Goal: Task Accomplishment & Management: Manage account settings

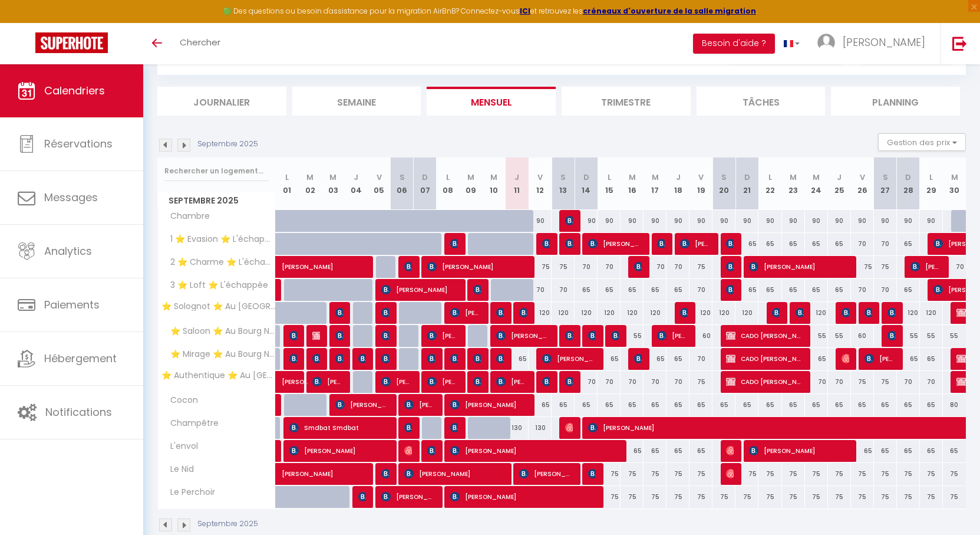
click at [518, 136] on div "Septembre 2025 Gestion des prix Nb Nuits minimum Règles Disponibilité" at bounding box center [561, 145] width 809 height 24
drag, startPoint x: 518, startPoint y: 136, endPoint x: 510, endPoint y: 131, distance: 9.8
click at [510, 131] on section "Septembre 2025 Gestion des prix Nb Nuits minimum Règles Disponibilité Septembre…" at bounding box center [561, 332] width 809 height 422
click at [507, 74] on div "CALENDRIERS Filtrer par hébergement Orleans ⭐ Solognot ⭐ Au [GEOGRAPHIC_DATA] ⭐…" at bounding box center [561, 53] width 809 height 44
click at [521, 245] on div at bounding box center [525, 250] width 23 height 22
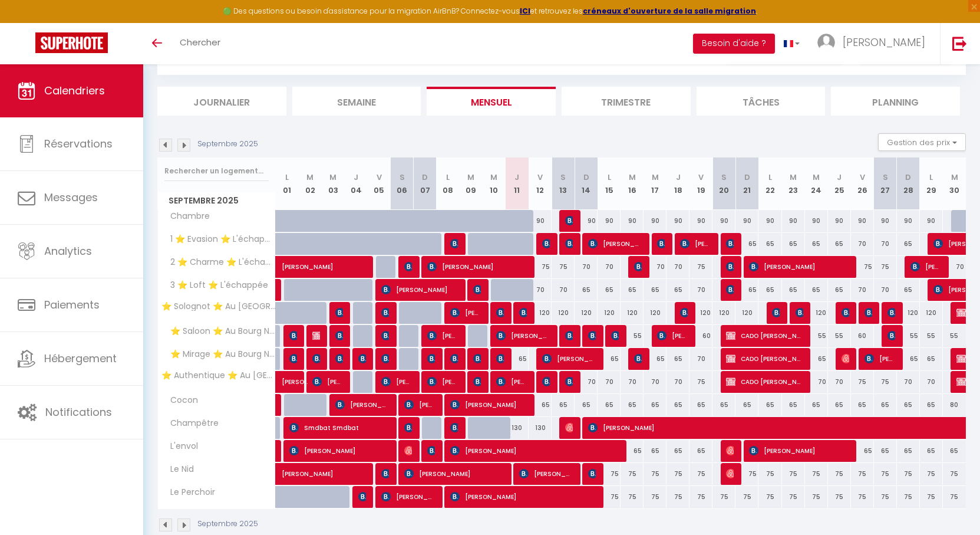
type input "60"
type input "Jeu 11 Septembre 2025"
type input "Ven 12 Septembre 2025"
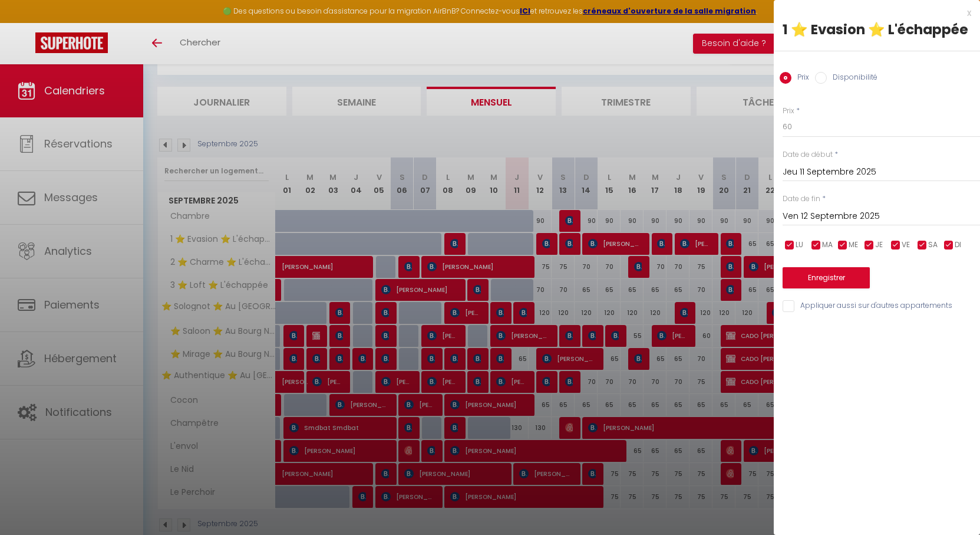
click at [821, 78] on input "Disponibilité" at bounding box center [821, 78] width 12 height 12
radio input "true"
radio input "false"
click at [821, 278] on button "Enregistrer" at bounding box center [826, 278] width 87 height 21
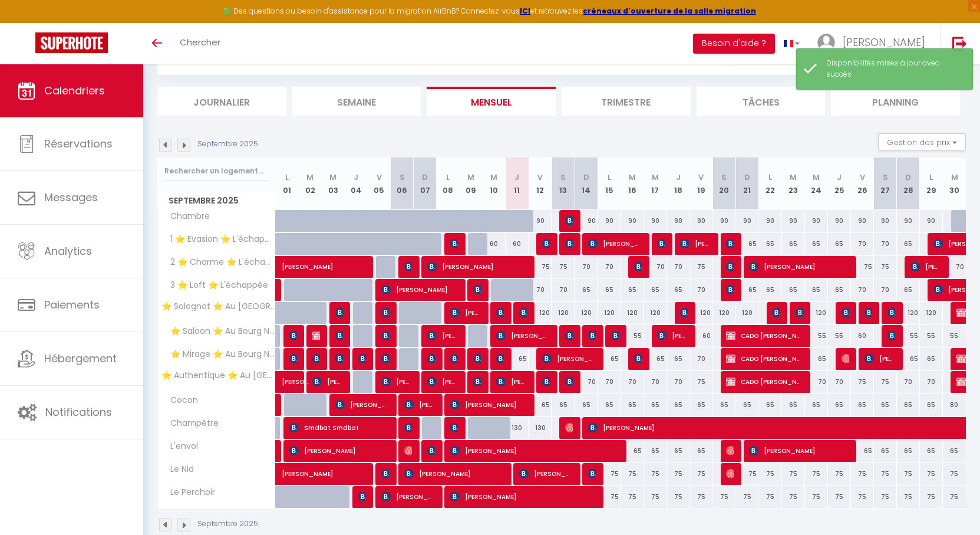
click at [526, 290] on div at bounding box center [525, 296] width 23 height 22
select select "1"
type input "Jeu 11 Septembre 2025"
type input "Ven 12 Septembre 2025"
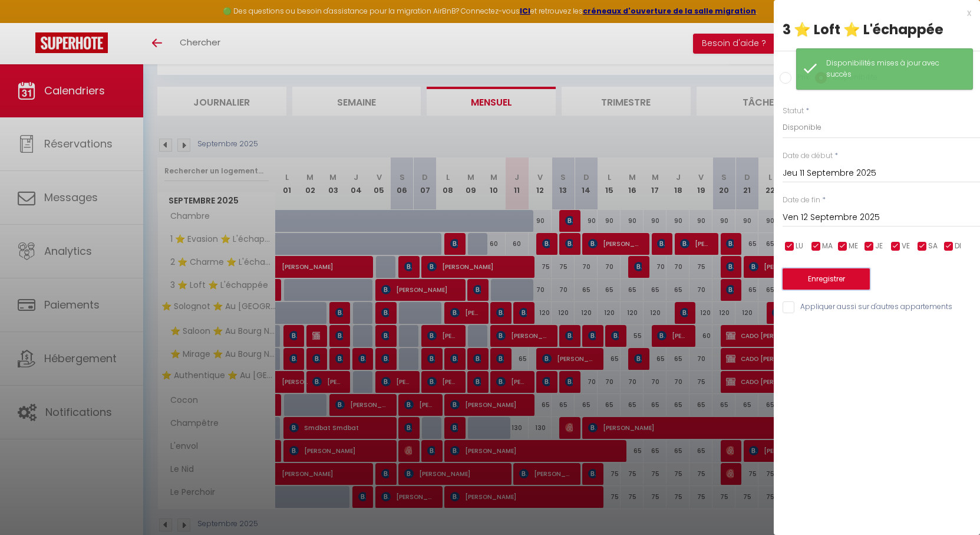
click at [831, 281] on button "Enregistrer" at bounding box center [826, 278] width 87 height 21
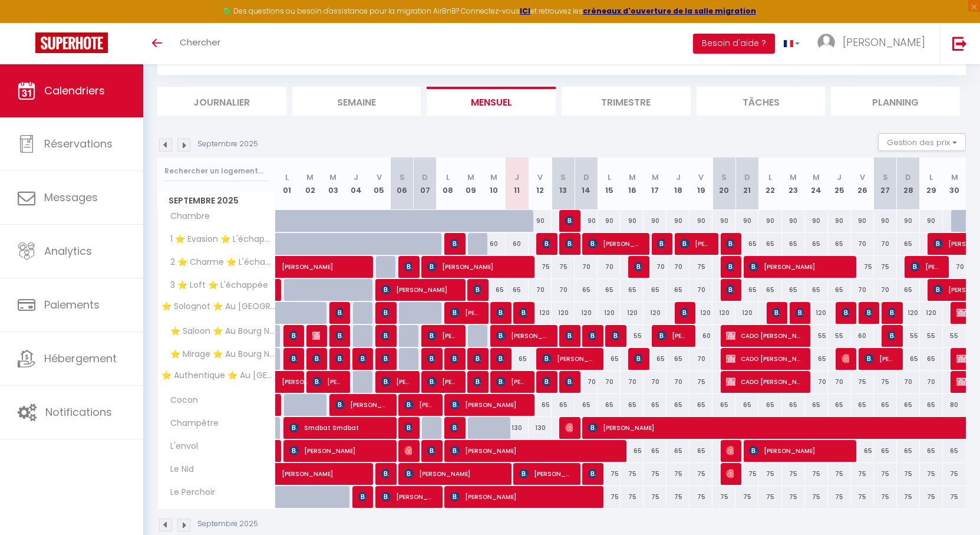
drag, startPoint x: 564, startPoint y: 133, endPoint x: 555, endPoint y: 131, distance: 9.0
click at [555, 131] on section "Septembre 2025 Gestion des prix Nb Nuits minimum Règles Disponibilité Septembre…" at bounding box center [561, 332] width 809 height 422
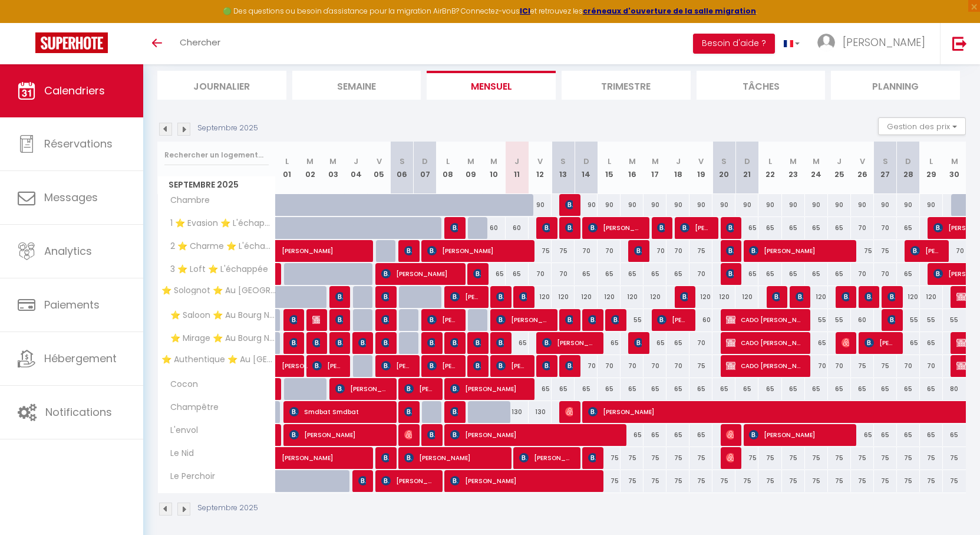
scroll to position [82, 0]
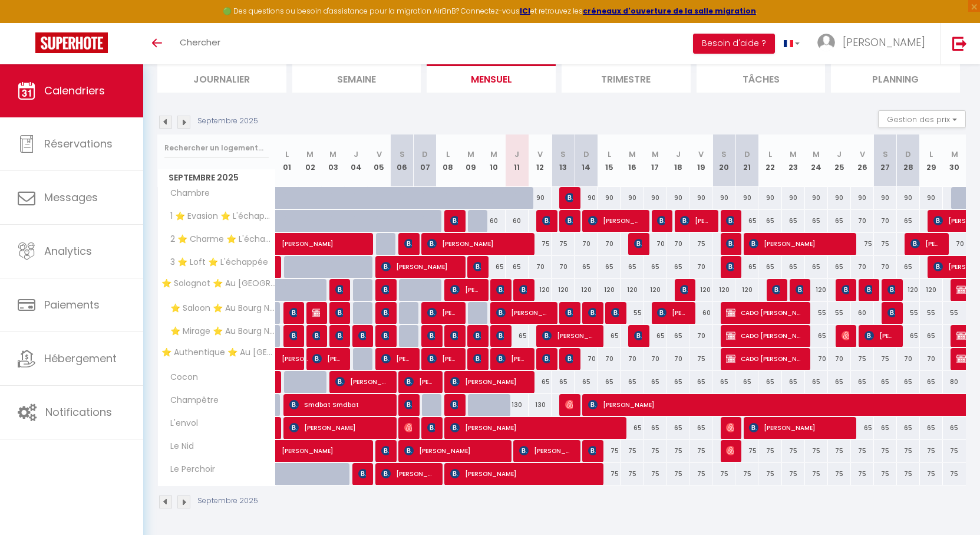
drag, startPoint x: 580, startPoint y: 118, endPoint x: 559, endPoint y: 111, distance: 22.4
click at [559, 111] on div "Septembre 2025 Gestion des prix Nb Nuits minimum Règles Disponibilité" at bounding box center [561, 122] width 809 height 24
drag, startPoint x: 539, startPoint y: 125, endPoint x: 513, endPoint y: 120, distance: 26.5
click at [513, 120] on div "Septembre 2025 Gestion des prix Nb Nuits minimum Règles Disponibilité" at bounding box center [561, 122] width 809 height 24
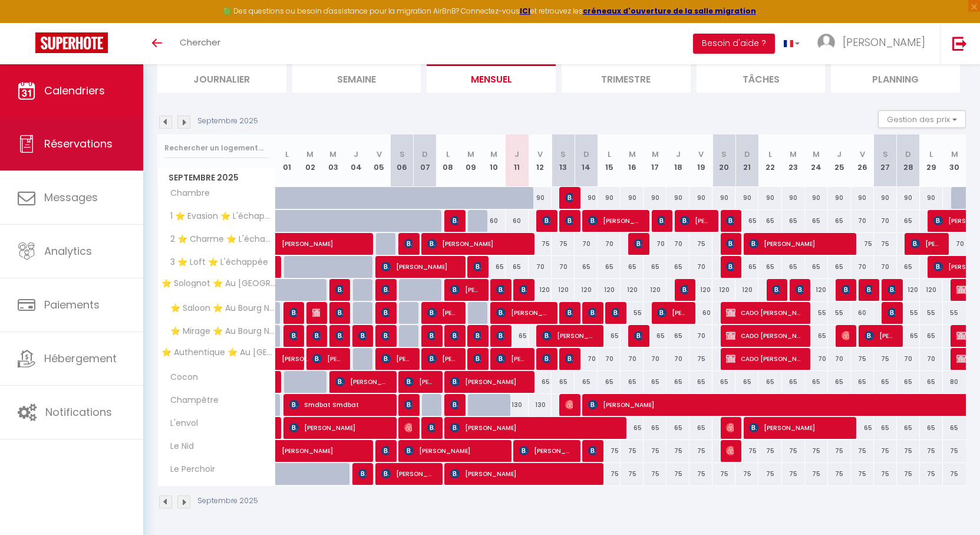
click at [84, 145] on span "Réservations" at bounding box center [78, 143] width 68 height 15
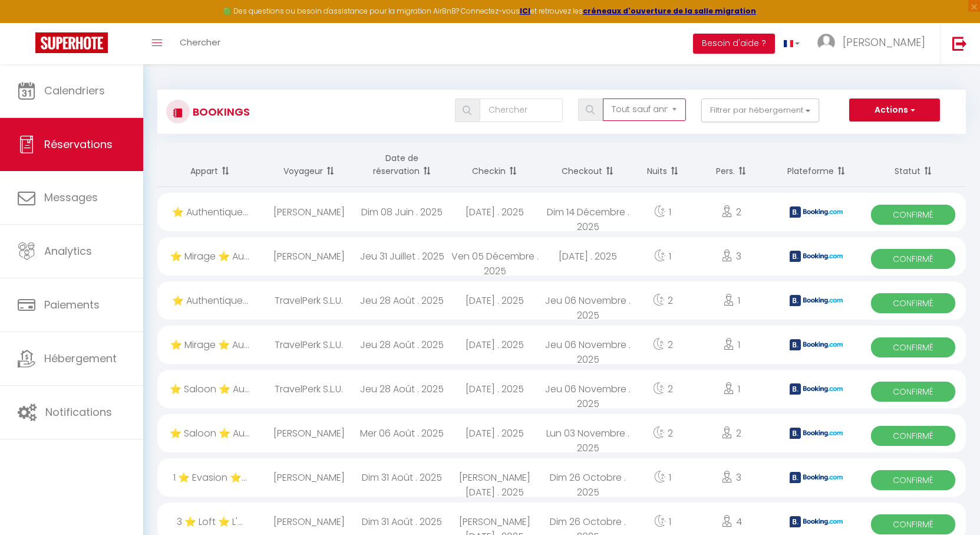
drag, startPoint x: 636, startPoint y: 107, endPoint x: 640, endPoint y: 118, distance: 11.2
click at [636, 107] on select "Tous les statuts Annulé Confirmé Non Confirmé Tout sauf annulé No Show Request" at bounding box center [644, 109] width 83 height 22
select select "cancelled"
click at [604, 98] on select "Tous les statuts Annulé Confirmé Non Confirmé Tout sauf annulé No Show Request" at bounding box center [644, 109] width 83 height 22
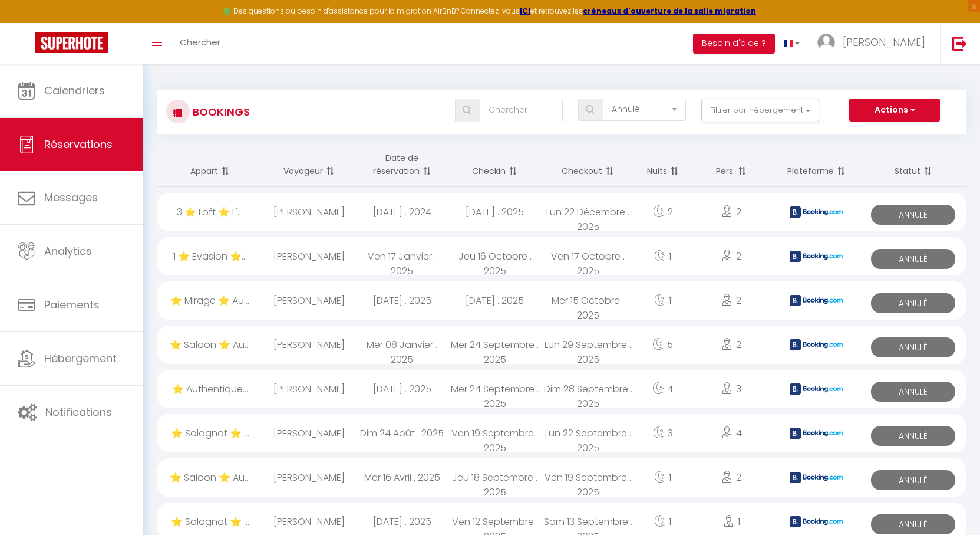
drag, startPoint x: 373, startPoint y: 110, endPoint x: 361, endPoint y: 109, distance: 12.4
click at [361, 109] on div "Tous les statuts Annulé Confirmé Non Confirmé Tout sauf annulé No Show Request …" at bounding box center [595, 110] width 739 height 24
click at [364, 110] on div "Tous les statuts Annulé Confirmé Non Confirmé Tout sauf annulé No Show Request …" at bounding box center [595, 110] width 739 height 24
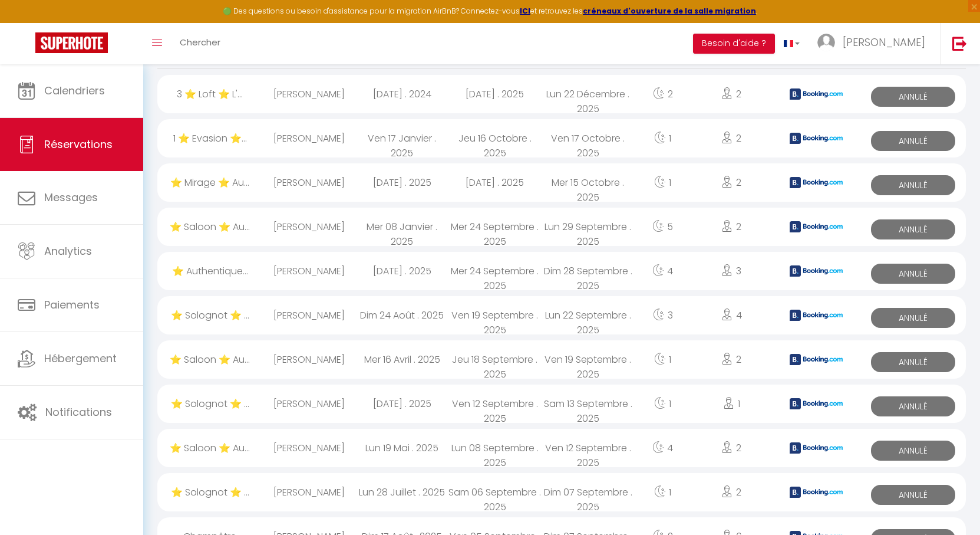
scroll to position [177, 0]
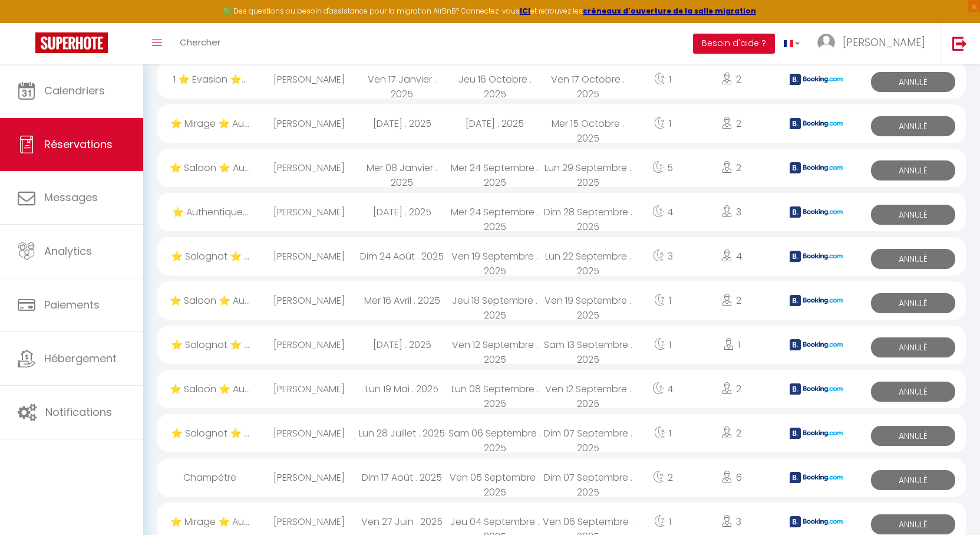
drag, startPoint x: 401, startPoint y: 47, endPoint x: 396, endPoint y: 45, distance: 6.3
click at [396, 45] on div "Toggle menubar Chercher BUTTON Besoin d'aide ? [PERSON_NAME] Équipe" at bounding box center [528, 43] width 886 height 41
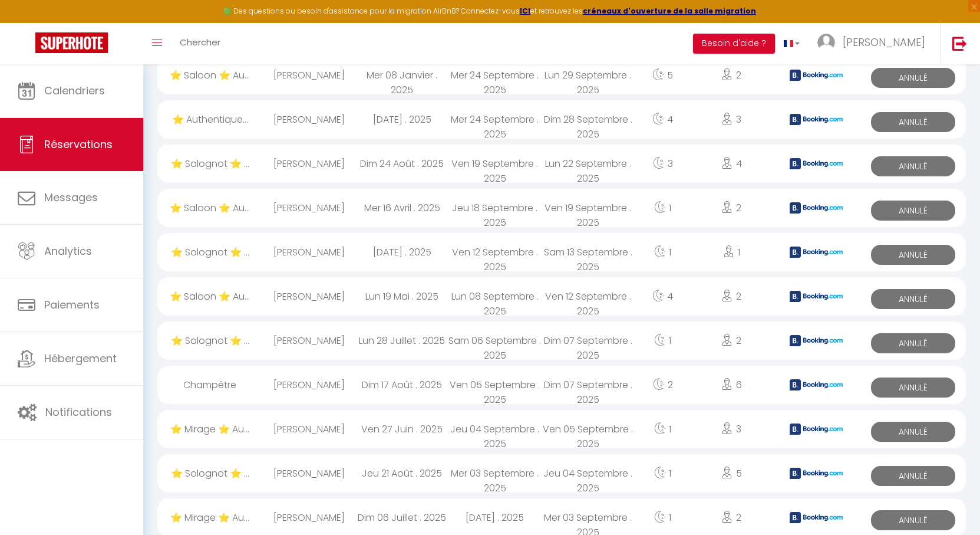
scroll to position [295, 0]
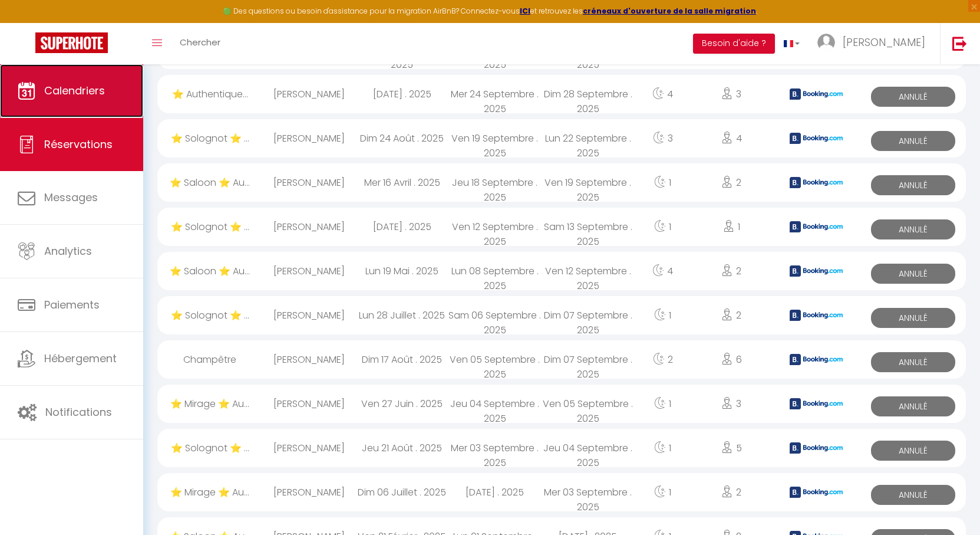
click at [66, 83] on span "Calendriers" at bounding box center [74, 90] width 61 height 15
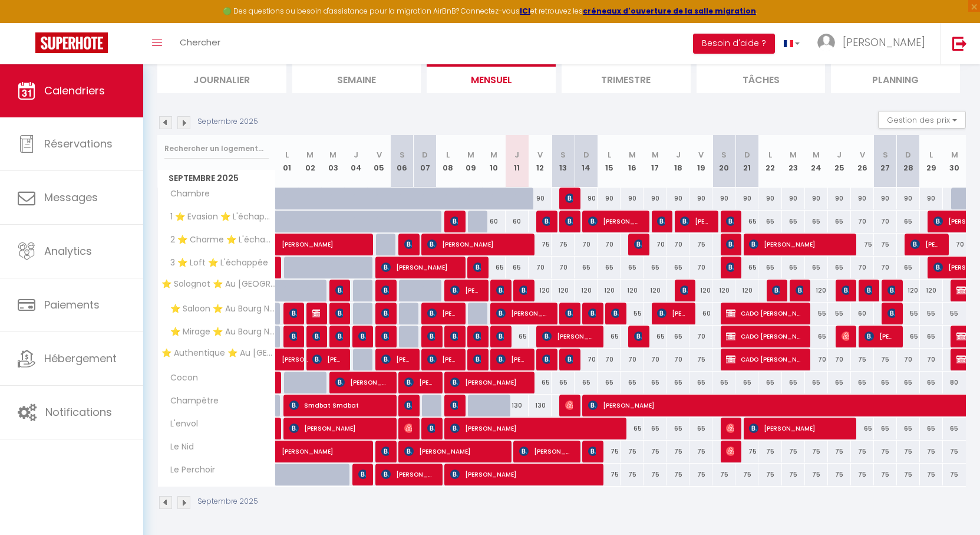
scroll to position [82, 0]
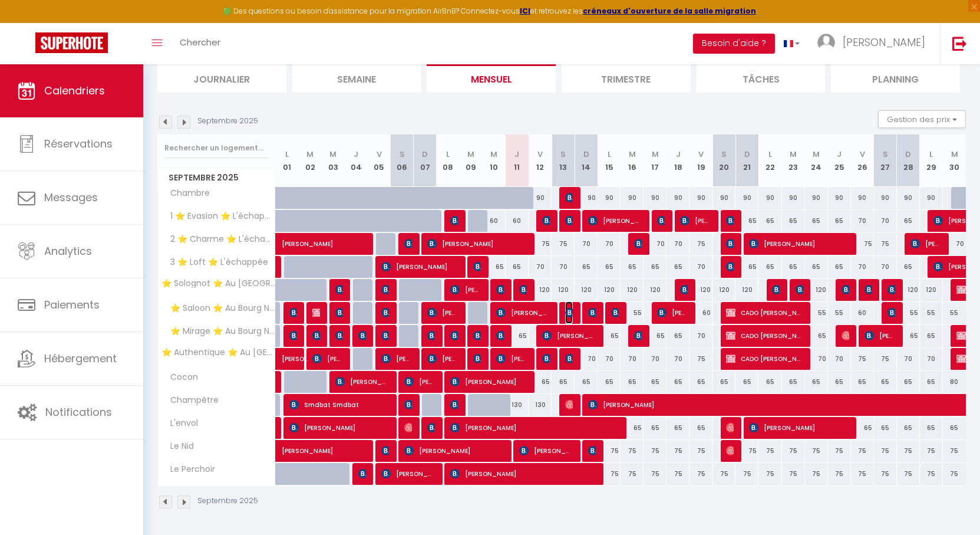
click at [569, 311] on img at bounding box center [569, 312] width 9 height 9
select select "OK"
select select "KO"
select select "0"
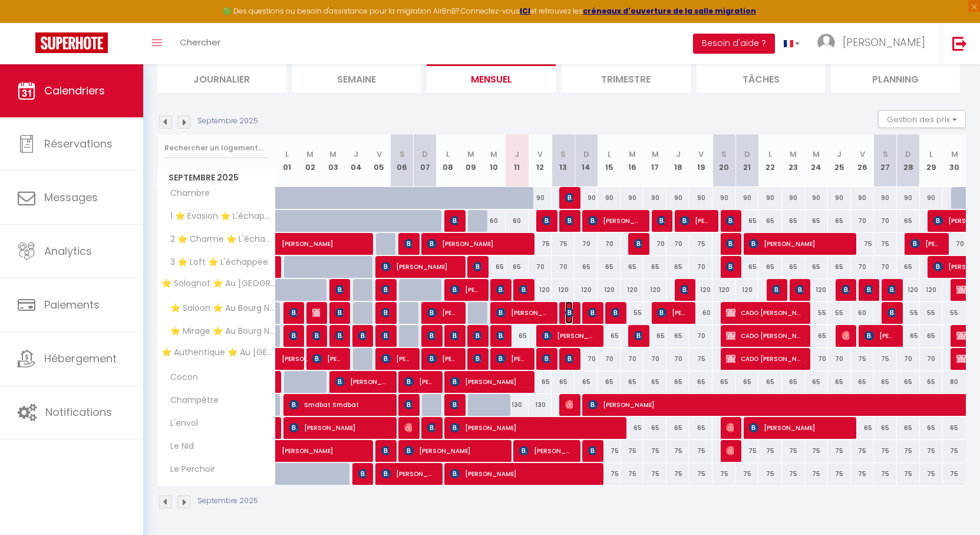
select select "1"
select select
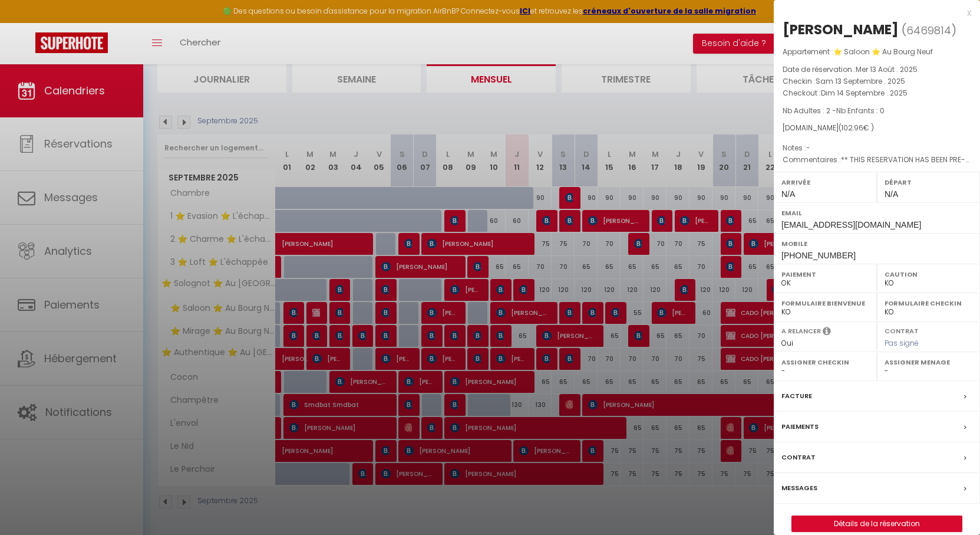
click at [569, 311] on div at bounding box center [490, 267] width 980 height 535
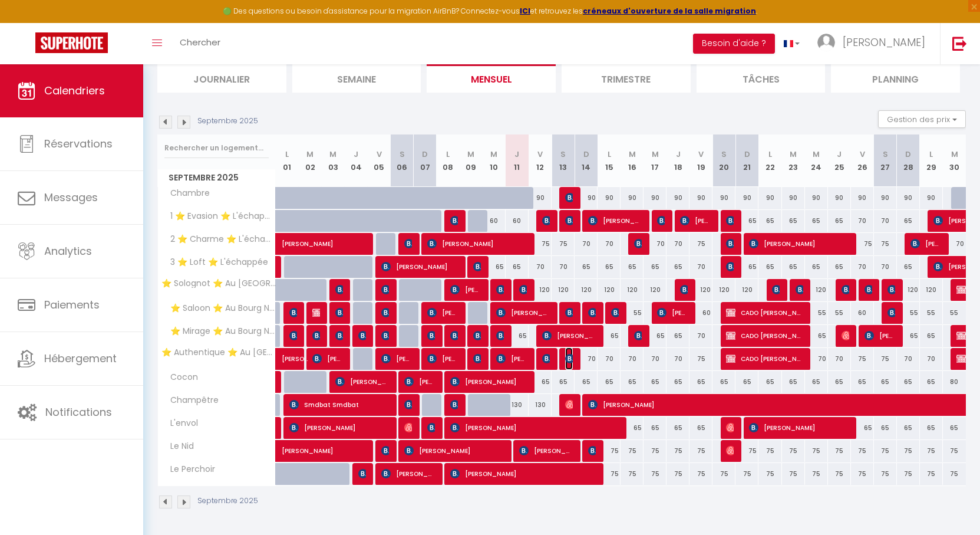
click at [571, 360] on img at bounding box center [569, 358] width 9 height 9
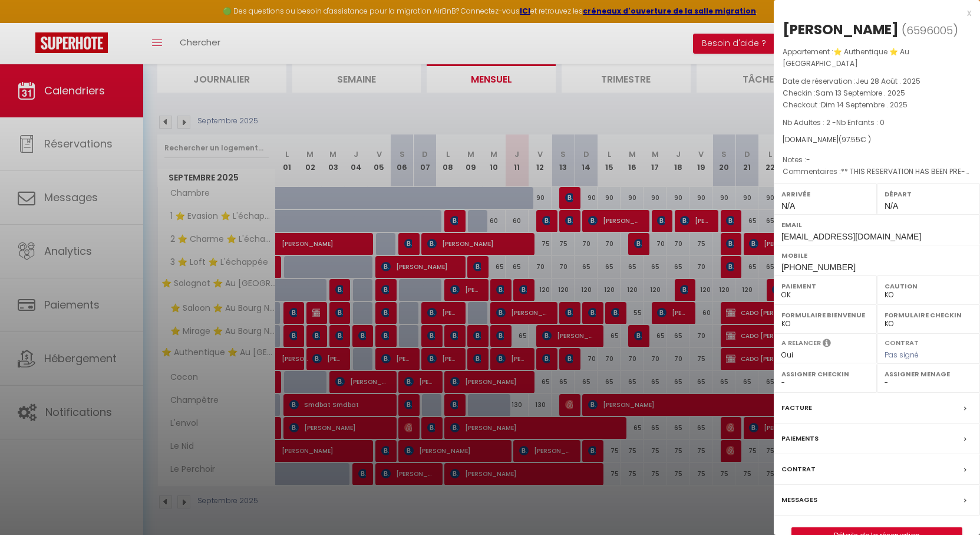
click at [571, 360] on div at bounding box center [490, 267] width 980 height 535
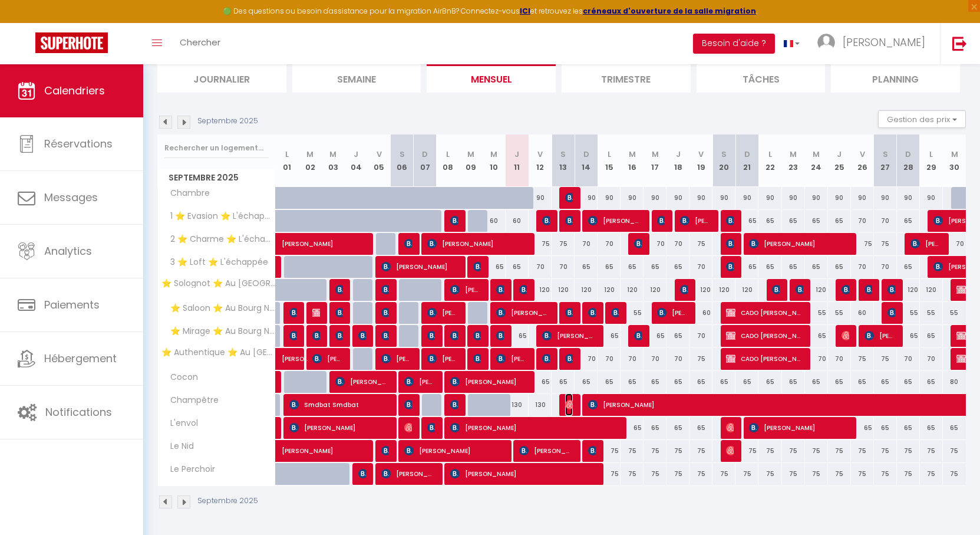
click at [571, 404] on img at bounding box center [569, 404] width 9 height 9
select select "OK"
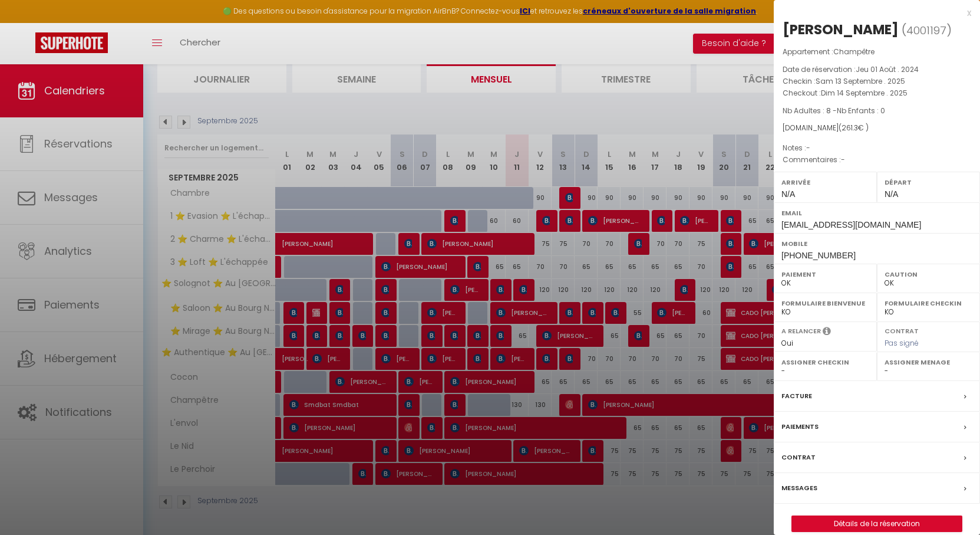
click at [571, 404] on div at bounding box center [490, 267] width 980 height 535
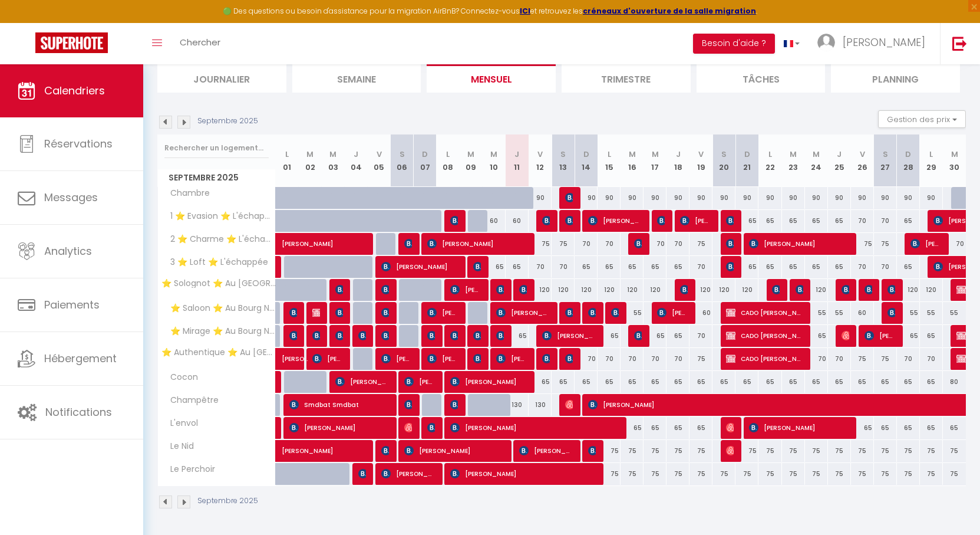
click at [186, 123] on img at bounding box center [183, 122] width 13 height 13
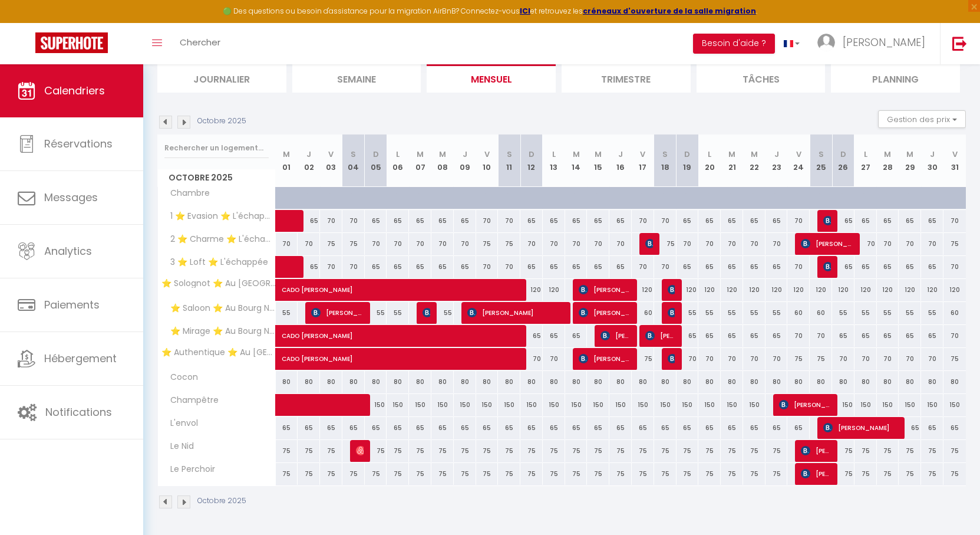
drag, startPoint x: 439, startPoint y: 112, endPoint x: 424, endPoint y: 108, distance: 15.9
click at [424, 108] on section "Octobre 2025 Gestion des prix Nb Nuits minimum Règles Disponibilité Octobre 202…" at bounding box center [561, 309] width 809 height 422
drag, startPoint x: 640, startPoint y: 116, endPoint x: 621, endPoint y: 114, distance: 18.4
click at [618, 112] on div "Octobre 2025 Gestion des prix Nb Nuits minimum Règles Disponibilité" at bounding box center [561, 122] width 809 height 24
click at [319, 412] on span at bounding box center [343, 405] width 108 height 22
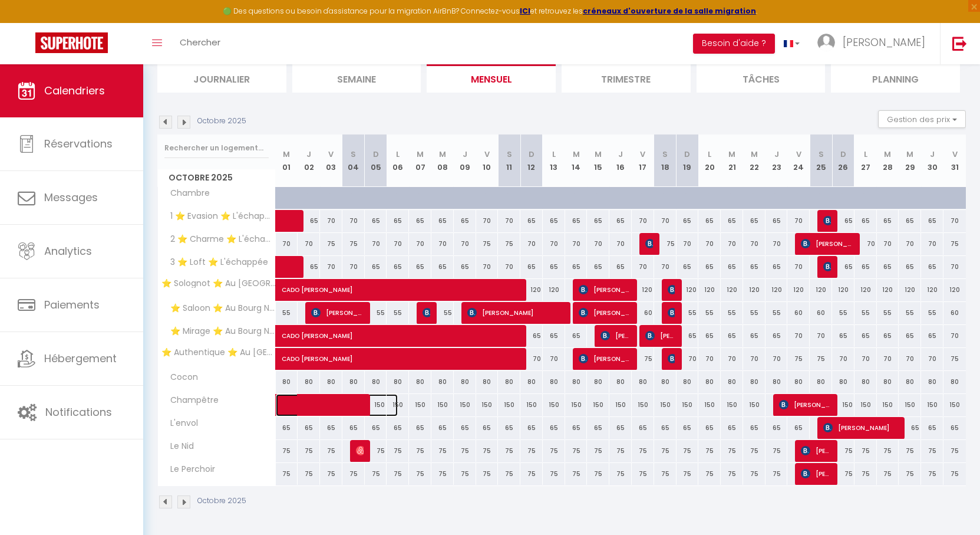
select select "KO"
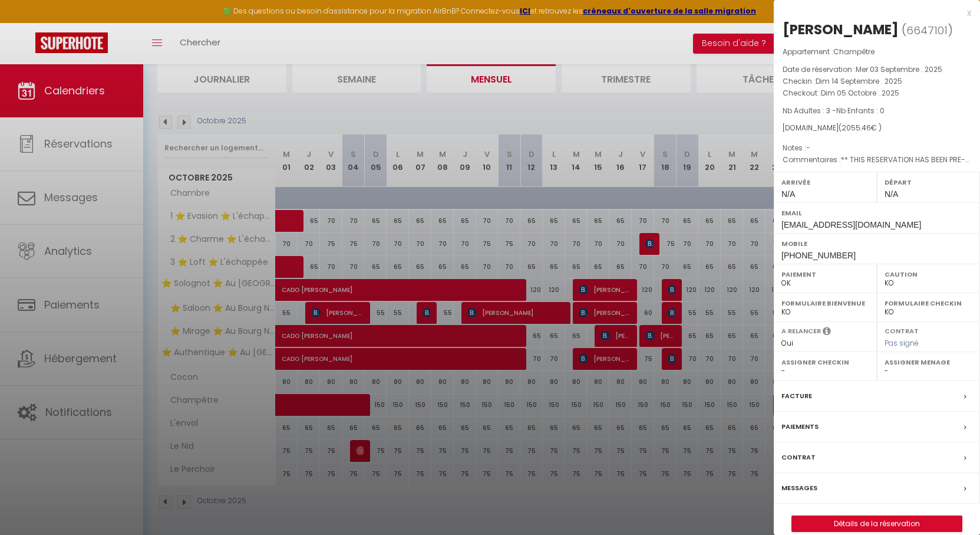
click at [515, 386] on div at bounding box center [490, 267] width 980 height 535
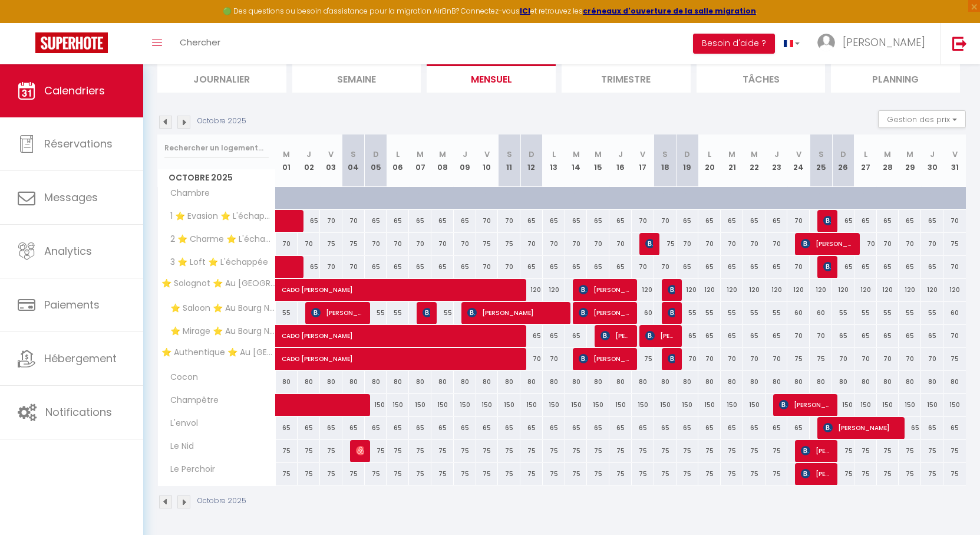
drag, startPoint x: 439, startPoint y: 116, endPoint x: 430, endPoint y: 113, distance: 9.3
click at [430, 113] on div "Octobre 2025 Gestion des prix Nb Nuits minimum Règles Disponibilité" at bounding box center [561, 122] width 809 height 24
click at [447, 114] on div "Octobre 2025 Gestion des prix Nb Nuits minimum Règles Disponibilité" at bounding box center [561, 122] width 809 height 24
drag, startPoint x: 436, startPoint y: 110, endPoint x: 427, endPoint y: 110, distance: 8.8
click at [427, 110] on div "Octobre 2025 Gestion des prix Nb Nuits minimum Règles Disponibilité" at bounding box center [561, 122] width 809 height 24
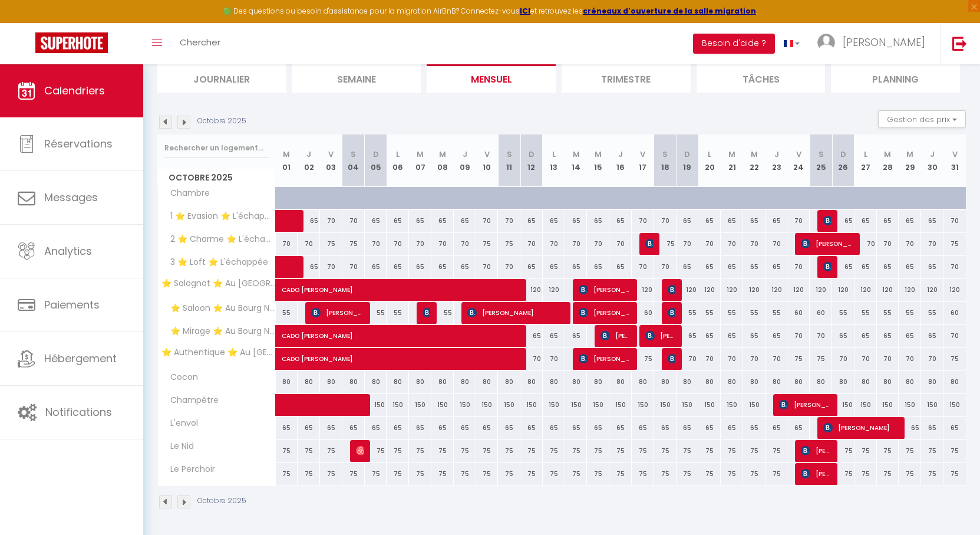
click at [461, 116] on div "Octobre 2025 Gestion des prix Nb Nuits minimum Règles Disponibilité" at bounding box center [561, 122] width 809 height 24
drag, startPoint x: 514, startPoint y: 115, endPoint x: 502, endPoint y: 113, distance: 12.0
click at [508, 113] on div "Octobre 2025 Gestion des prix Nb Nuits minimum Règles Disponibilité" at bounding box center [561, 122] width 809 height 24
click at [497, 114] on div "Octobre 2025 Gestion des prix Nb Nuits minimum Règles Disponibilité" at bounding box center [561, 122] width 809 height 24
drag, startPoint x: 506, startPoint y: 119, endPoint x: 500, endPoint y: 115, distance: 7.2
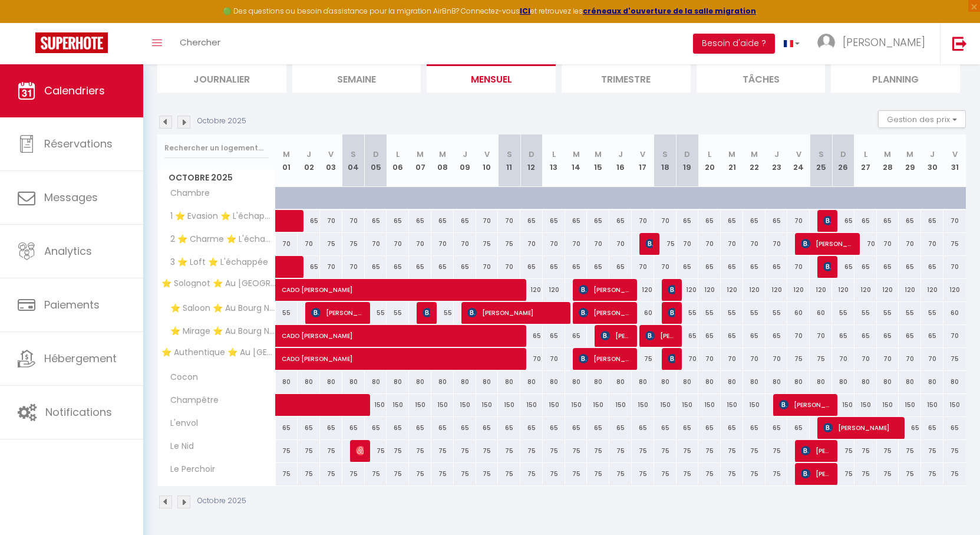
click at [500, 115] on div "Octobre 2025 Gestion des prix Nb Nuits minimum Règles Disponibilité" at bounding box center [561, 122] width 809 height 24
drag, startPoint x: 511, startPoint y: 118, endPoint x: 506, endPoint y: 113, distance: 6.7
click at [506, 113] on div "Octobre 2025 Gestion des prix Nb Nuits minimum Règles Disponibilité" at bounding box center [561, 122] width 809 height 24
click at [505, 110] on div "Octobre 2025 Gestion des prix Nb Nuits minimum Règles Disponibilité" at bounding box center [561, 122] width 809 height 24
drag, startPoint x: 515, startPoint y: 115, endPoint x: 509, endPoint y: 110, distance: 7.5
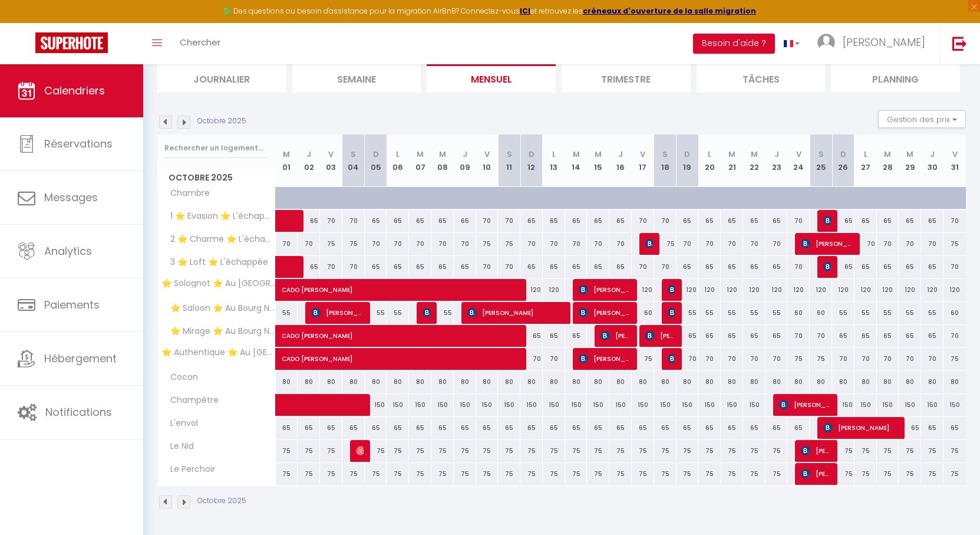
click at [509, 110] on div "Octobre 2025 Gestion des prix Nb Nuits minimum Règles Disponibilité" at bounding box center [561, 122] width 809 height 24
drag, startPoint x: 969, startPoint y: 38, endPoint x: 563, endPoint y: 163, distance: 424.8
click at [969, 38] on link at bounding box center [959, 43] width 39 height 41
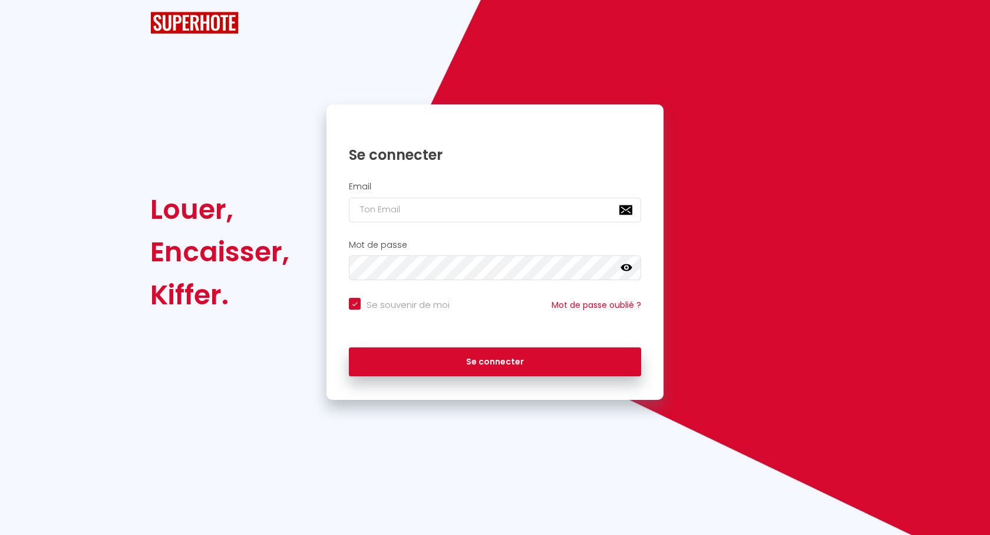
checkbox input "true"
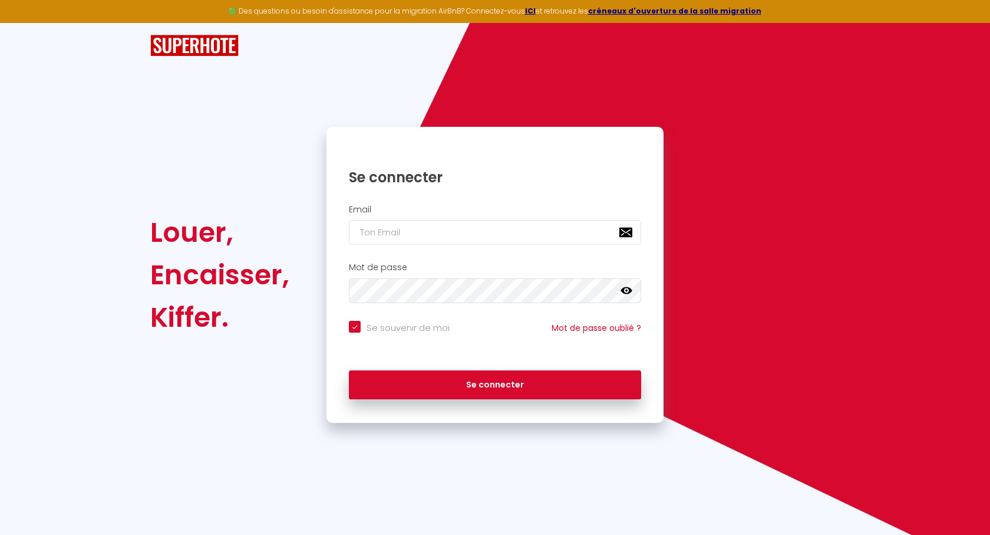
click at [474, 195] on div "Se connecter" at bounding box center [495, 169] width 337 height 60
click at [449, 234] on input "email" at bounding box center [495, 232] width 292 height 25
type input "j"
checkbox input "true"
type input "je"
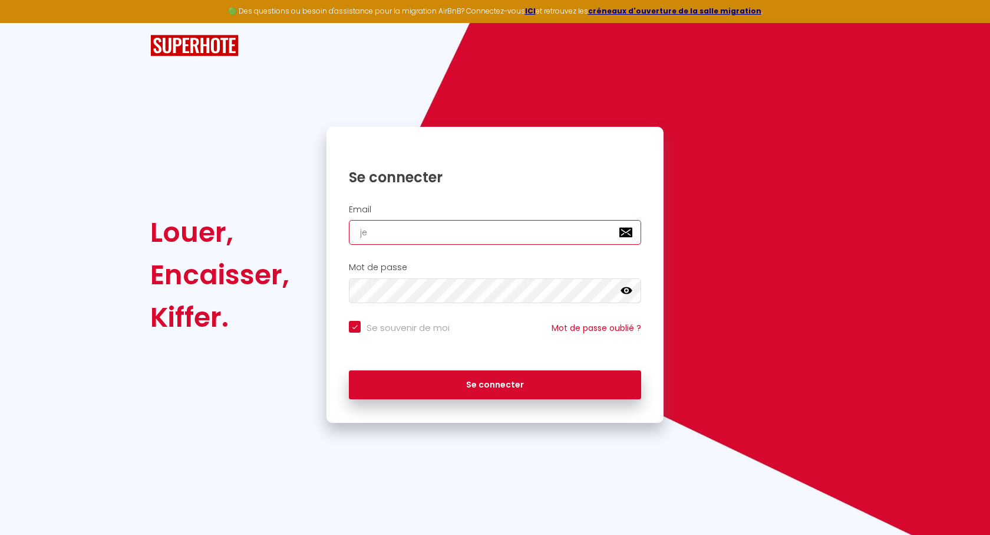
checkbox input "true"
type input "jea"
checkbox input "true"
type input "[PERSON_NAME]"
checkbox input "true"
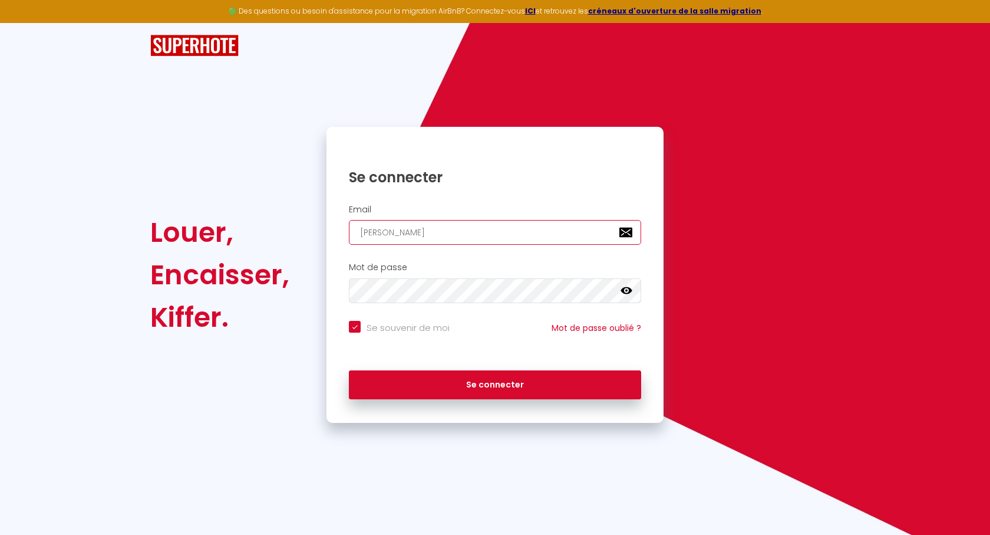
type input "jeanm"
checkbox input "true"
type input "jeanma"
checkbox input "true"
type input "[PERSON_NAME]"
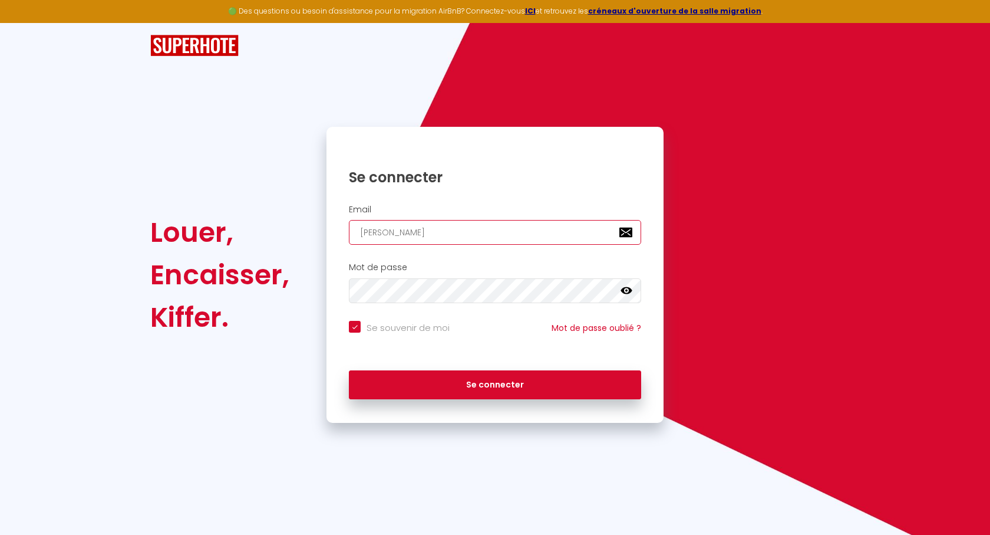
checkbox input "true"
type input "jeanmari"
checkbox input "true"
type input "[PERSON_NAME]"
checkbox input "true"
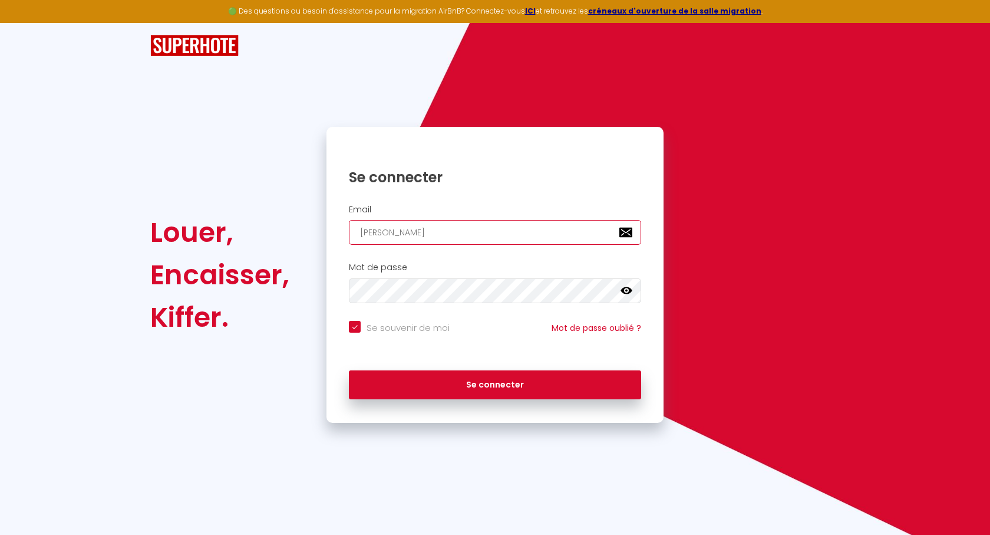
type input "[PERSON_NAME]"
checkbox input "true"
type input "[PERSON_NAME]"
checkbox input "true"
type input "[PERSON_NAME]"
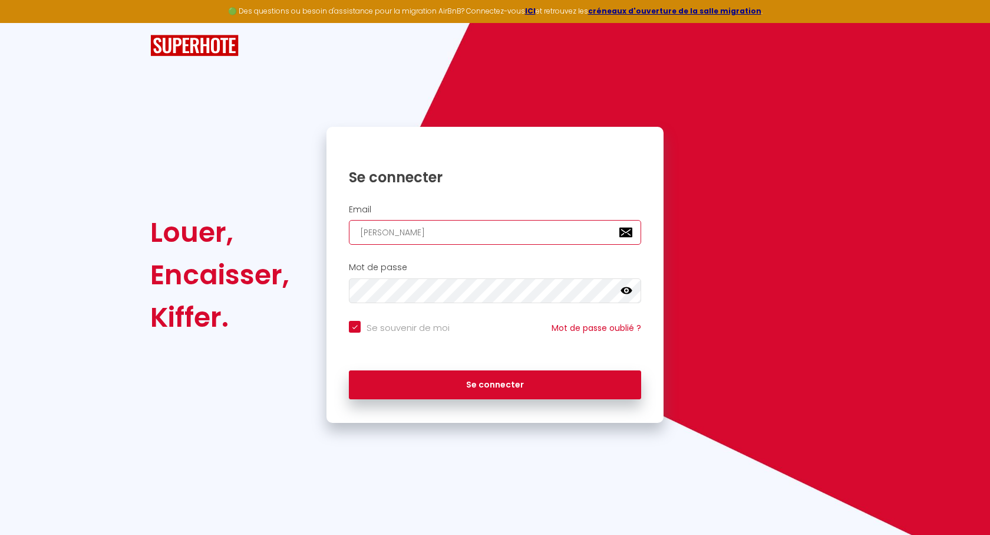
checkbox input "true"
type input "jeanmariecoud"
checkbox input "true"
type input "jeanmariecoude"
checkbox input "true"
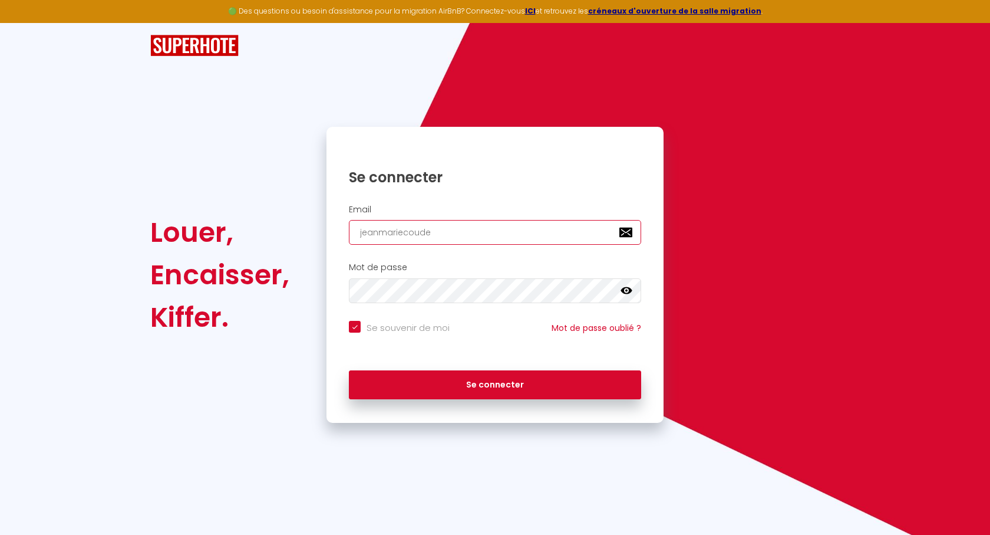
type input "jeanmariecoudek"
checkbox input "true"
type input "jeanmariecoudeke"
checkbox input "true"
type input "jeanmariecoudeker"
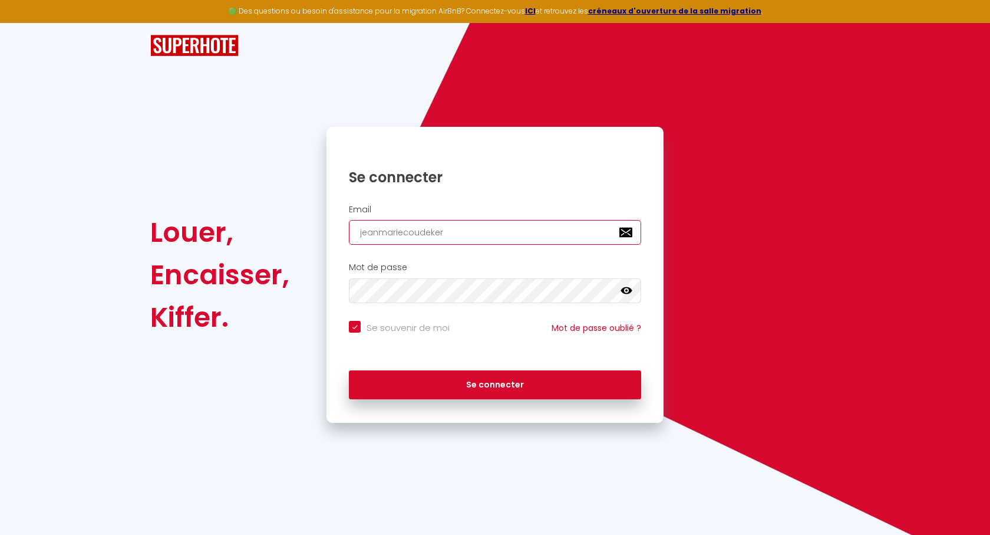
checkbox input "true"
type input "jeanmariecoudekerq"
checkbox input "true"
type input "jeanmariecoudekerqu"
checkbox input "true"
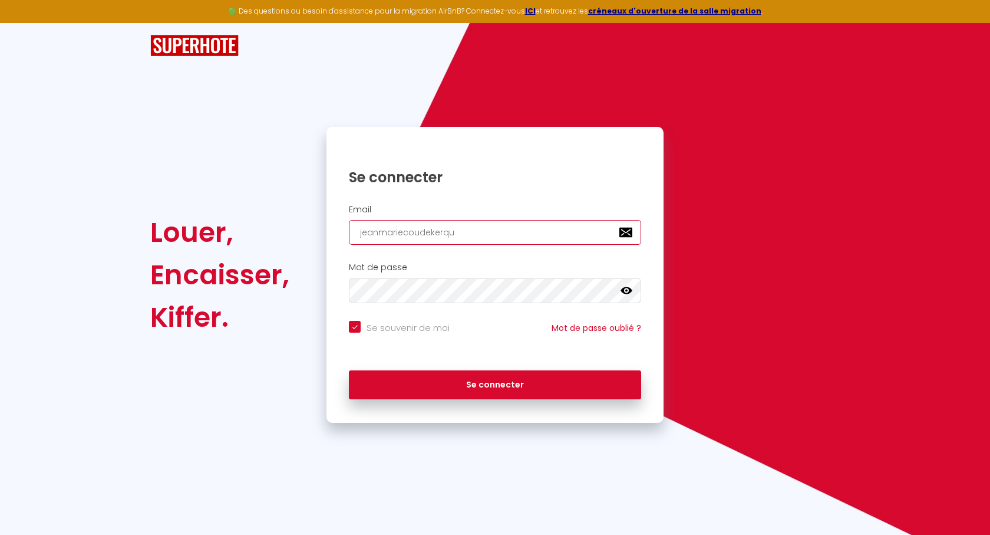
type input "jeanmariecoudekerque"
checkbox input "true"
type input "jeanmariecoudekerque@"
checkbox input "true"
type input "jeanmariecoudekerque@g"
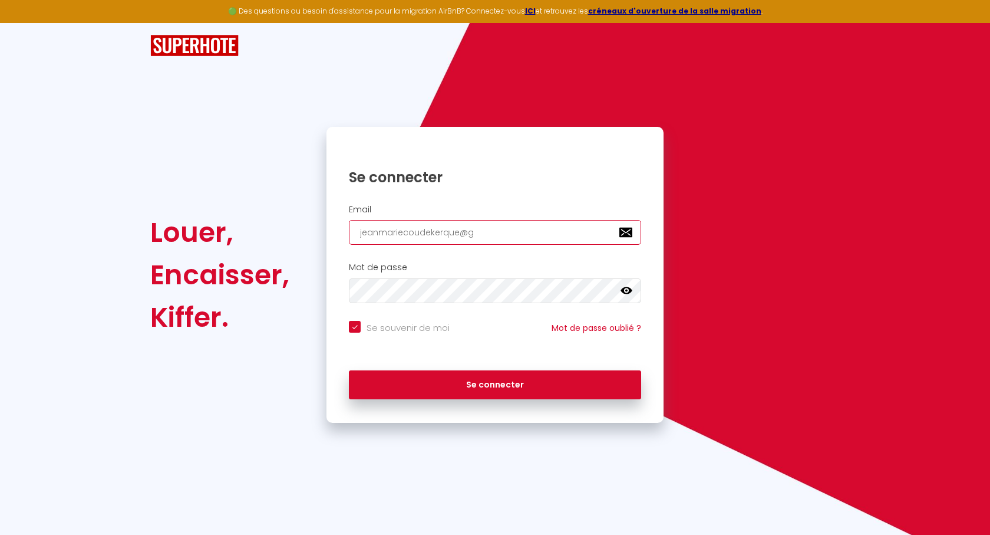
checkbox input "true"
type input "jeanmariecoudekerque@gm"
checkbox input "true"
type input "jeanmariecoudekerque@gma"
checkbox input "true"
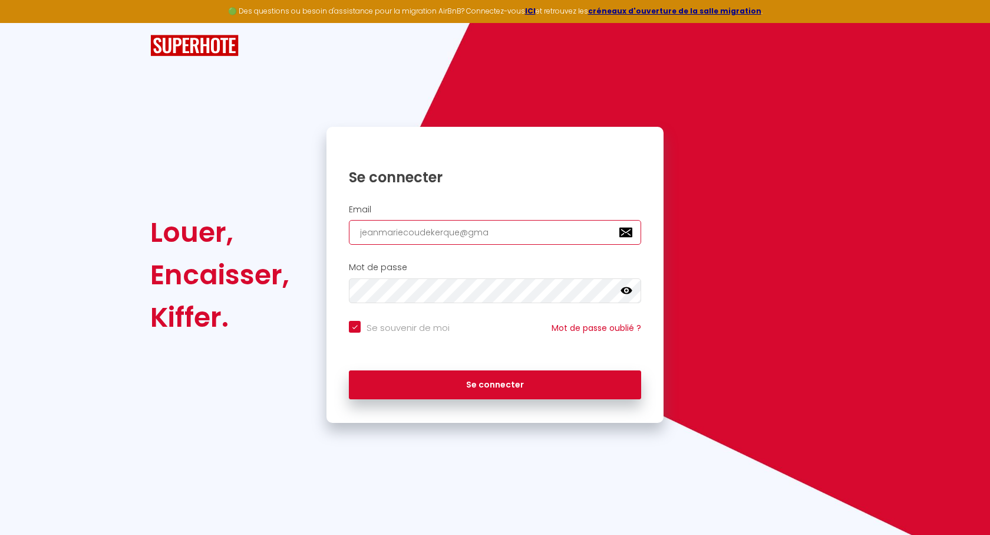
type input "jeanmariecoudekerque@gmai"
checkbox input "true"
type input "[EMAIL_ADDRESS]"
checkbox input "true"
type input "[EMAIL_ADDRESS]."
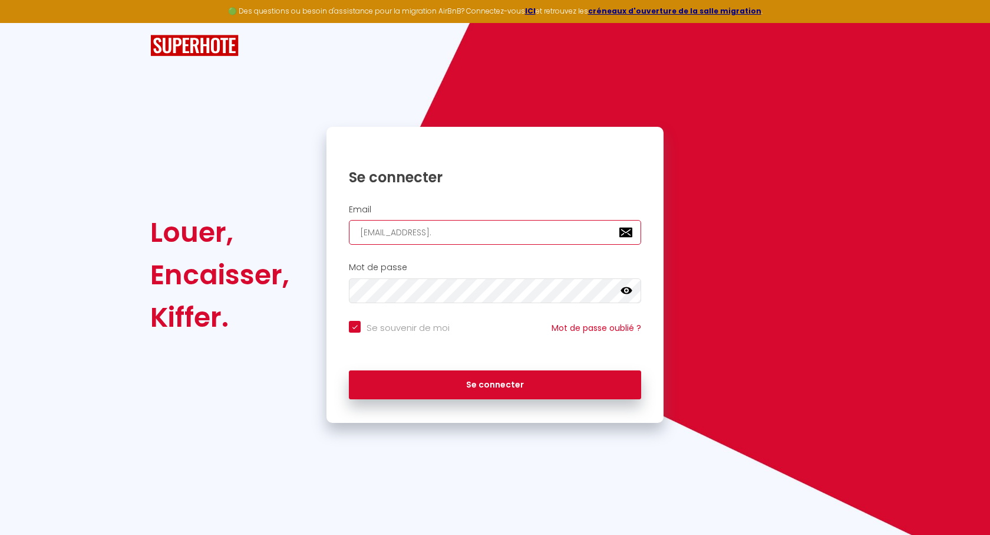
checkbox input "true"
type input "jeanmariecoudekerque@gmail.c"
checkbox input "true"
type input "[EMAIL_ADDRESS][DOMAIN_NAME]"
checkbox input "true"
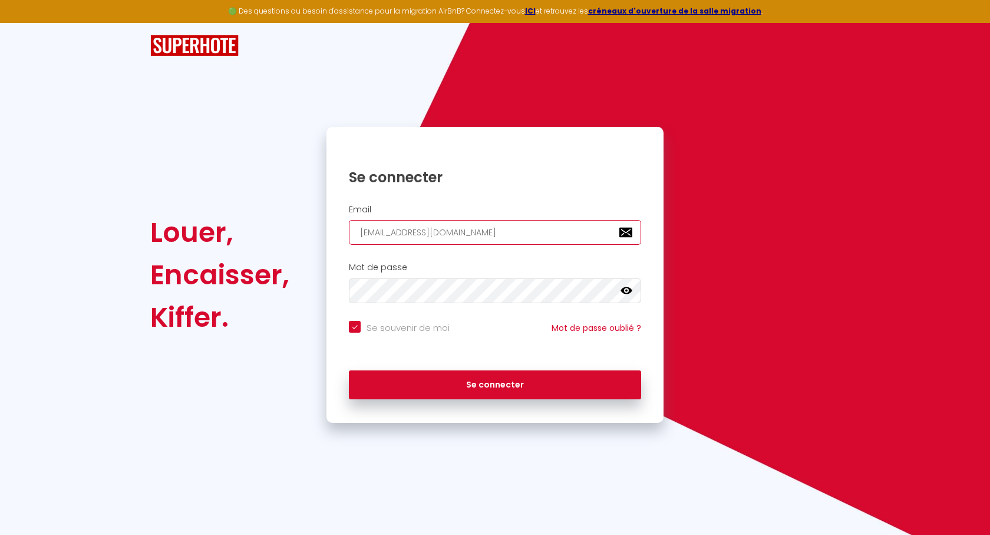
type input "[EMAIL_ADDRESS][DOMAIN_NAME]"
checkbox input "true"
type input "[EMAIL_ADDRESS][DOMAIN_NAME]"
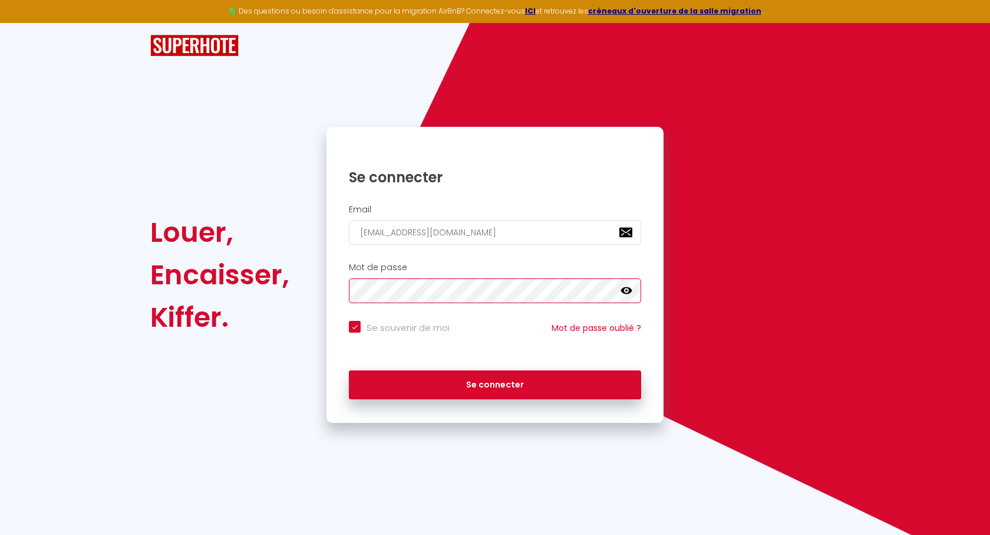
click at [349, 370] on button "Se connecter" at bounding box center [495, 384] width 292 height 29
checkbox input "true"
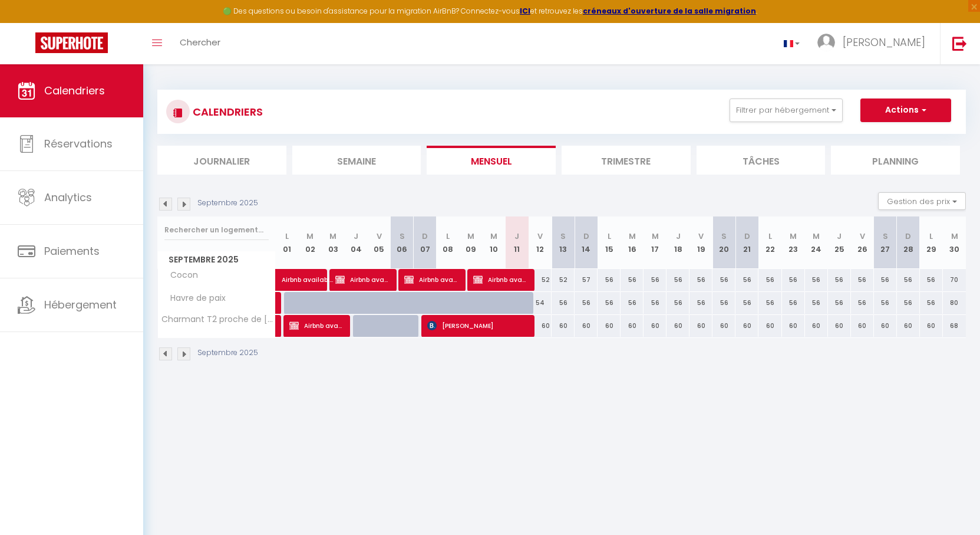
drag, startPoint x: 471, startPoint y: 192, endPoint x: 462, endPoint y: 189, distance: 9.5
click at [462, 189] on section "Septembre 2025 Gestion des prix Nb Nuits minimum Règles Disponibilité Septembre…" at bounding box center [561, 276] width 809 height 192
click at [511, 283] on span "Airbnb available)" at bounding box center [500, 279] width 54 height 22
select select "OK"
select select "KO"
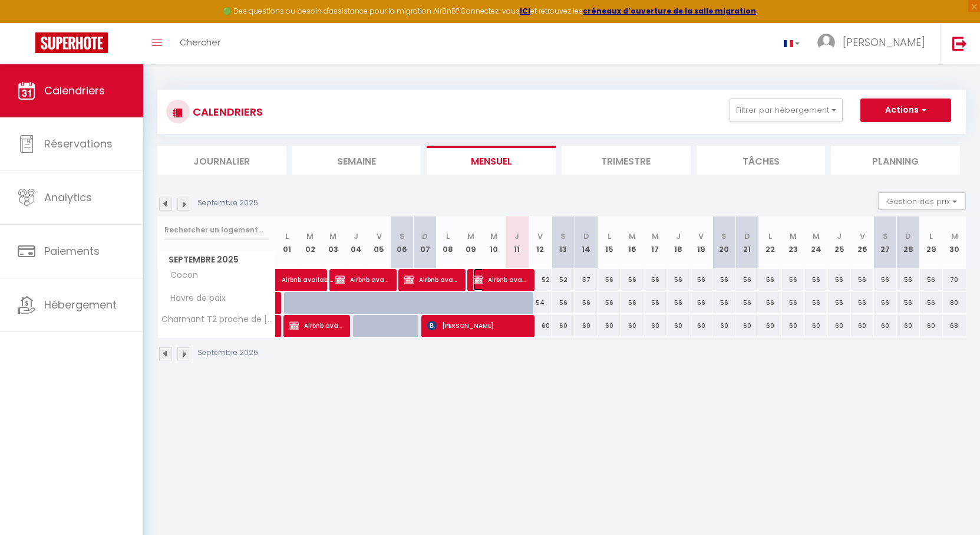
select select "0"
select select "1"
select select
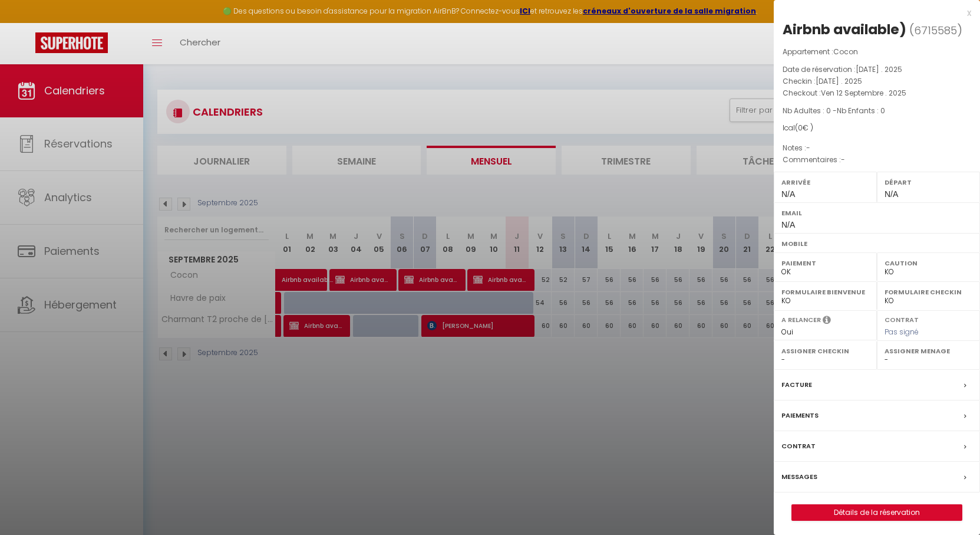
click at [511, 283] on div at bounding box center [490, 267] width 980 height 535
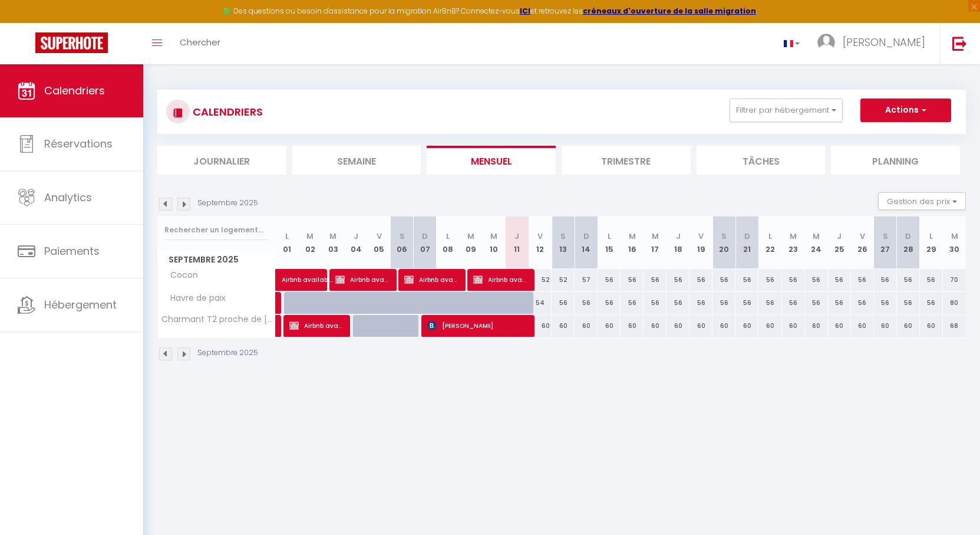
click at [169, 202] on img at bounding box center [165, 203] width 13 height 13
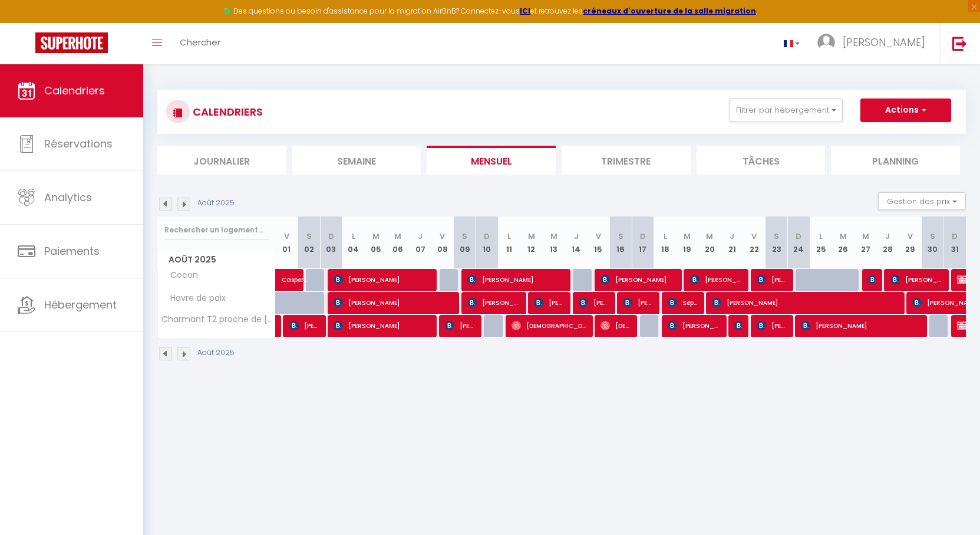
drag, startPoint x: 456, startPoint y: 115, endPoint x: 451, endPoint y: 112, distance: 6.1
click at [451, 112] on div "CALENDRIERS Filtrer par hébergement Coudekerque Charmant T2 proche de Dunkerque…" at bounding box center [561, 111] width 791 height 27
click at [285, 285] on link "Casper Van Der Sloot" at bounding box center [287, 280] width 22 height 22
select select "15413"
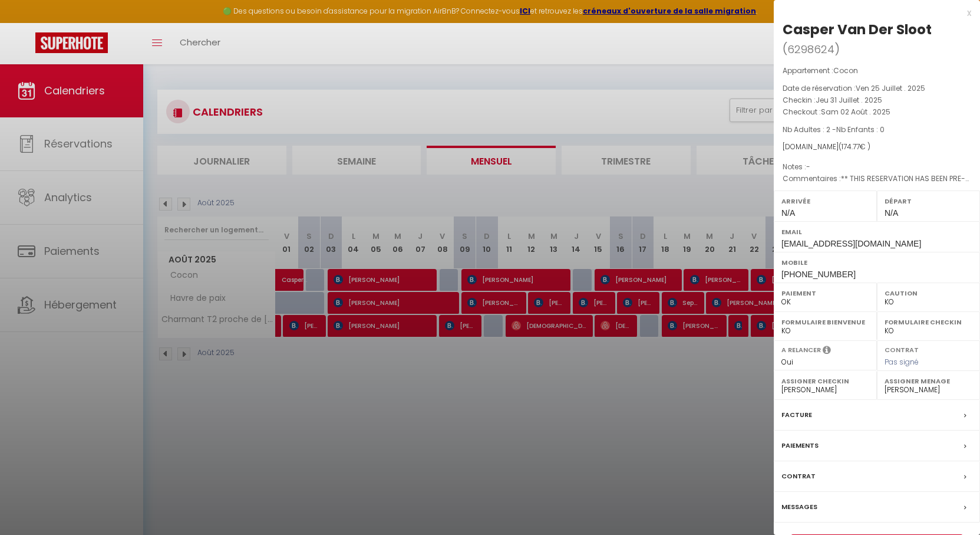
click at [369, 266] on div at bounding box center [490, 267] width 980 height 535
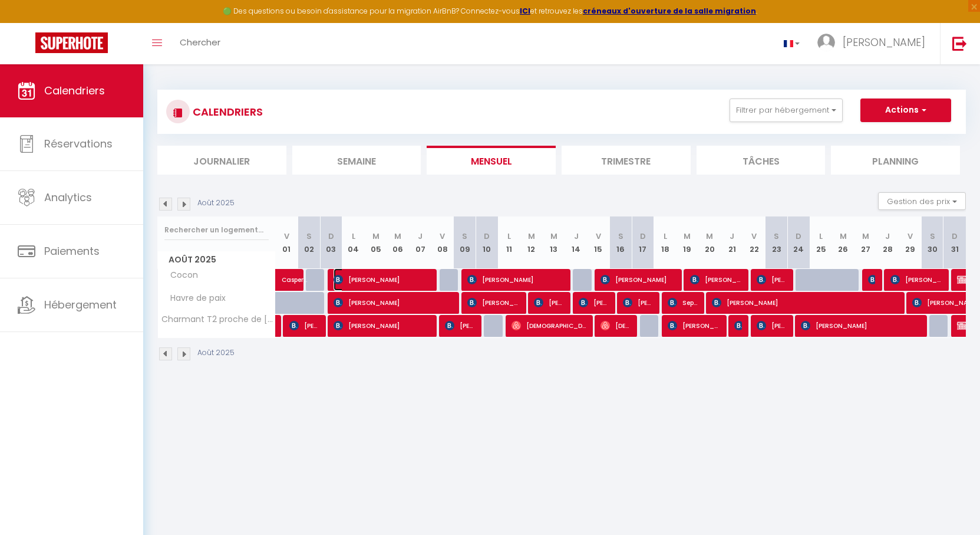
click at [380, 279] on span "[PERSON_NAME]" at bounding box center [382, 279] width 97 height 22
select select
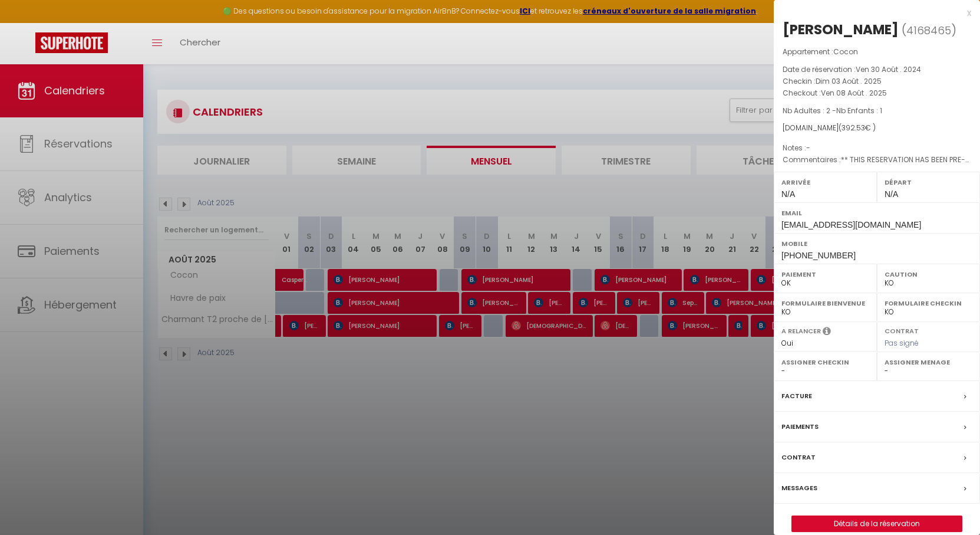
click at [377, 328] on div at bounding box center [490, 267] width 980 height 535
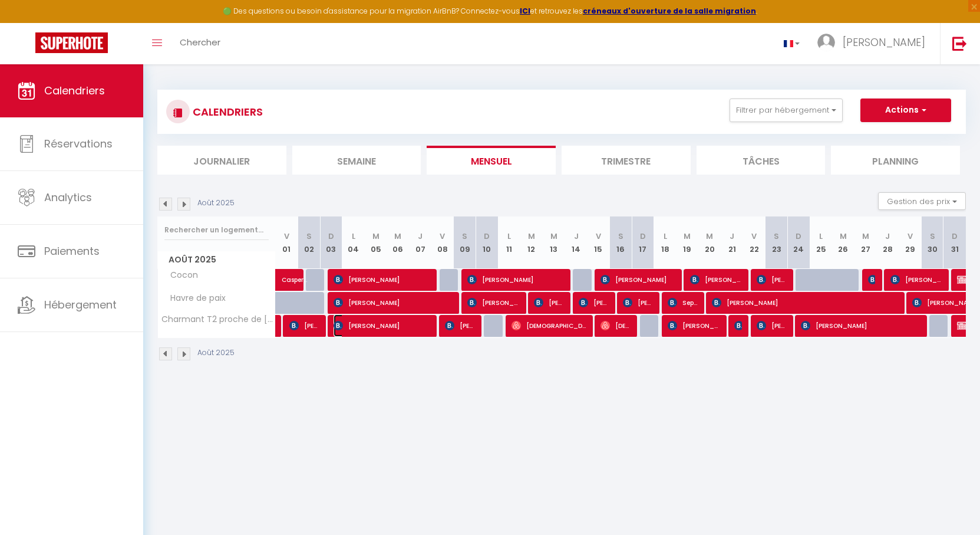
click at [377, 328] on span "[PERSON_NAME]" at bounding box center [382, 325] width 97 height 22
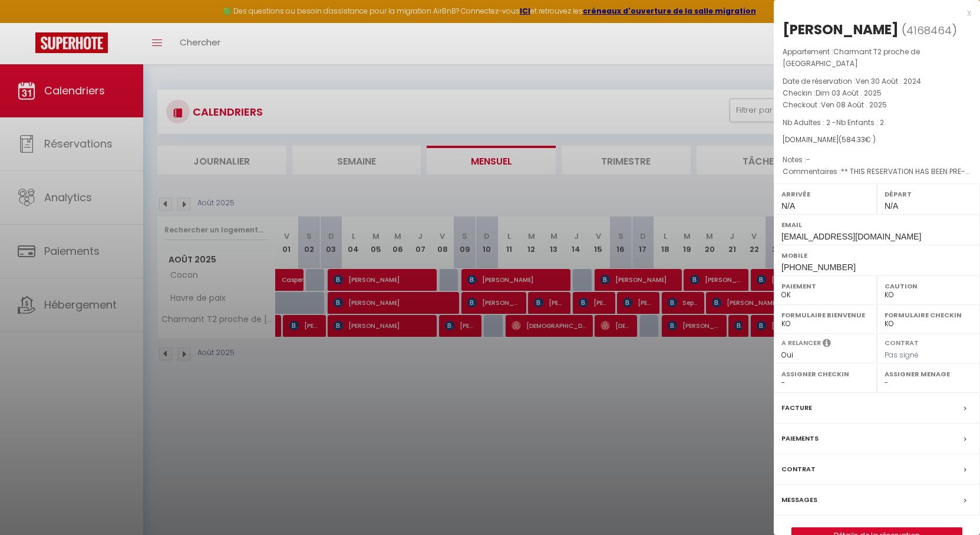
drag, startPoint x: 518, startPoint y: 257, endPoint x: 513, endPoint y: 275, distance: 18.2
click at [518, 257] on div at bounding box center [490, 267] width 980 height 535
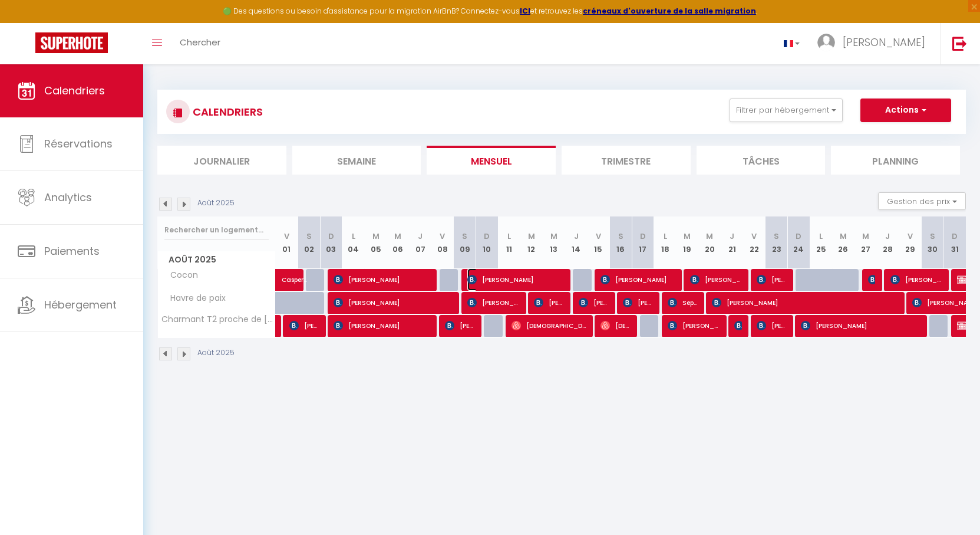
click at [511, 278] on span "[PERSON_NAME]" at bounding box center [515, 279] width 97 height 22
select select "15413"
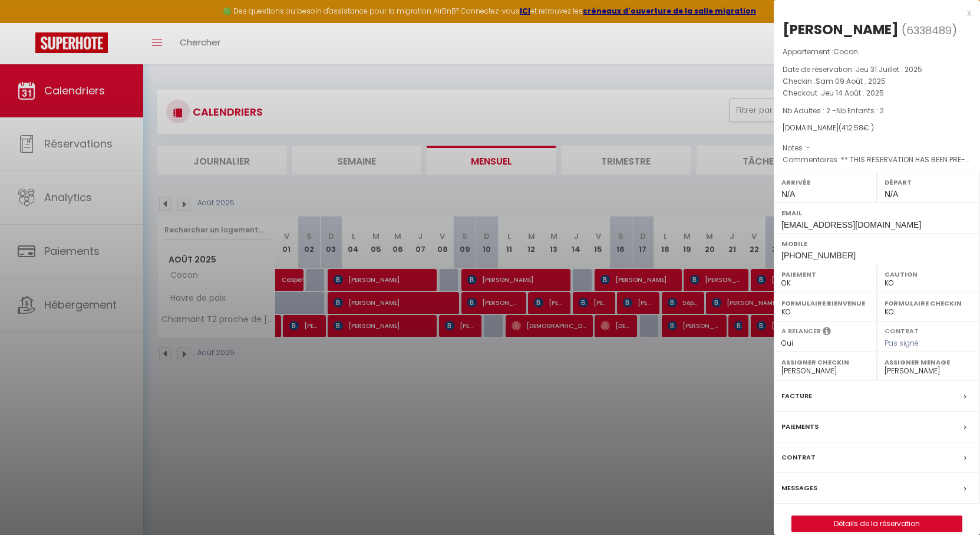
click at [511, 278] on div at bounding box center [490, 267] width 980 height 535
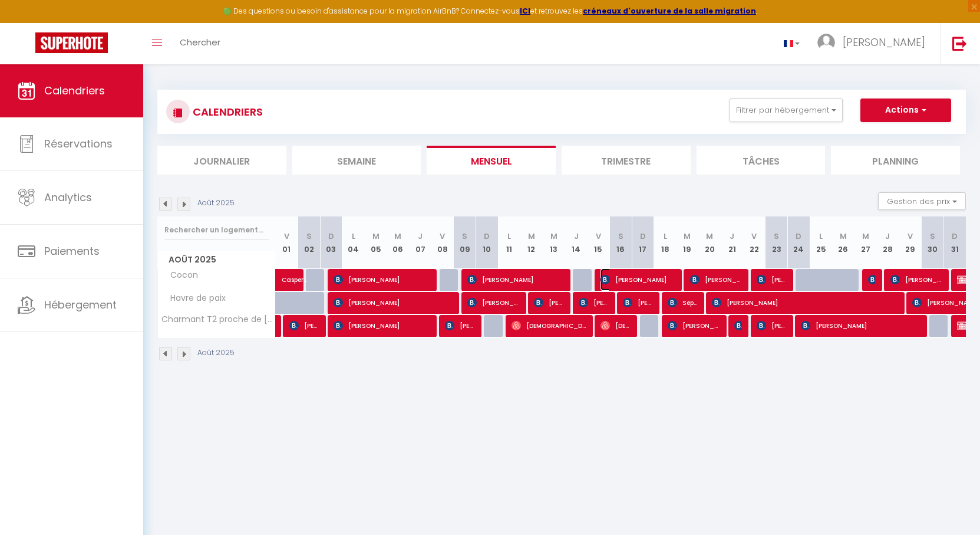
click at [630, 281] on span "[PERSON_NAME]" at bounding box center [638, 279] width 75 height 22
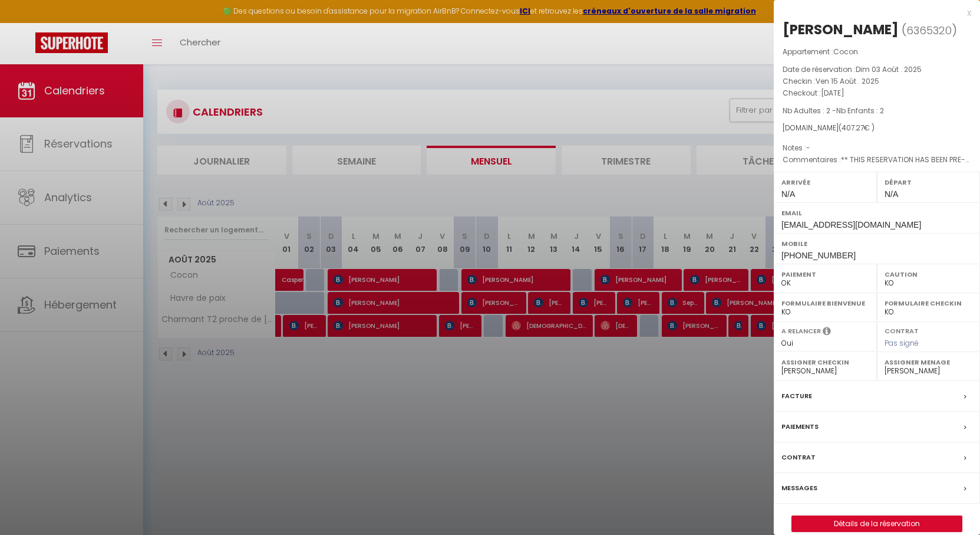
click at [630, 281] on div at bounding box center [490, 267] width 980 height 535
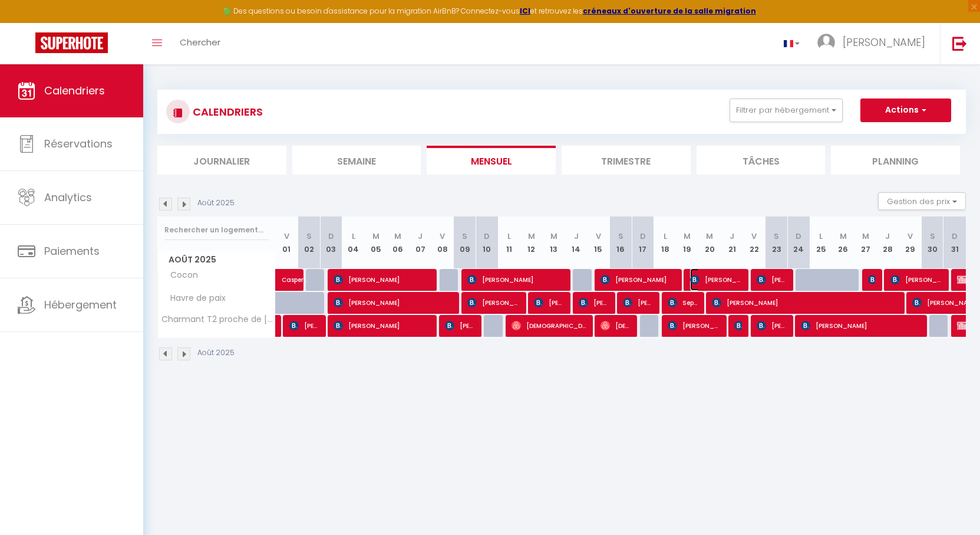
click at [715, 281] on span "[PERSON_NAME]" at bounding box center [716, 279] width 52 height 22
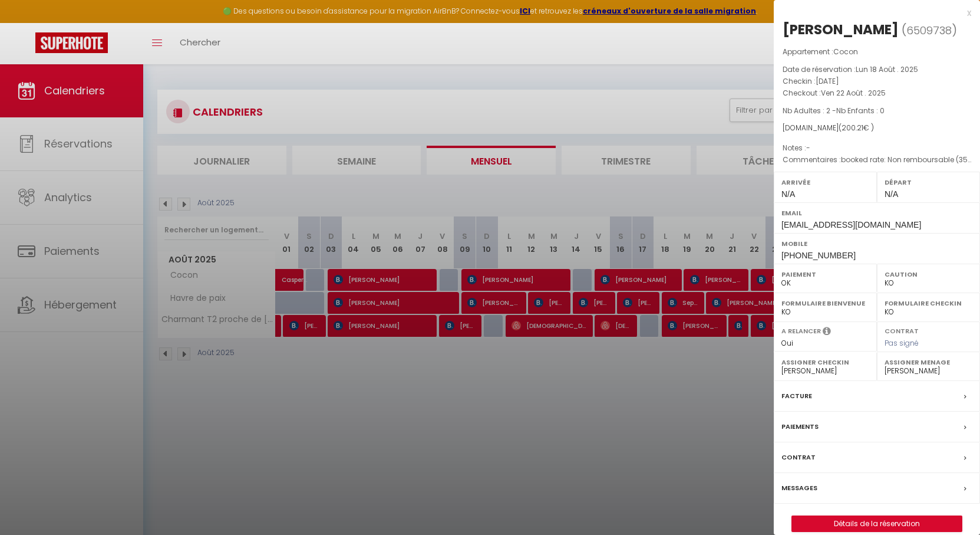
click at [713, 281] on div at bounding box center [490, 267] width 980 height 535
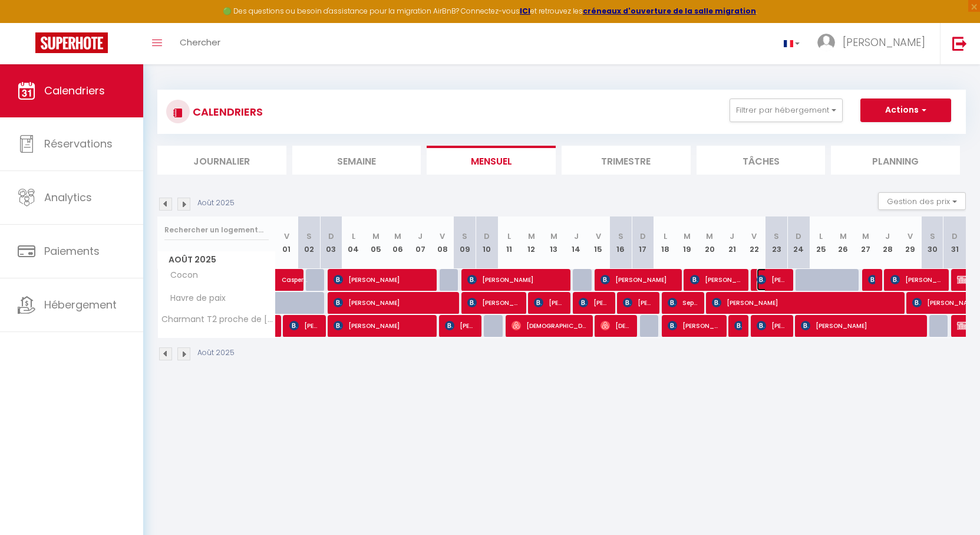
click at [774, 279] on span "[PERSON_NAME]" at bounding box center [772, 279] width 30 height 22
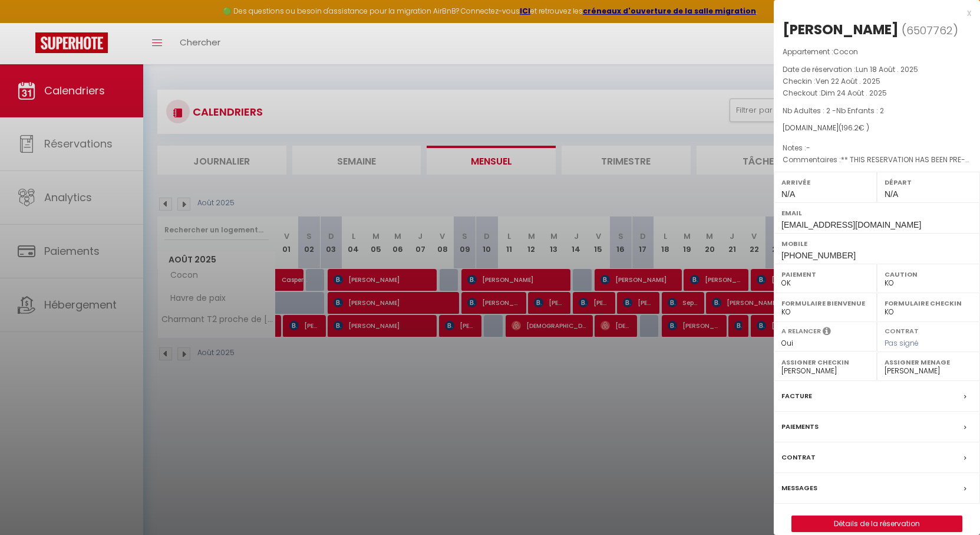
click at [733, 279] on div at bounding box center [490, 267] width 980 height 535
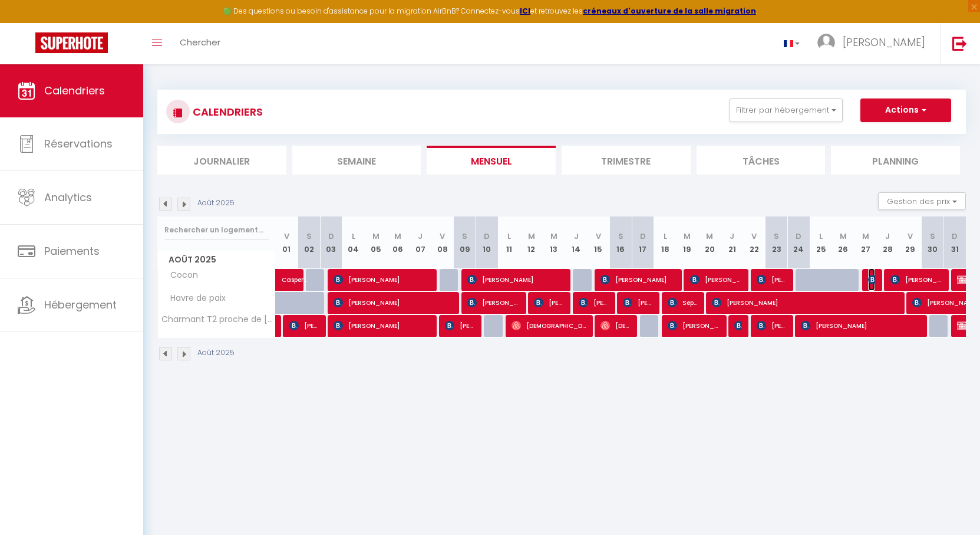
click at [874, 277] on img at bounding box center [872, 279] width 9 height 9
select select
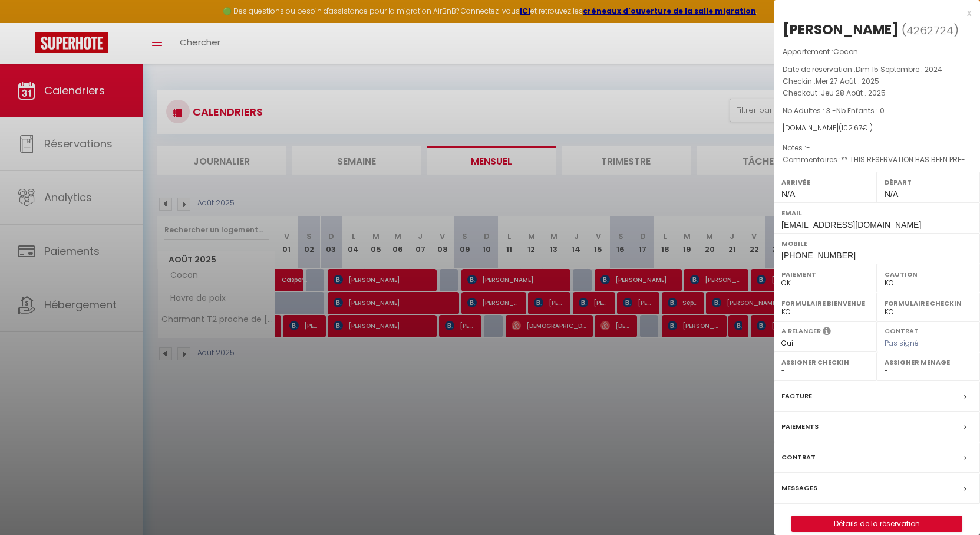
click at [732, 276] on div at bounding box center [490, 267] width 980 height 535
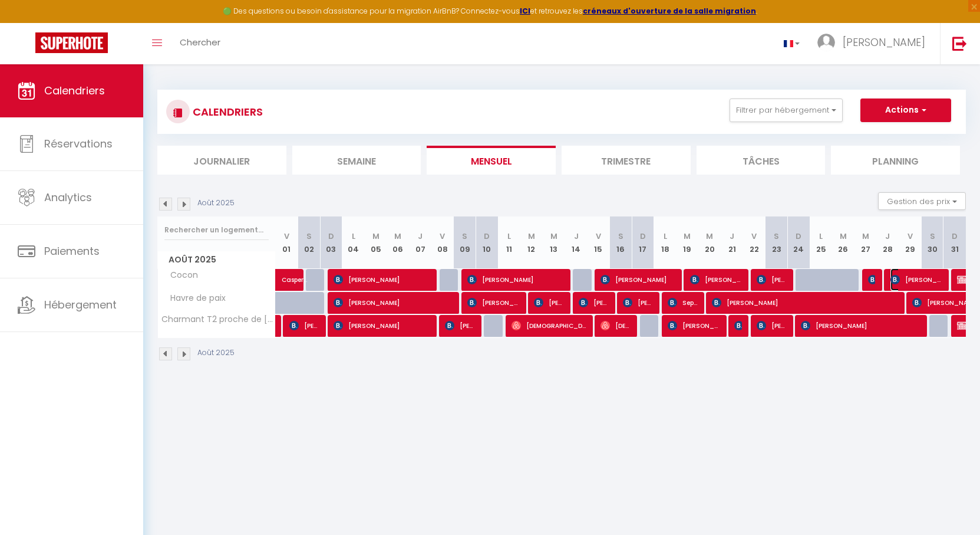
click at [910, 276] on span "[PERSON_NAME]" at bounding box center [917, 279] width 52 height 22
select select "15413"
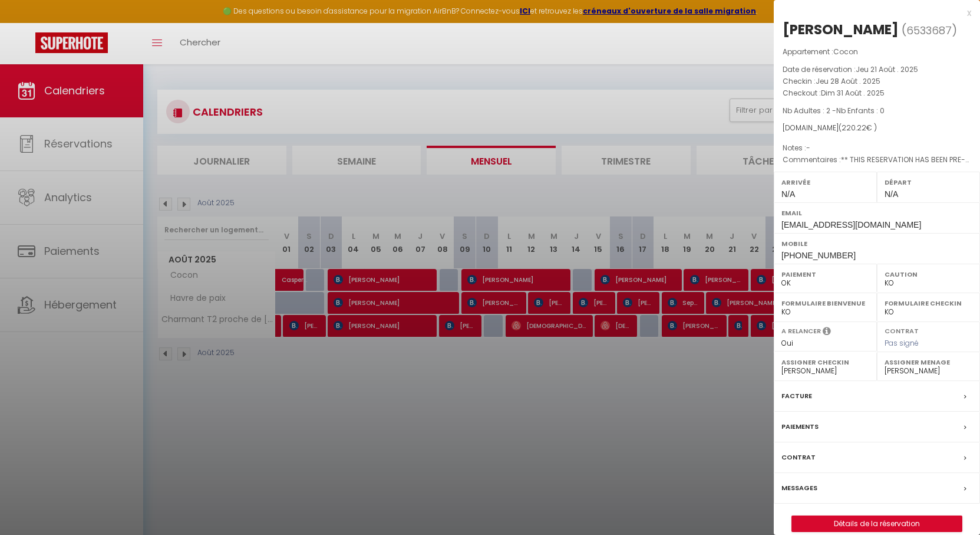
click at [654, 275] on div at bounding box center [490, 267] width 980 height 535
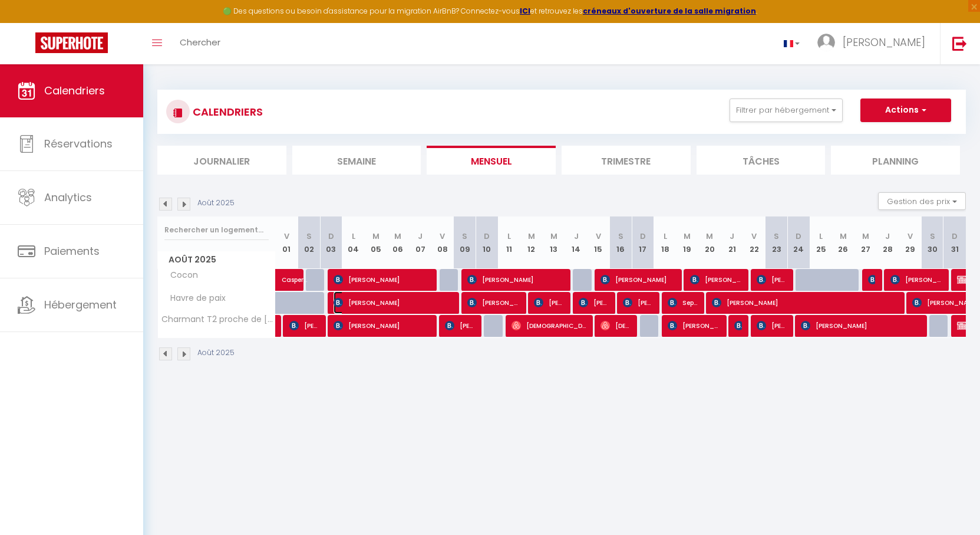
click at [390, 302] on span "[PERSON_NAME]" at bounding box center [394, 302] width 120 height 22
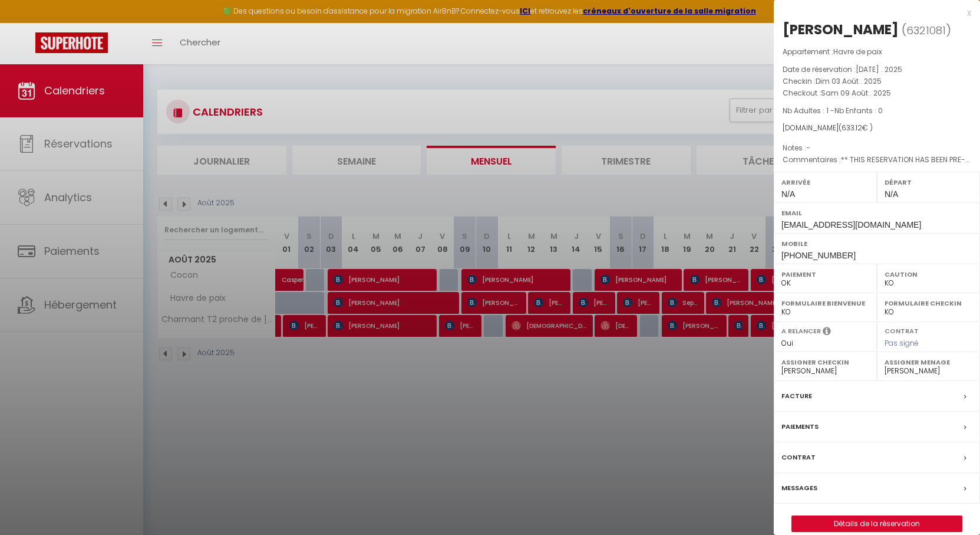
click at [419, 307] on div at bounding box center [490, 267] width 980 height 535
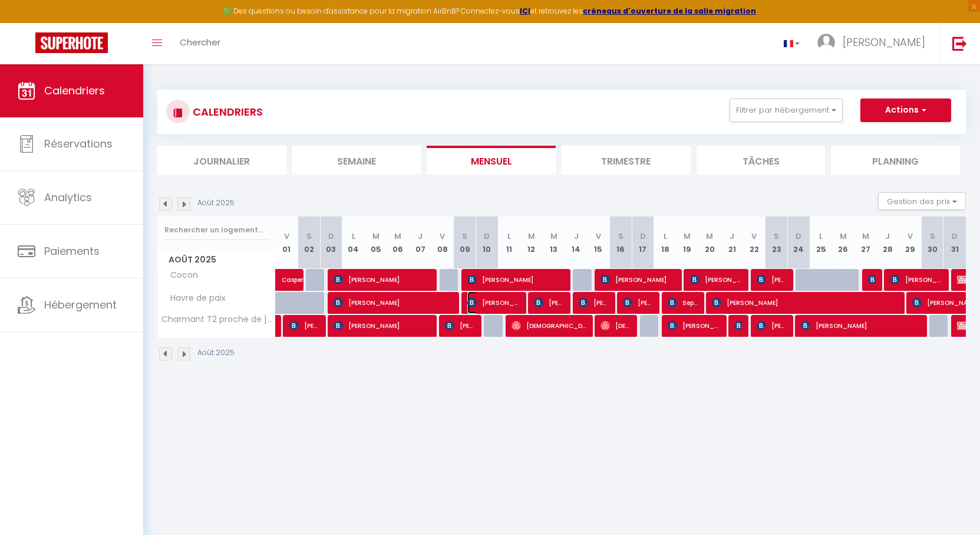
click at [502, 304] on span "[PERSON_NAME]" at bounding box center [493, 302] width 52 height 22
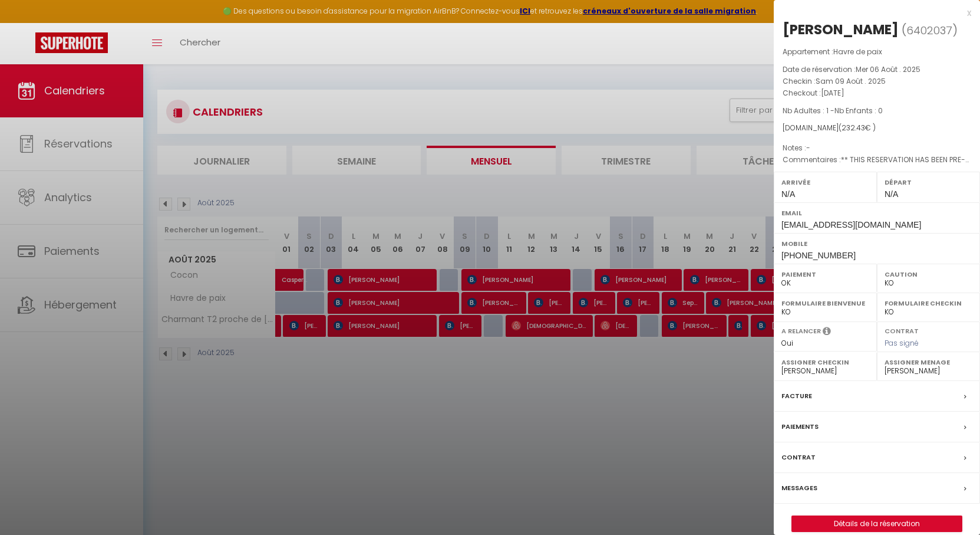
click at [502, 304] on div at bounding box center [490, 267] width 980 height 535
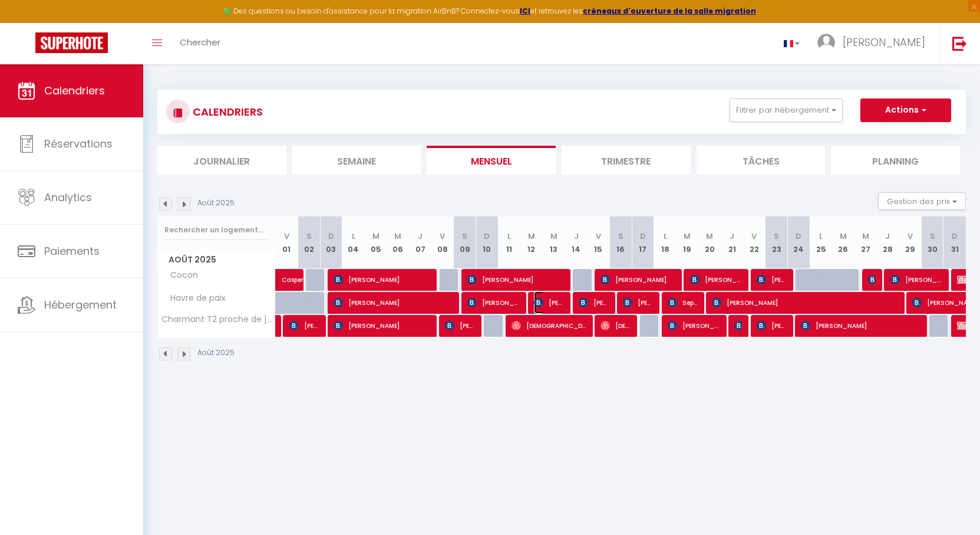
click at [553, 299] on span "[PERSON_NAME]" at bounding box center [549, 302] width 30 height 22
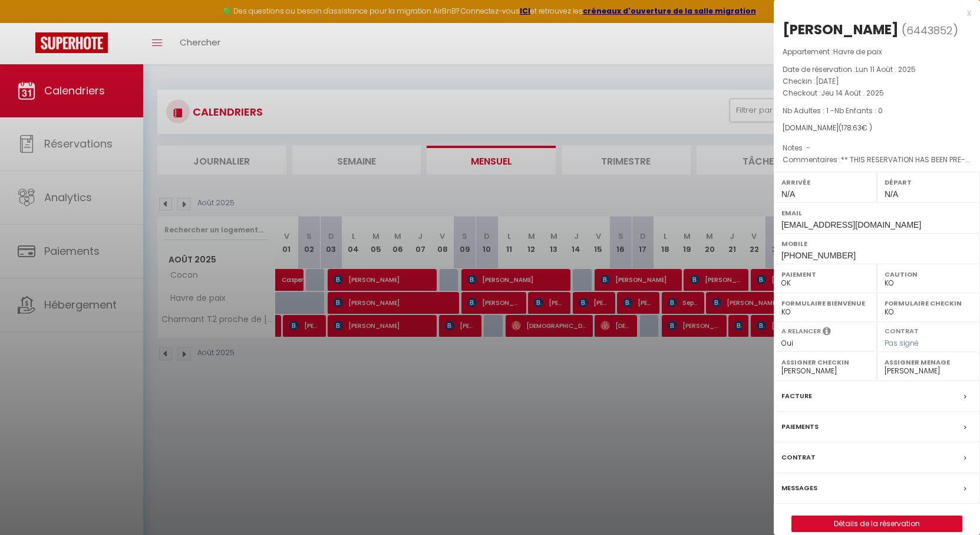
click at [553, 299] on div at bounding box center [490, 267] width 980 height 535
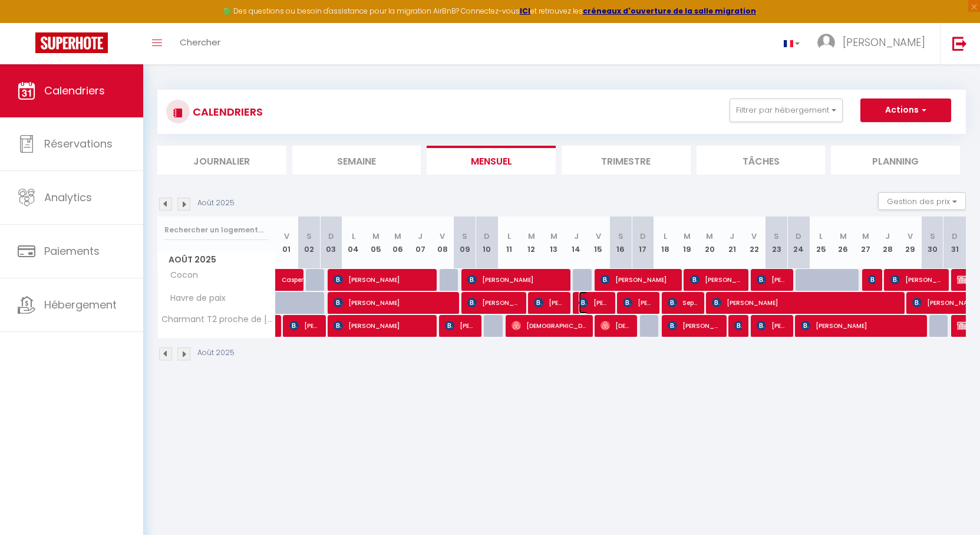
click at [596, 299] on span "[PERSON_NAME]" at bounding box center [594, 302] width 30 height 22
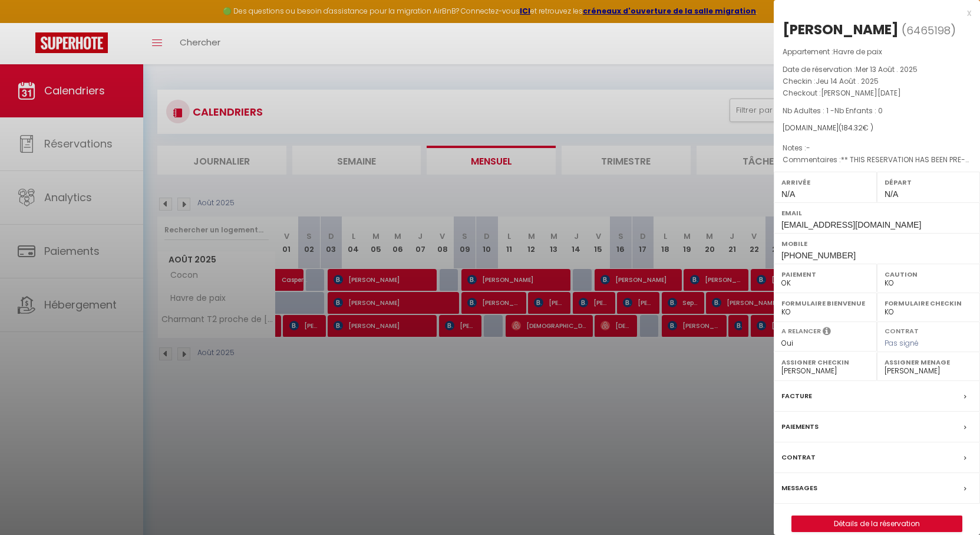
click at [596, 299] on div at bounding box center [490, 267] width 980 height 535
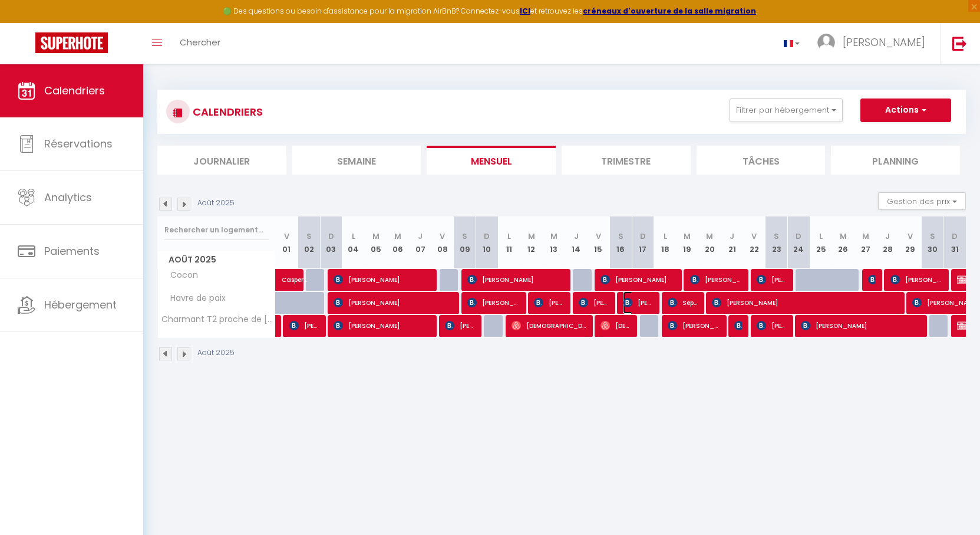
click at [643, 299] on span "[PERSON_NAME]" at bounding box center [638, 302] width 30 height 22
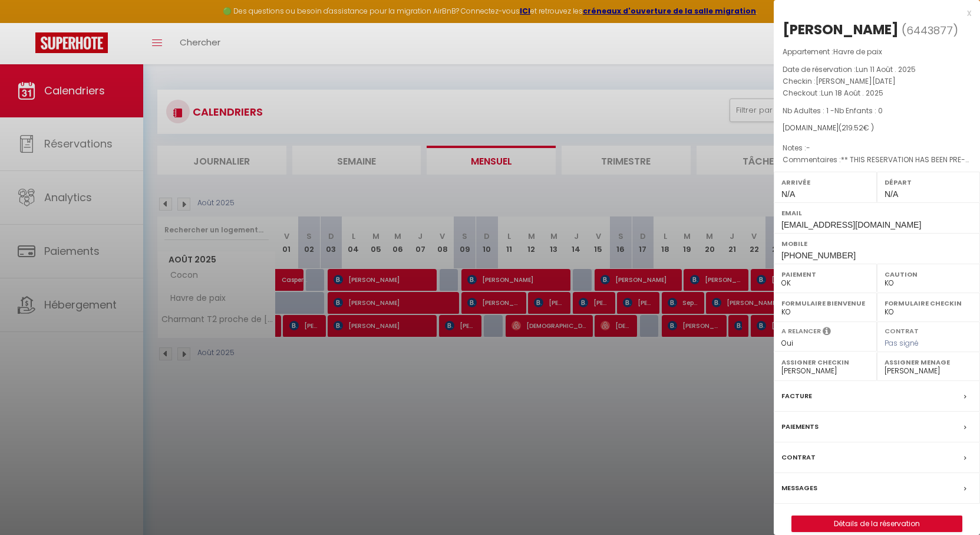
click at [643, 299] on div at bounding box center [490, 267] width 980 height 535
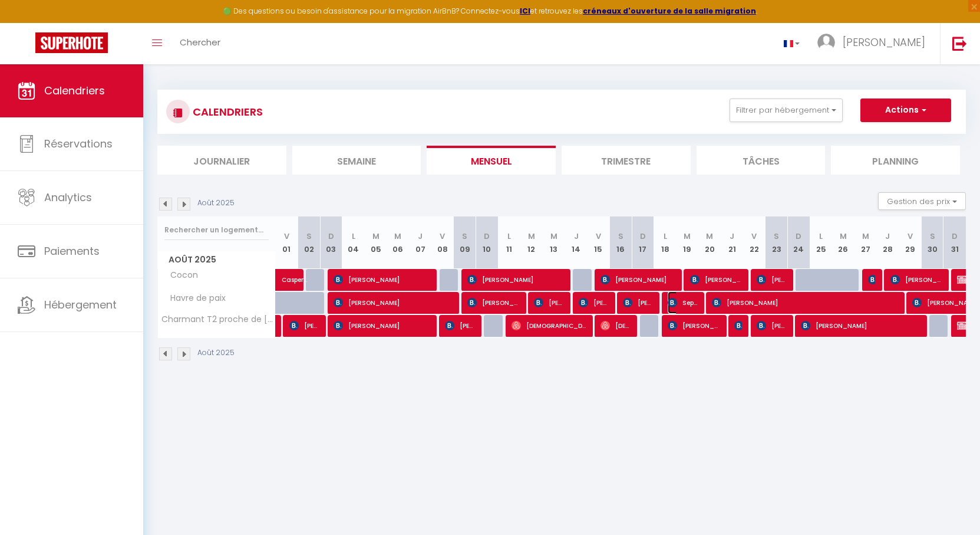
click at [676, 298] on img at bounding box center [672, 302] width 9 height 9
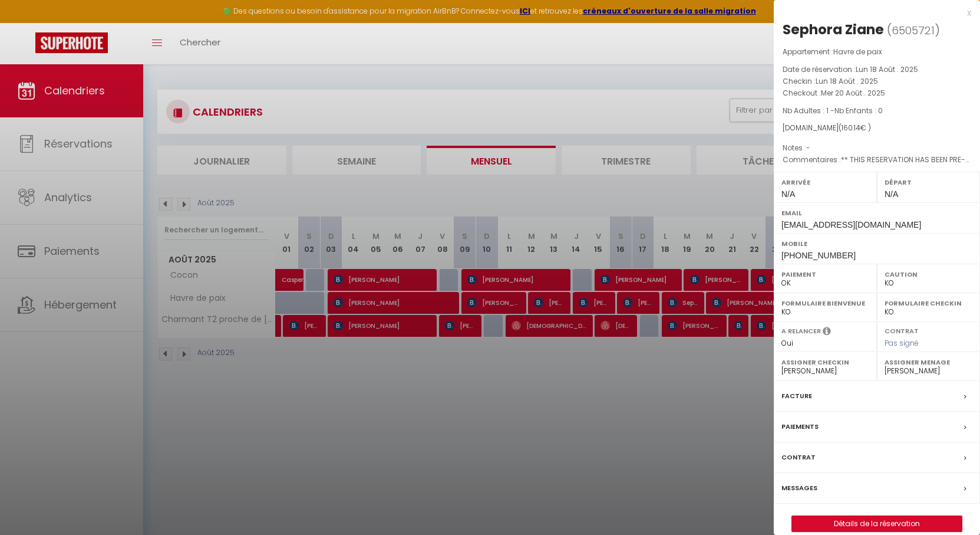
click at [676, 298] on div at bounding box center [490, 267] width 980 height 535
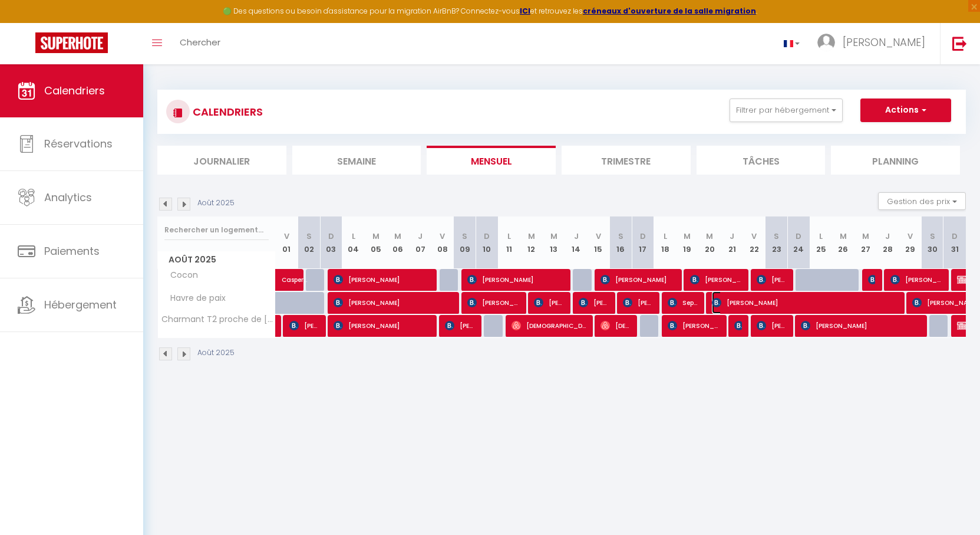
click at [741, 298] on span "[PERSON_NAME]" at bounding box center [805, 302] width 187 height 22
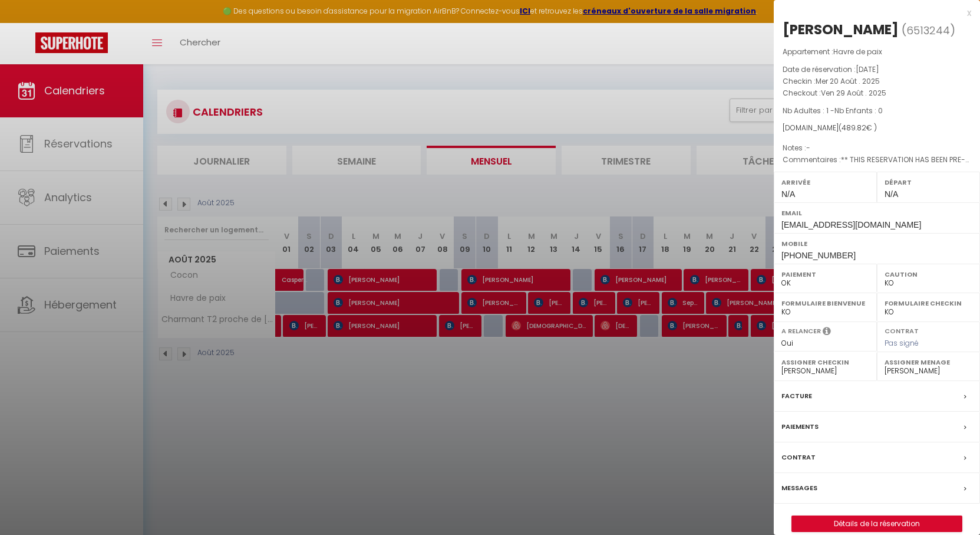
click at [706, 298] on div at bounding box center [490, 267] width 980 height 535
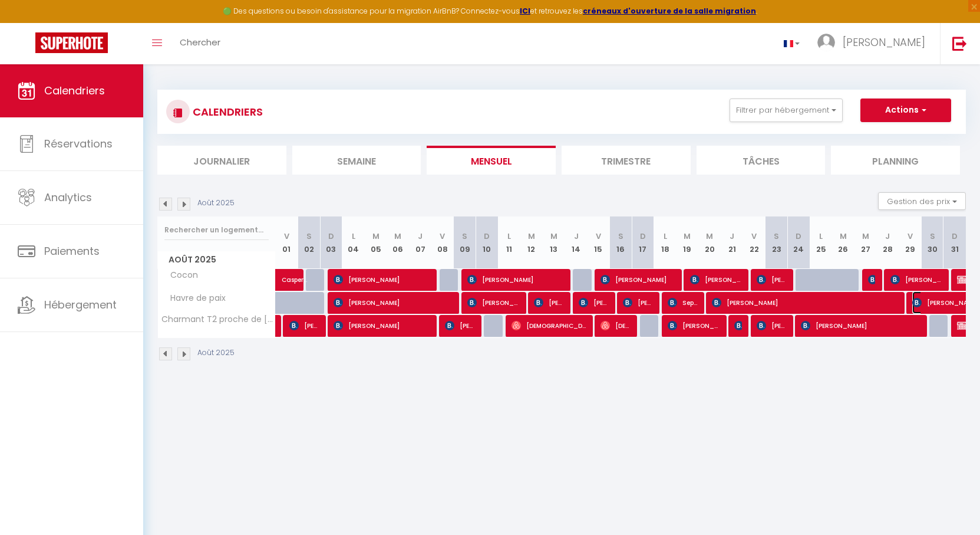
click at [932, 298] on span "[PERSON_NAME]" at bounding box center [953, 302] width 81 height 22
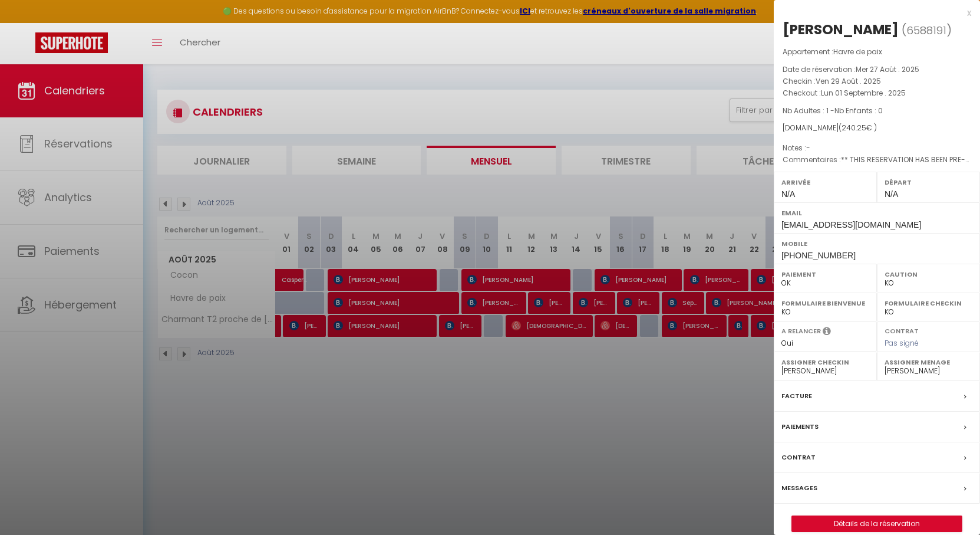
click at [528, 302] on div at bounding box center [490, 267] width 980 height 535
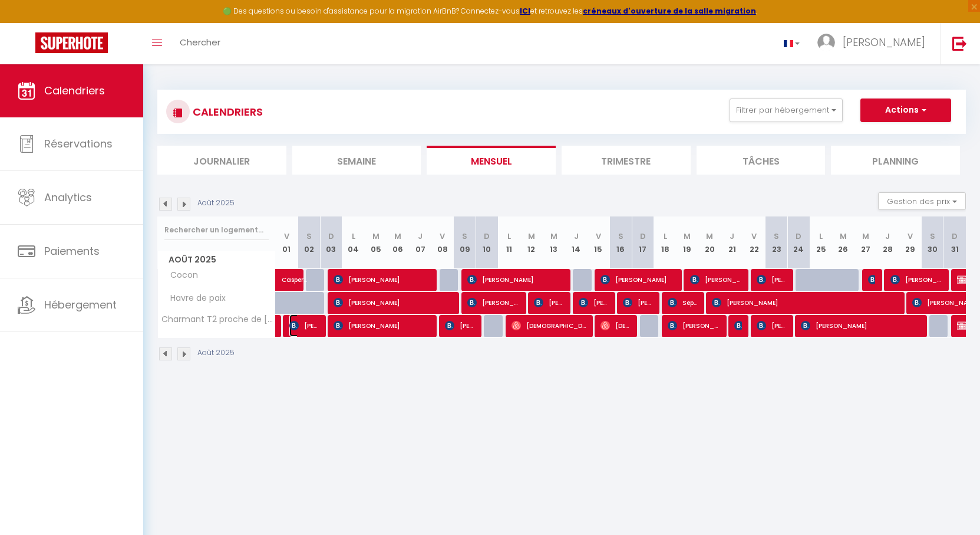
click at [304, 326] on span "[PERSON_NAME]" at bounding box center [304, 325] width 30 height 22
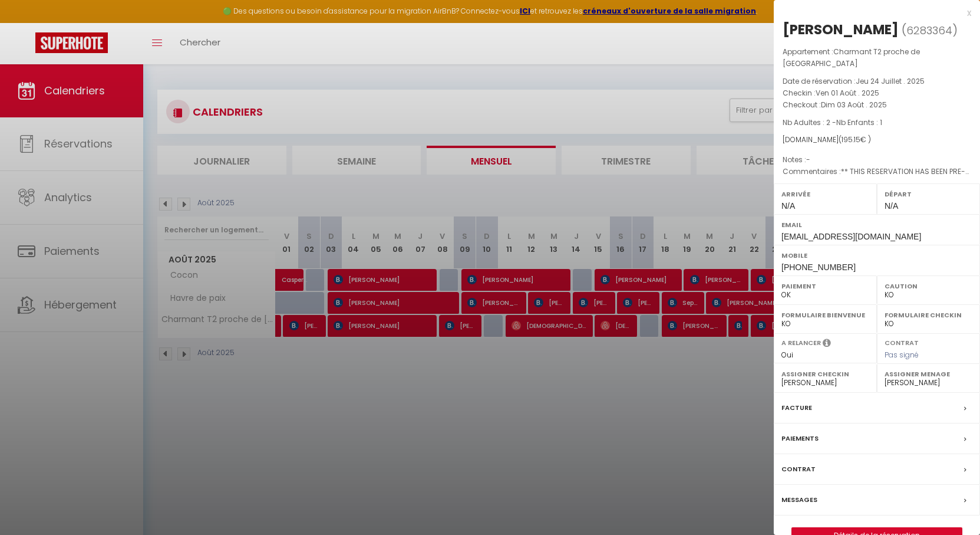
click at [304, 326] on div at bounding box center [490, 267] width 980 height 535
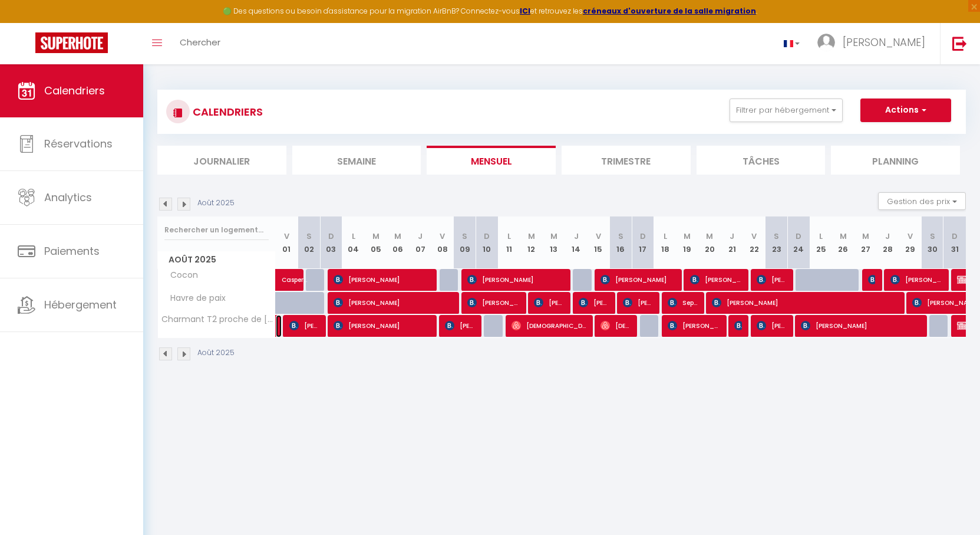
click at [279, 324] on link at bounding box center [279, 326] width 6 height 22
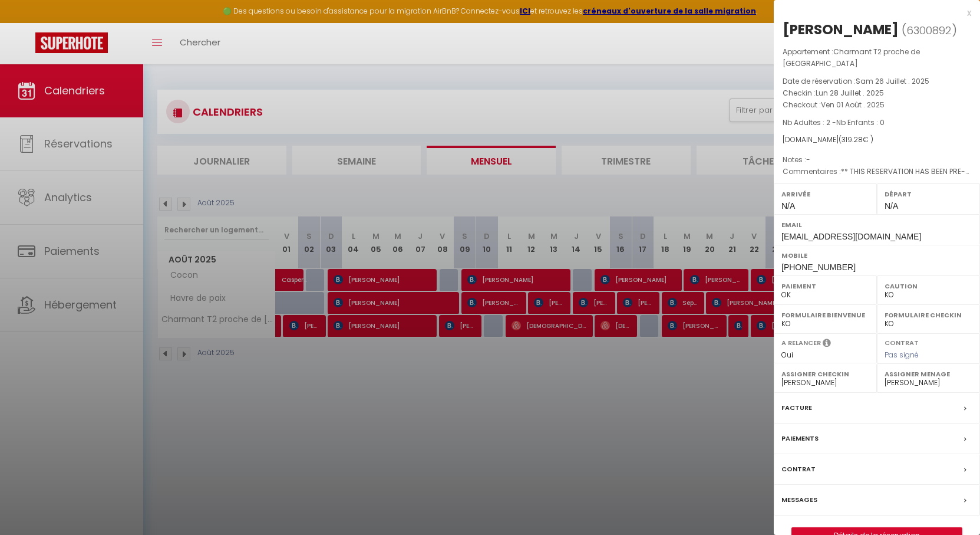
click at [279, 324] on div at bounding box center [490, 267] width 980 height 535
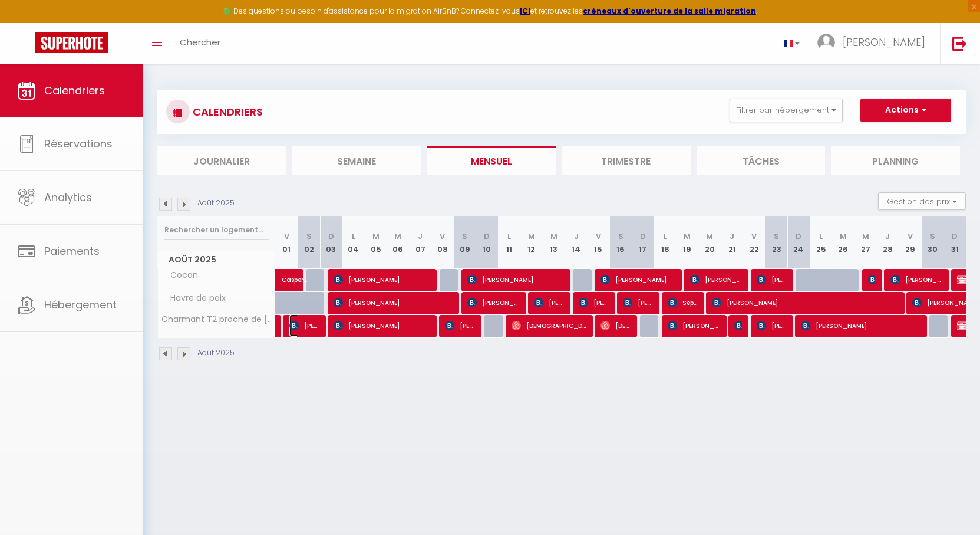
click at [309, 324] on span "[PERSON_NAME]" at bounding box center [304, 325] width 30 height 22
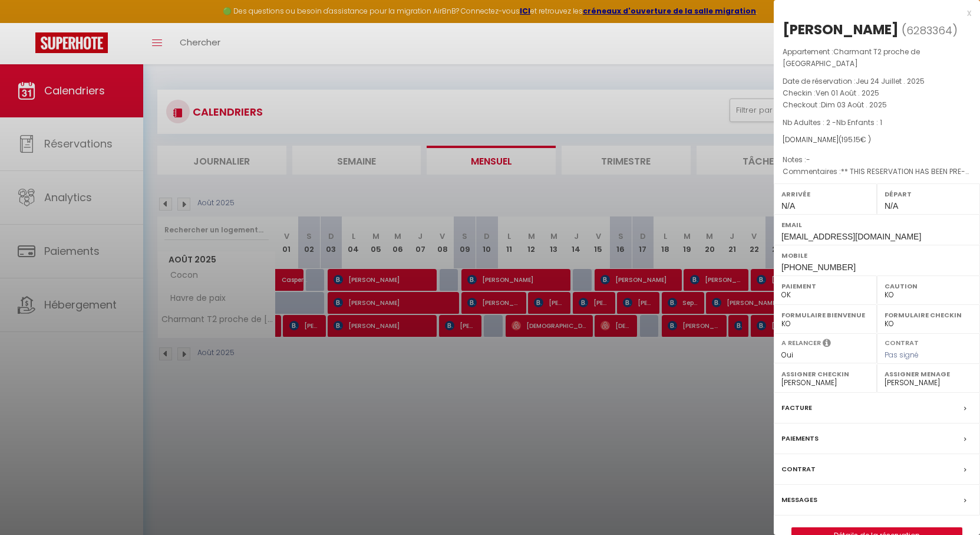
click at [309, 324] on div at bounding box center [490, 267] width 980 height 535
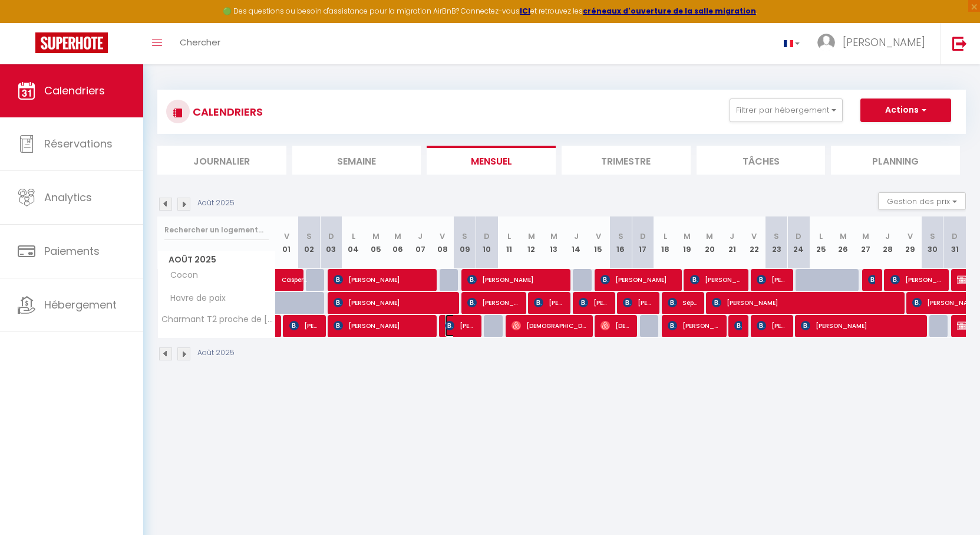
click at [468, 330] on span "[PERSON_NAME]" at bounding box center [460, 325] width 30 height 22
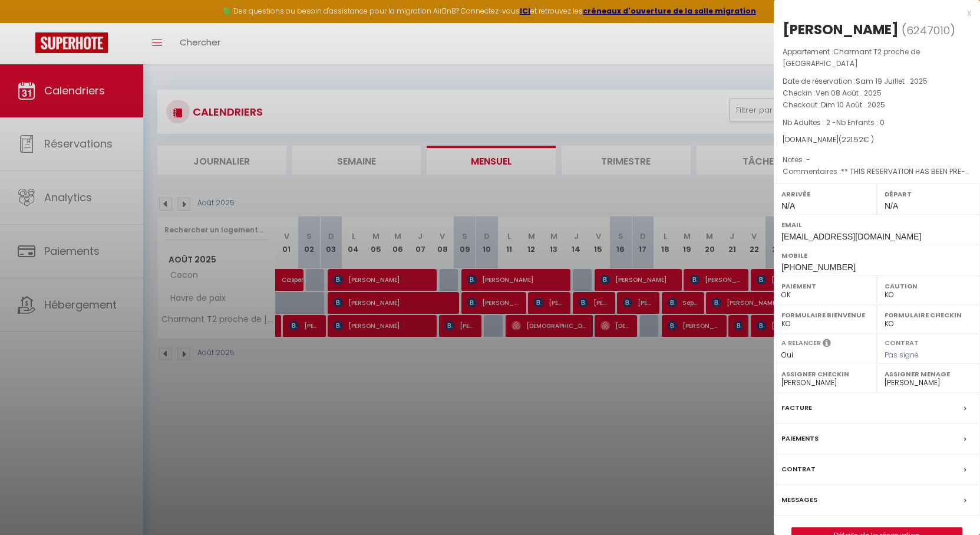
click at [468, 330] on div at bounding box center [490, 267] width 980 height 535
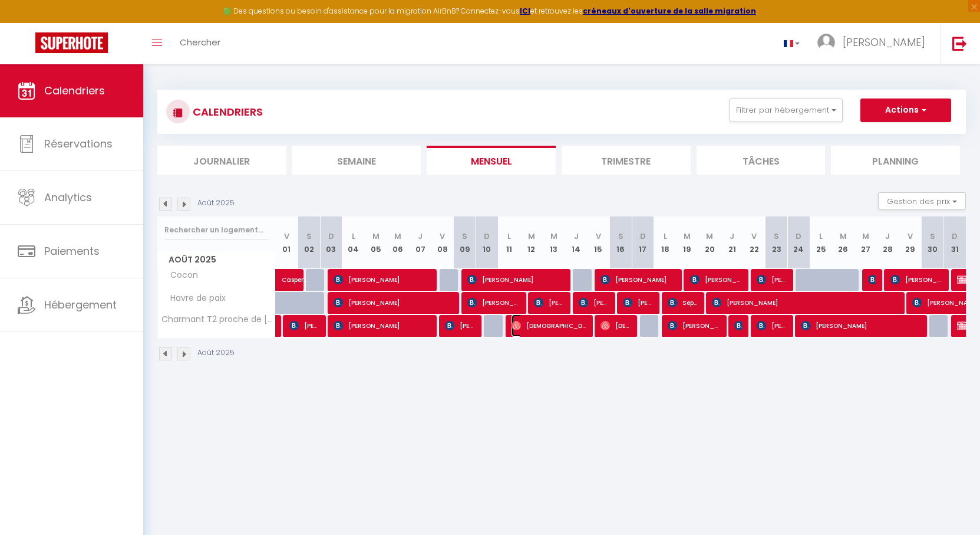
click at [530, 330] on span "[DEMOGRAPHIC_DATA][PERSON_NAME]" at bounding box center [549, 325] width 75 height 22
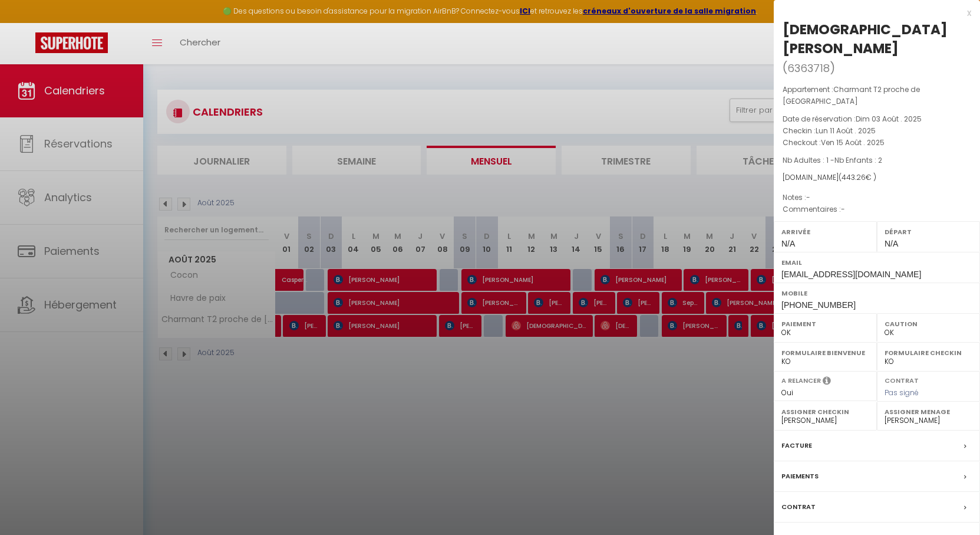
click at [521, 330] on div at bounding box center [490, 267] width 980 height 535
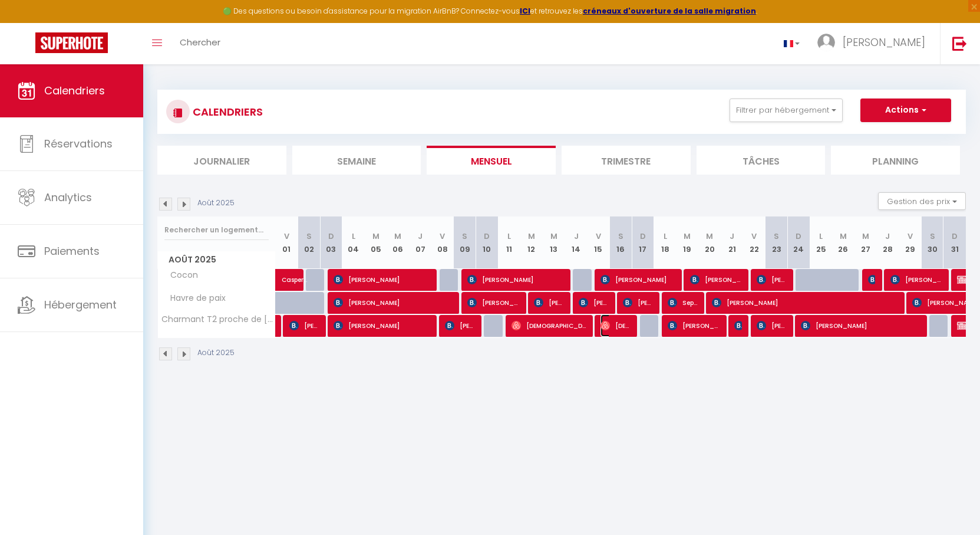
click at [608, 325] on img at bounding box center [605, 325] width 9 height 9
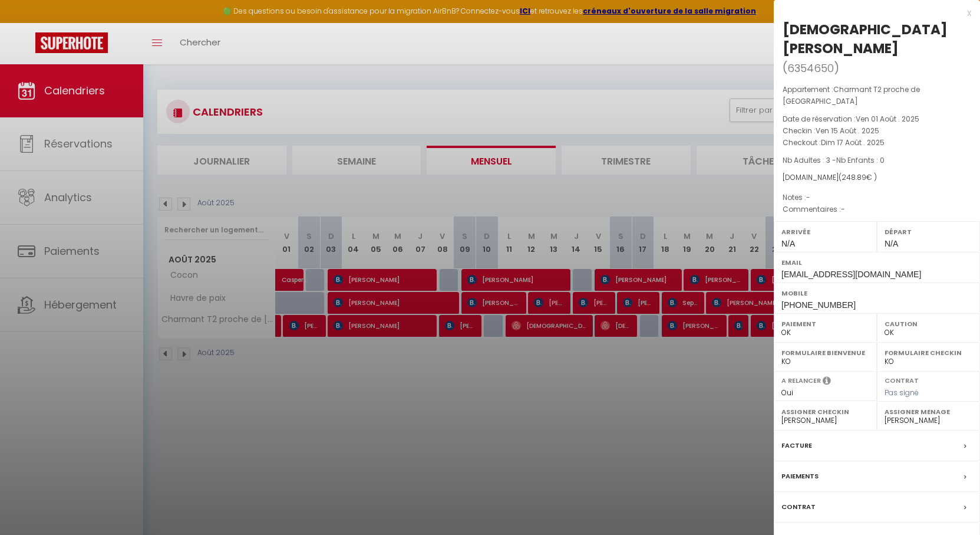
click at [608, 325] on div at bounding box center [490, 267] width 980 height 535
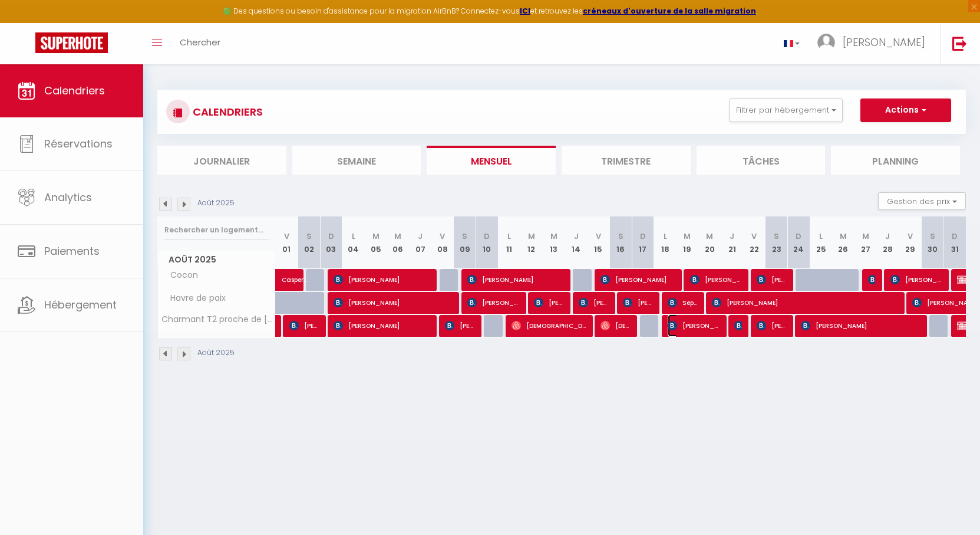
click at [685, 325] on span "[PERSON_NAME]" at bounding box center [694, 325] width 52 height 22
select select "KO"
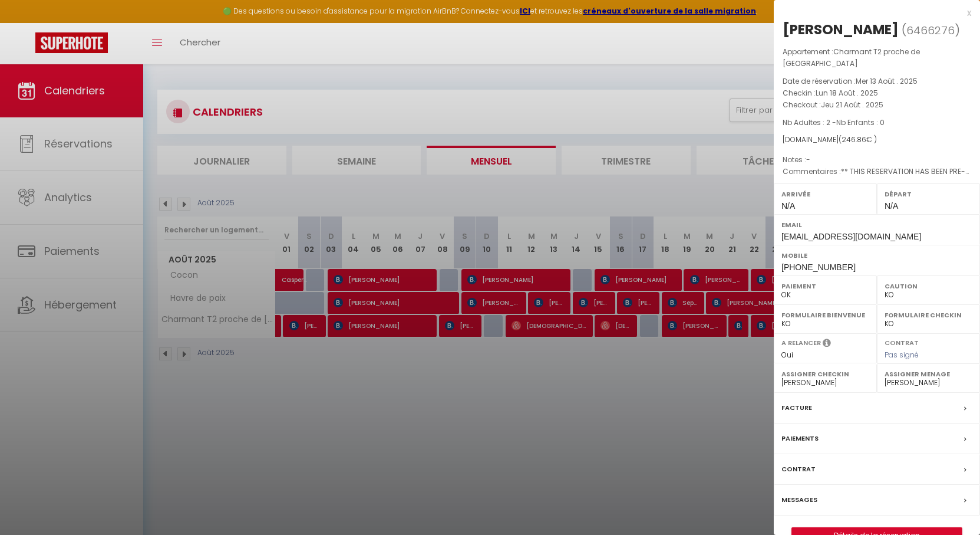
click at [685, 325] on div at bounding box center [490, 267] width 980 height 535
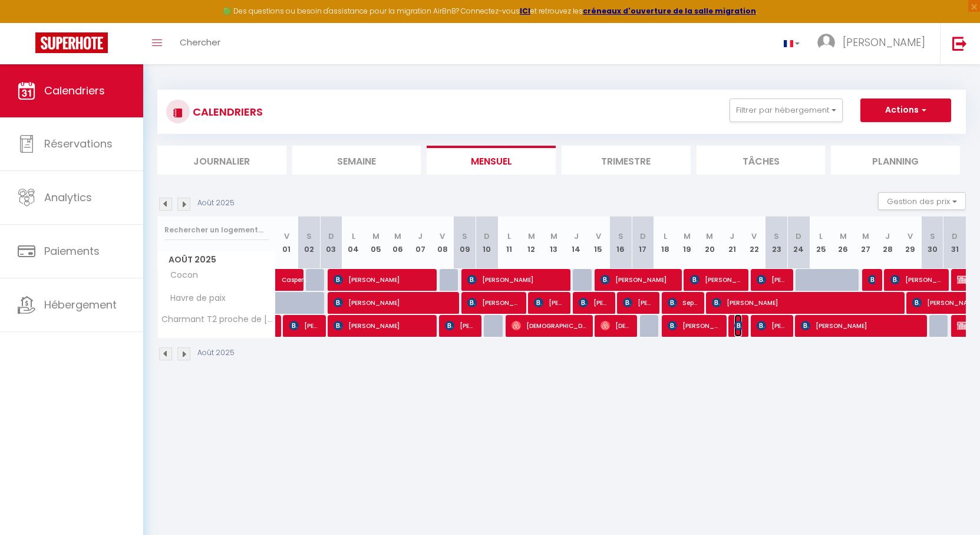
click at [736, 322] on img at bounding box center [739, 325] width 9 height 9
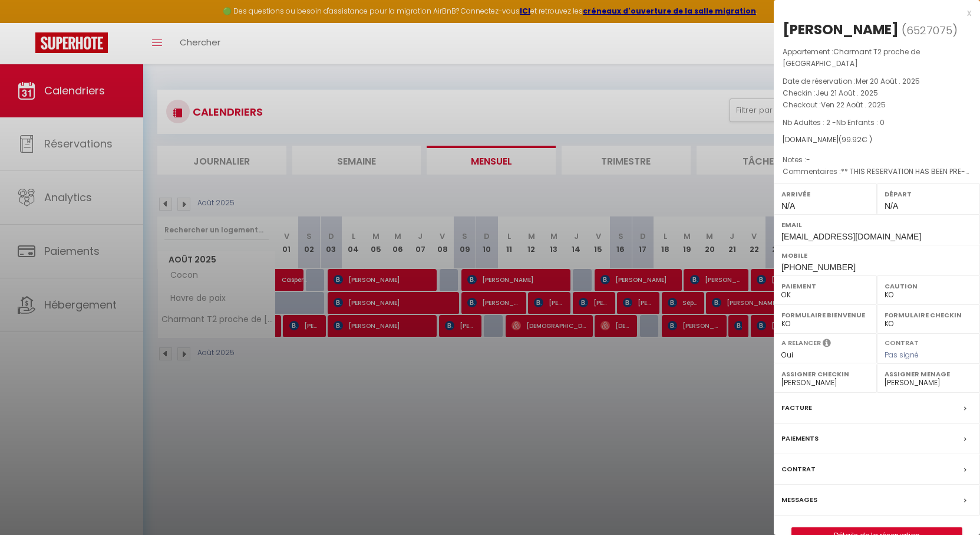
click at [683, 322] on div at bounding box center [490, 267] width 980 height 535
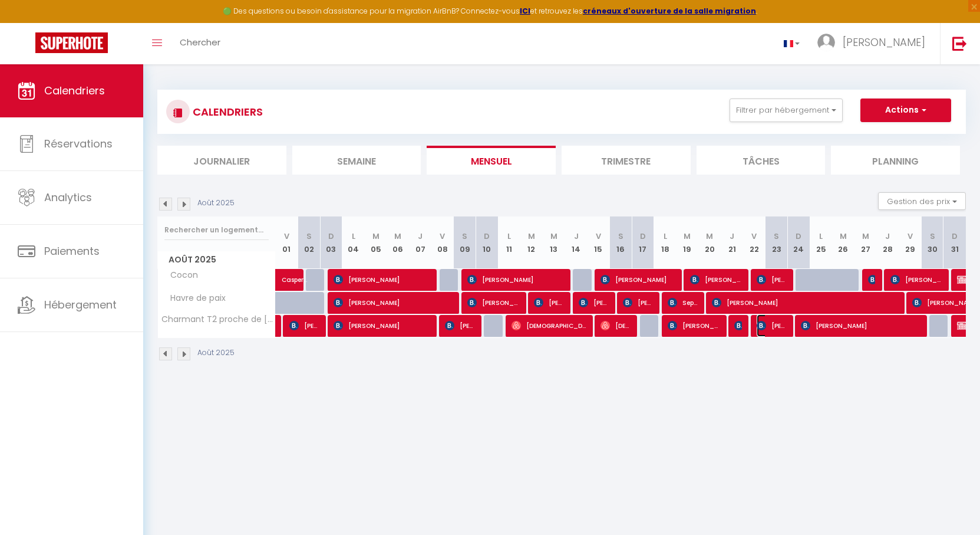
click at [772, 325] on span "[PERSON_NAME]" at bounding box center [772, 325] width 30 height 22
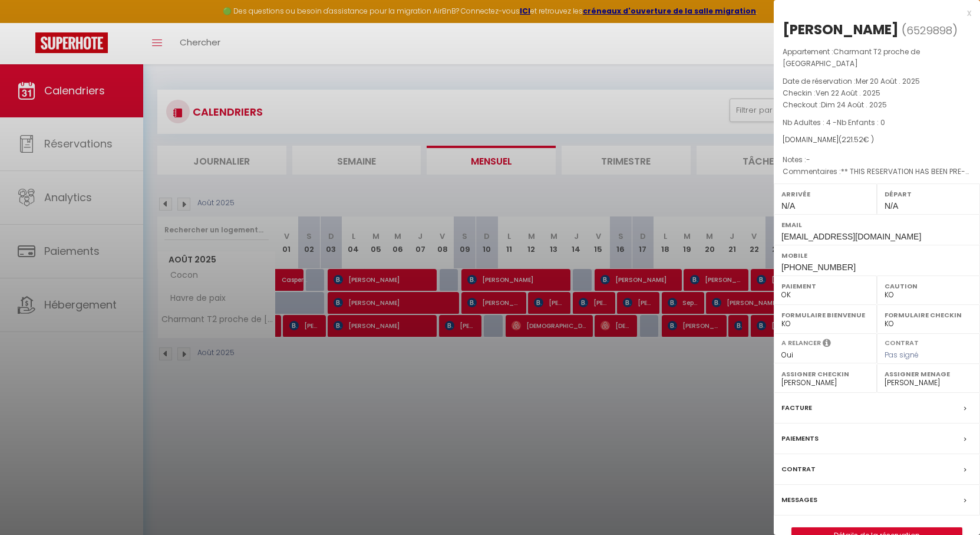
click at [705, 325] on div at bounding box center [490, 267] width 980 height 535
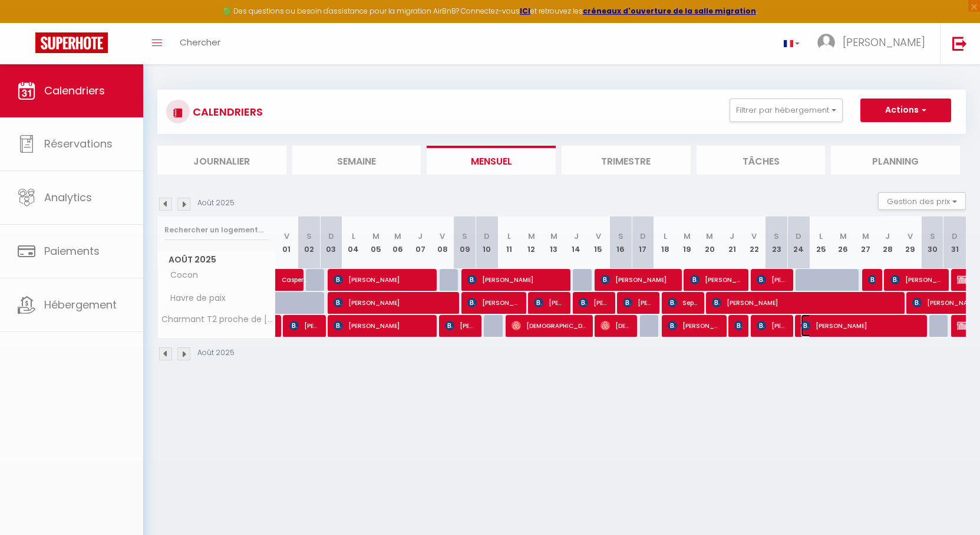
click at [823, 321] on span "[PERSON_NAME]" at bounding box center [861, 325] width 120 height 22
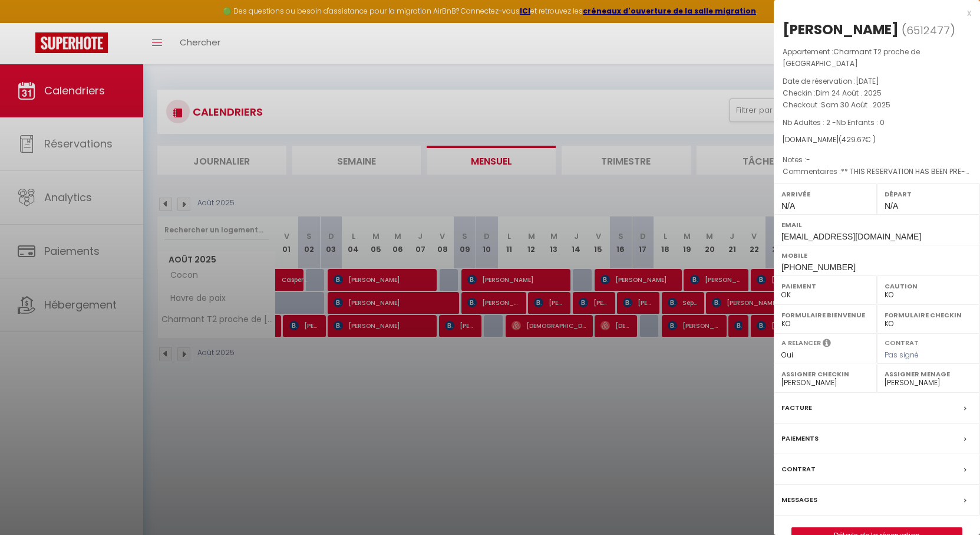
click at [700, 307] on div at bounding box center [490, 267] width 980 height 535
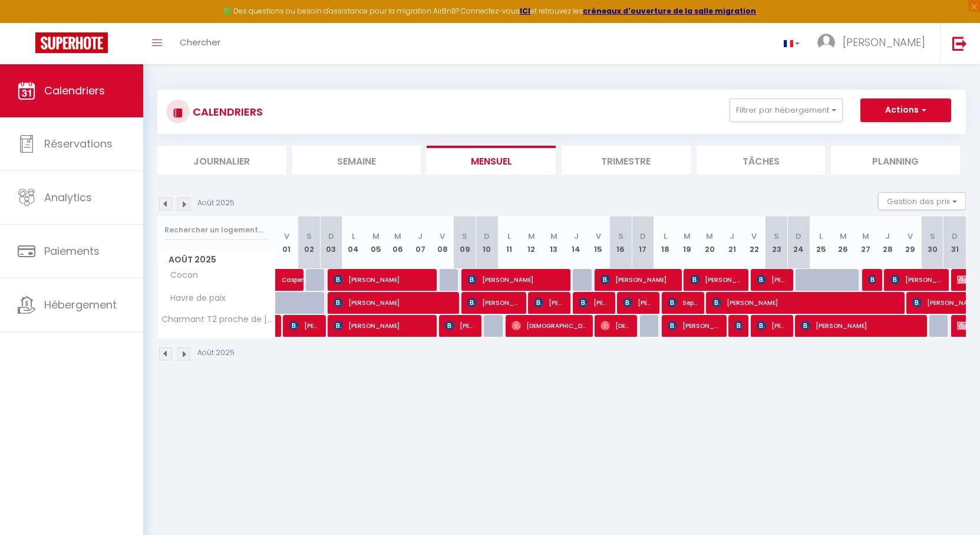
drag, startPoint x: 464, startPoint y: 127, endPoint x: 440, endPoint y: 120, distance: 24.8
click at [440, 120] on div "CALENDRIERS Filtrer par hébergement Coudekerque Charmant T2 proche de Dunkerque…" at bounding box center [561, 111] width 791 height 27
drag, startPoint x: 572, startPoint y: 200, endPoint x: 590, endPoint y: 180, distance: 26.3
click at [544, 192] on div "Août 2025 Gestion des prix Nb Nuits minimum Règles Disponibilité" at bounding box center [561, 204] width 809 height 24
click at [954, 44] on img at bounding box center [960, 43] width 15 height 15
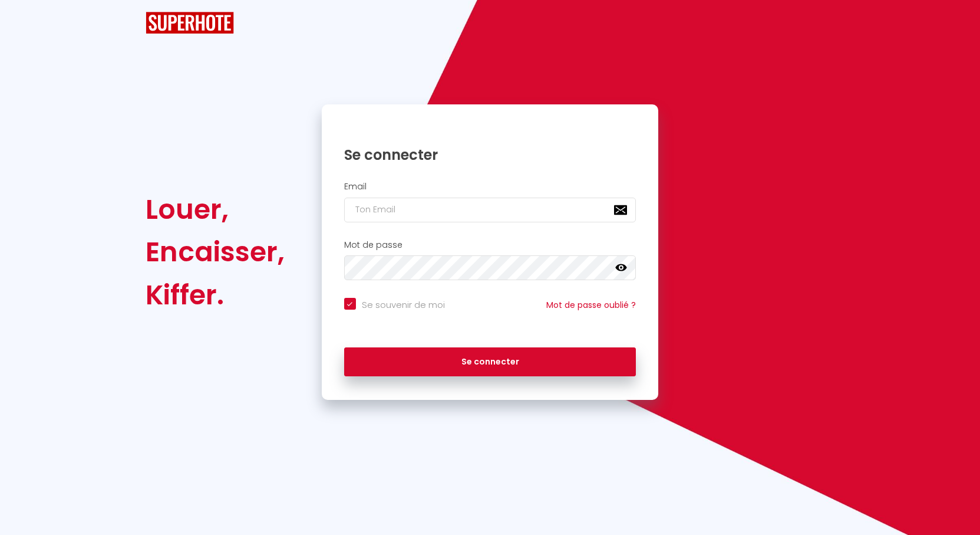
checkbox input "true"
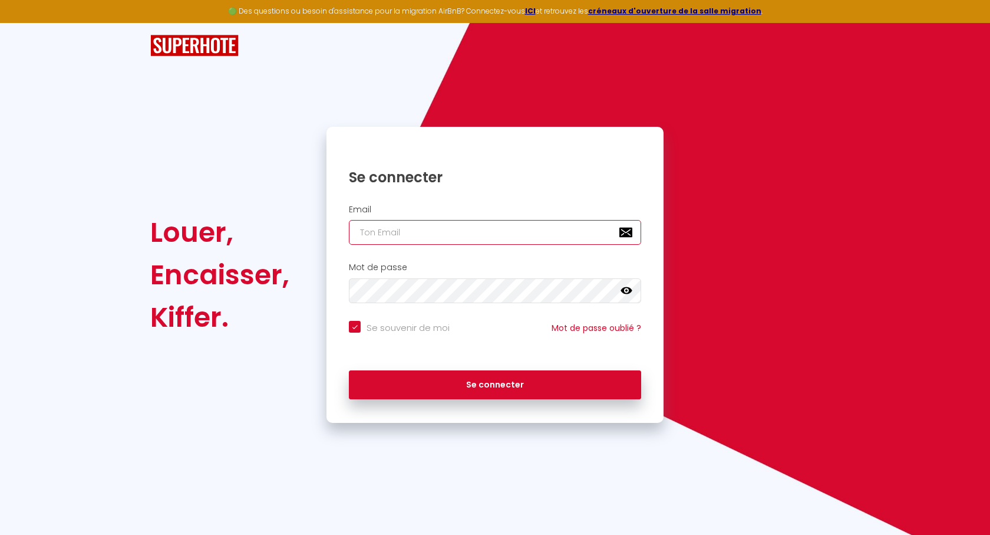
click at [460, 228] on input "email" at bounding box center [495, 232] width 292 height 25
type input "j"
checkbox input "true"
type input "je"
checkbox input "true"
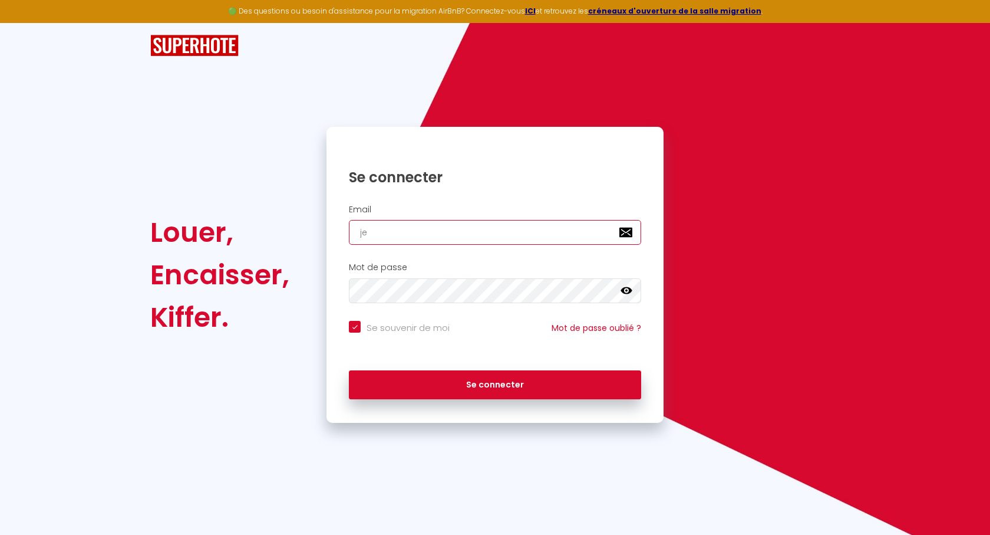
type input "jea"
checkbox input "true"
type input "[PERSON_NAME]"
checkbox input "true"
type input "[PERSON_NAME]-"
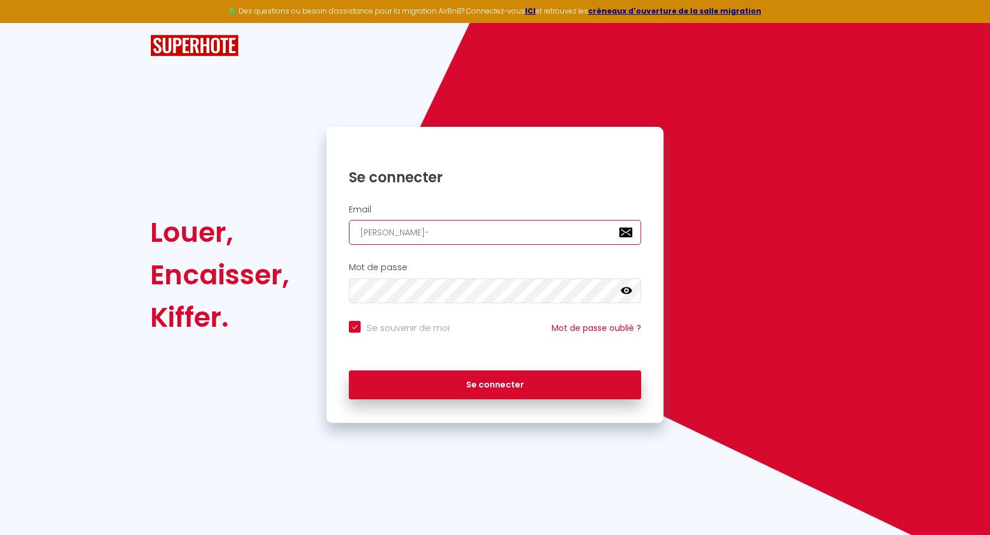
checkbox input "true"
type input "[PERSON_NAME]"
checkbox input "true"
type input "[PERSON_NAME]"
checkbox input "true"
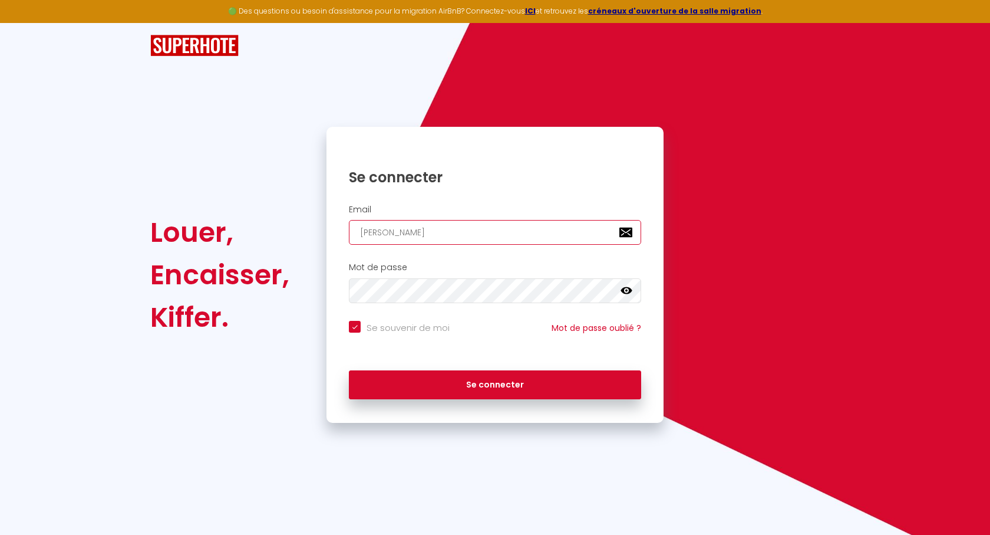
type input "[PERSON_NAME]"
checkbox input "true"
type input "[PERSON_NAME]"
checkbox input "true"
type input "[PERSON_NAME]"
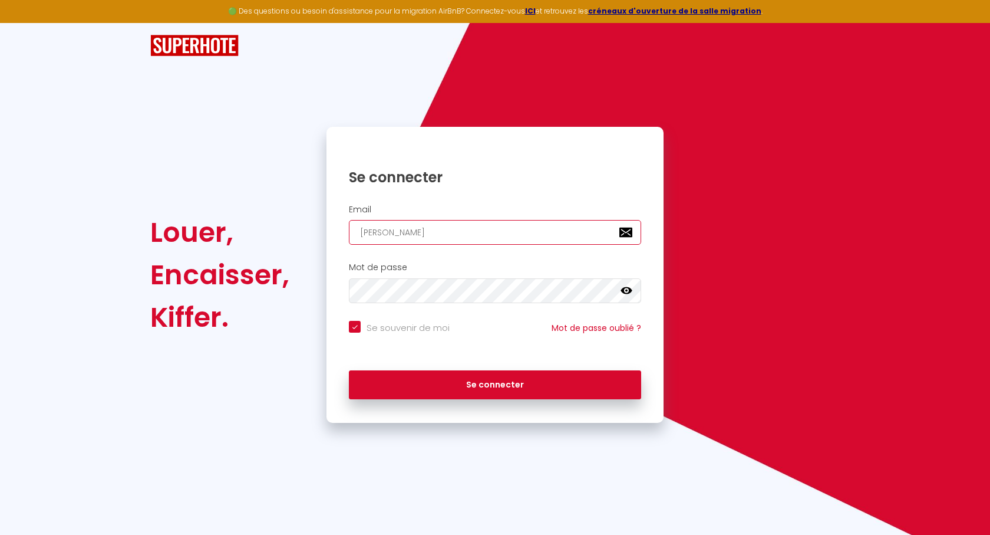
checkbox input "true"
type input "[PERSON_NAME]."
checkbox input "true"
type input "[PERSON_NAME].m"
checkbox input "true"
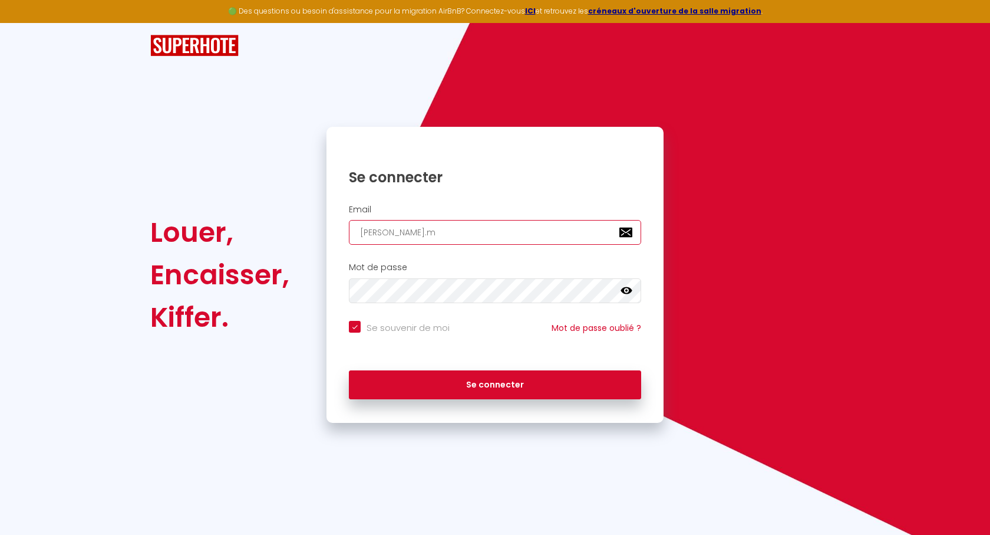
type input "[DOMAIN_NAME]"
checkbox input "true"
type input "[PERSON_NAME].mon"
checkbox input "true"
type input "[PERSON_NAME].monc"
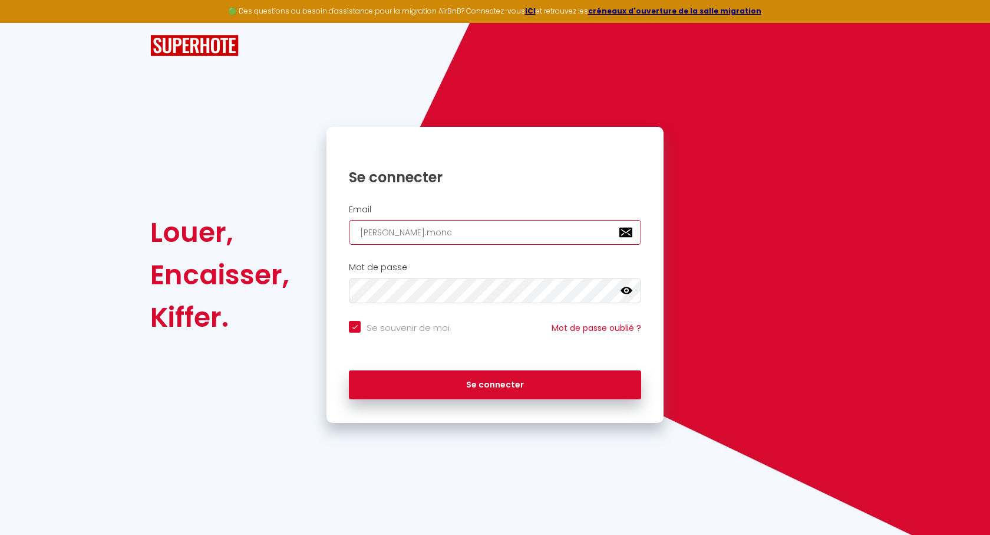
checkbox input "true"
type input "[PERSON_NAME].moncl"
checkbox input "true"
type input "[PERSON_NAME].moncla"
checkbox input "true"
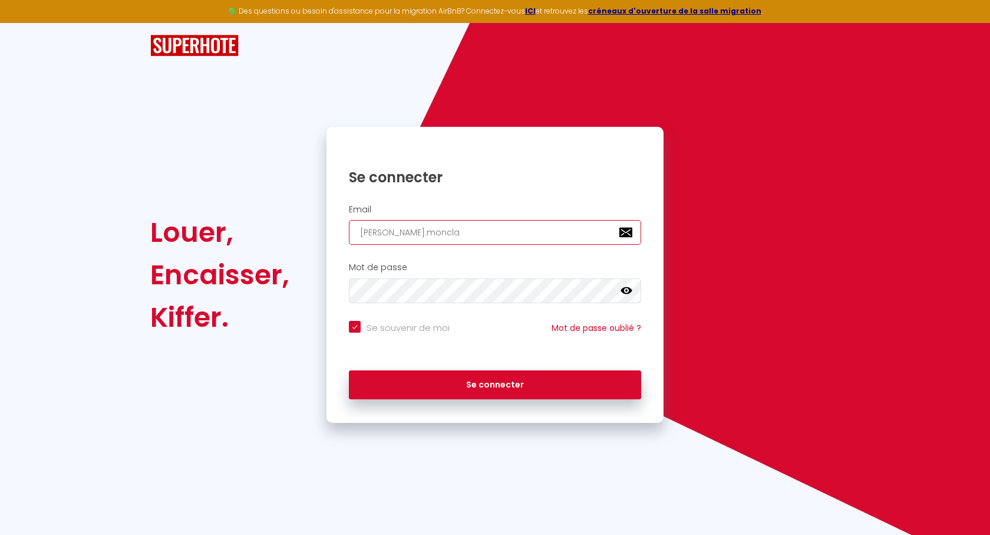
type input "[PERSON_NAME].monclai"
checkbox input "true"
type input "[PERSON_NAME].monclair"
checkbox input "true"
type input "[PERSON_NAME].monclaire"
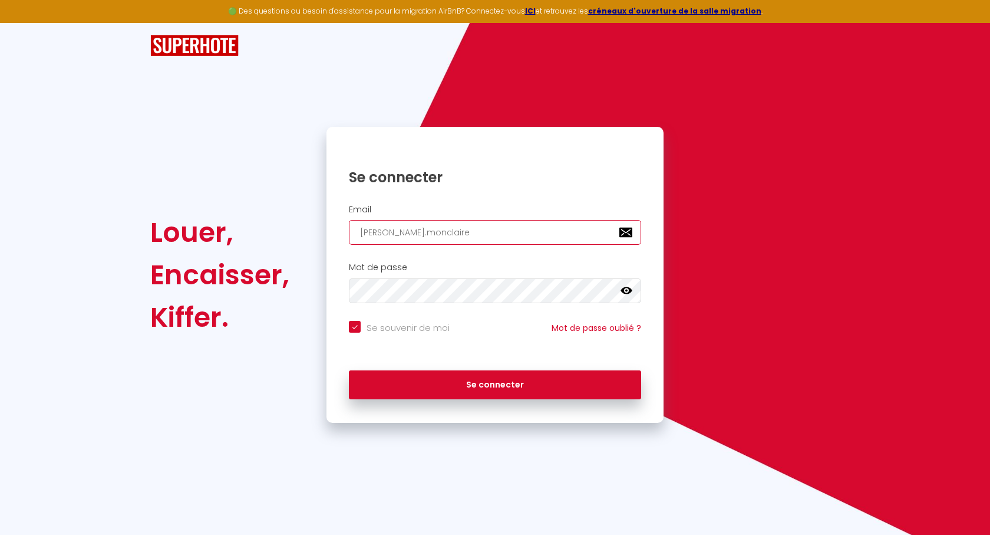
checkbox input "true"
type input "[PERSON_NAME].monclaire@"
checkbox input "true"
type input "[PERSON_NAME]"
checkbox input "true"
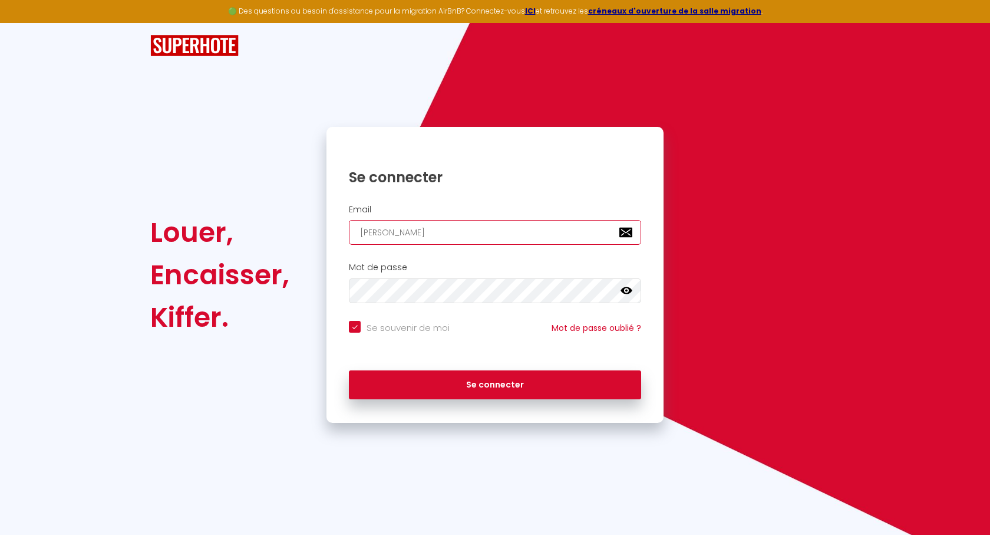
type input "jean-marie.monclaire@sf"
checkbox input "true"
type input "[EMAIL_ADDRESS]"
checkbox input "true"
type input "[EMAIL_ADDRESS]."
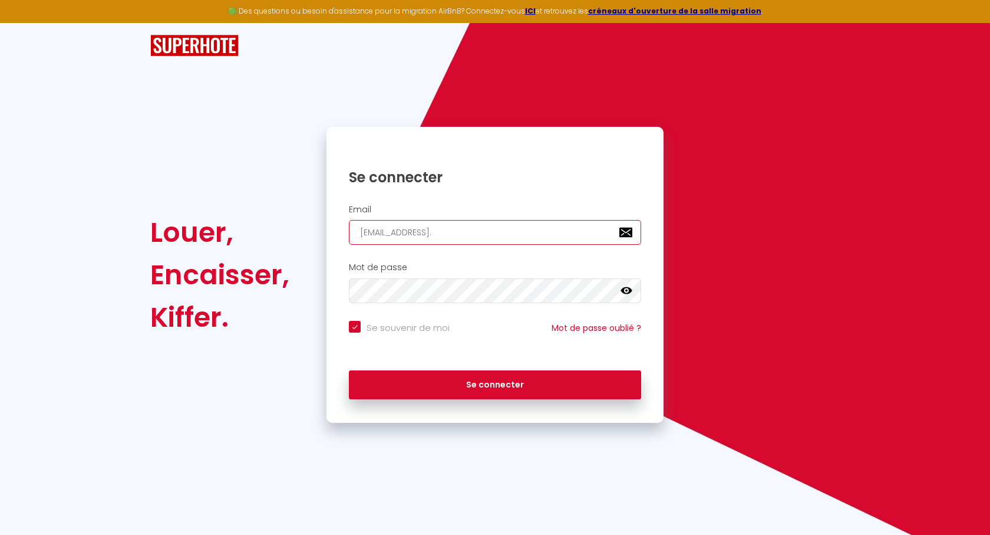
checkbox input "true"
type input "jean-marie.monclaire@sfr.f"
checkbox input "true"
type input "[EMAIL_ADDRESS][DOMAIN_NAME]"
checkbox input "true"
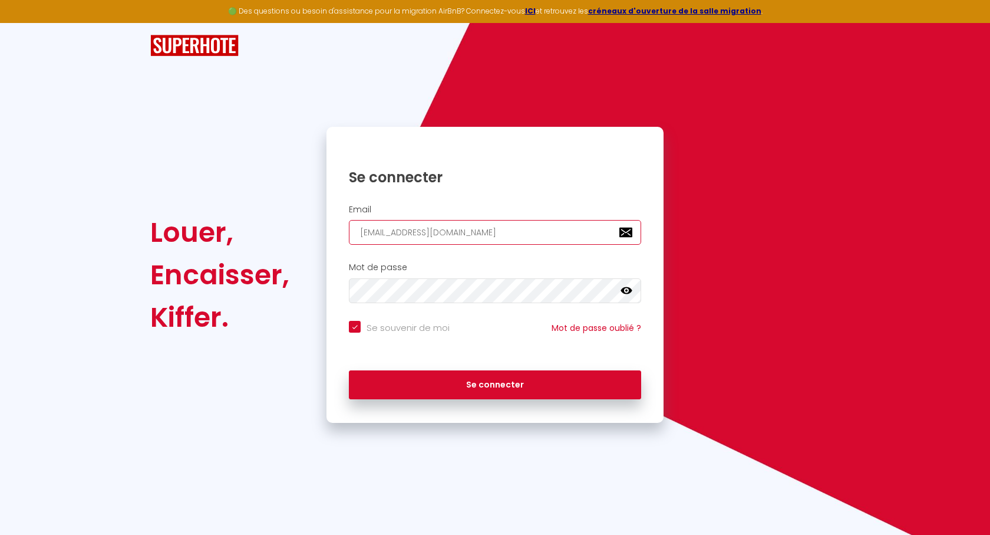
type input "[EMAIL_ADDRESS][DOMAIN_NAME]"
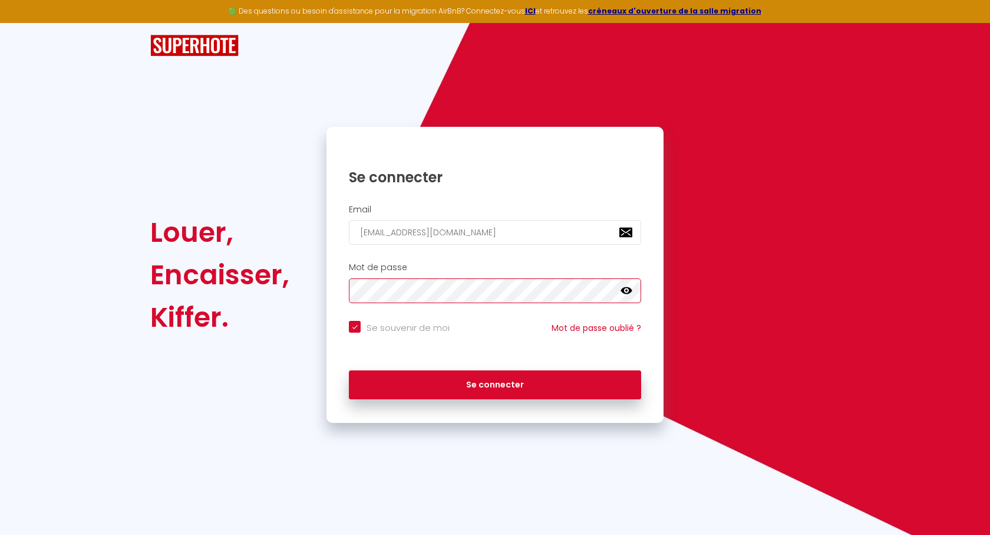
click at [349, 370] on button "Se connecter" at bounding box center [495, 384] width 292 height 29
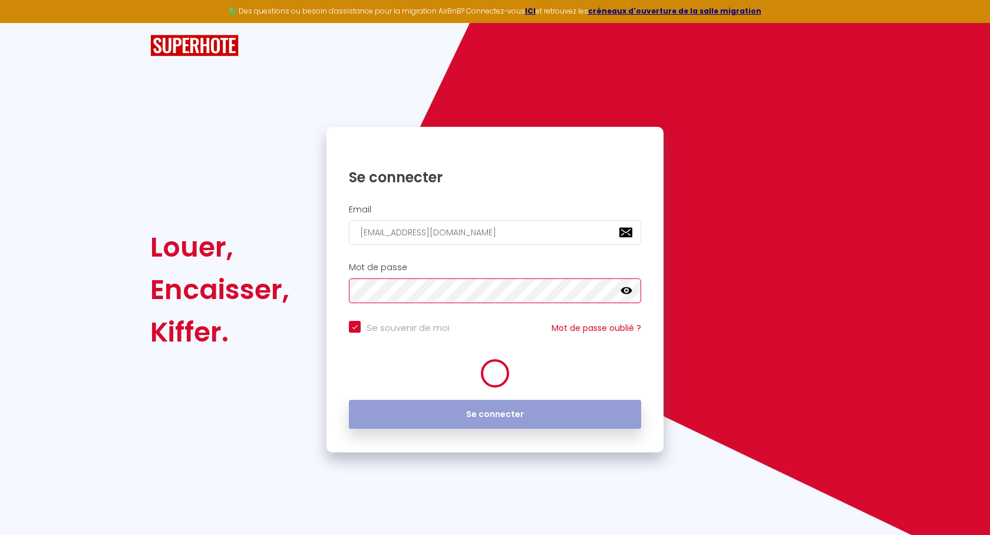
checkbox input "true"
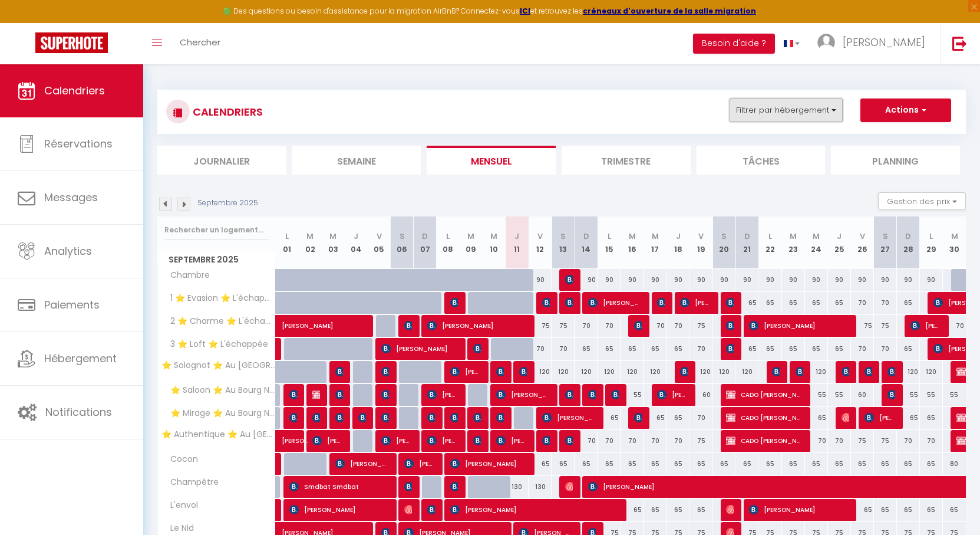
click at [743, 106] on button "Filtrer par hébergement" at bounding box center [786, 110] width 113 height 24
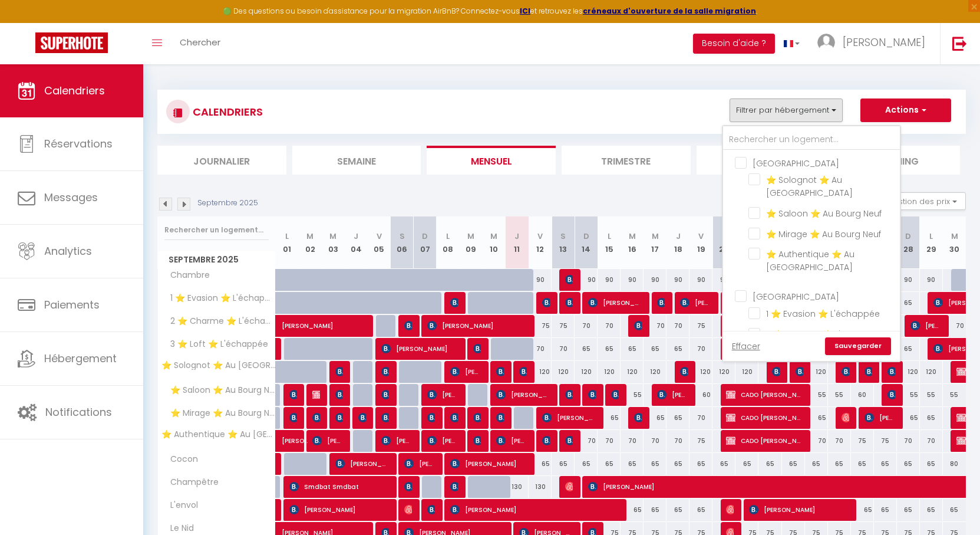
click at [768, 162] on input "[GEOGRAPHIC_DATA]" at bounding box center [823, 162] width 177 height 12
checkbox input "true"
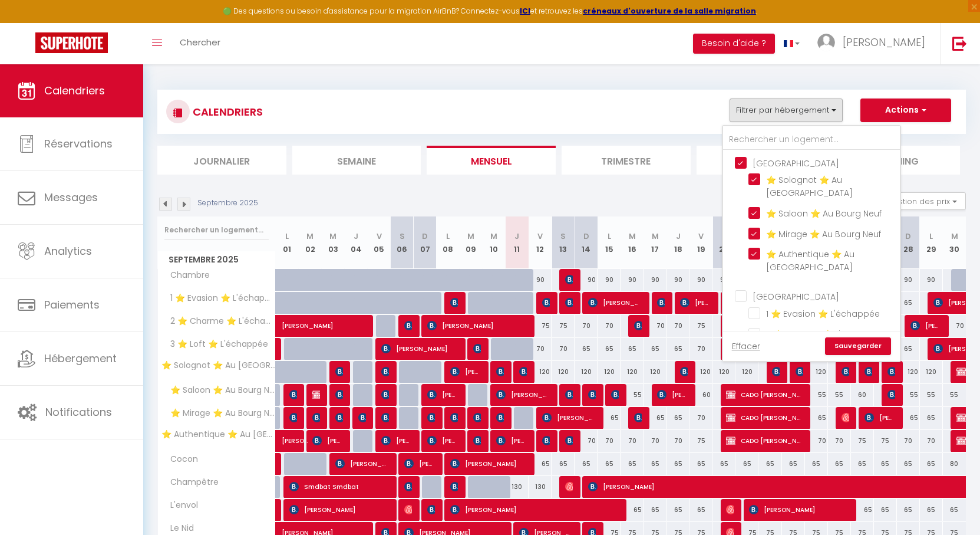
checkbox input "true"
checkbox input "false"
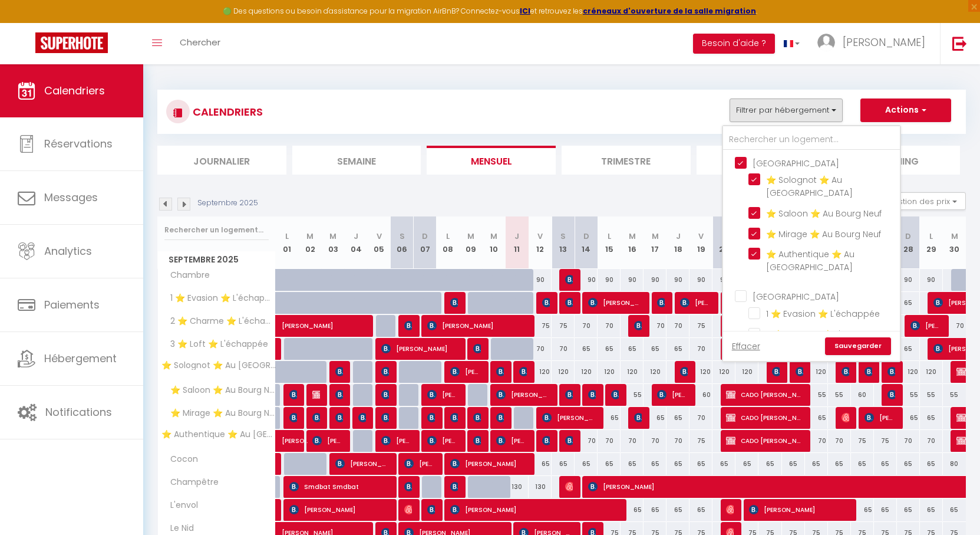
checkbox input "false"
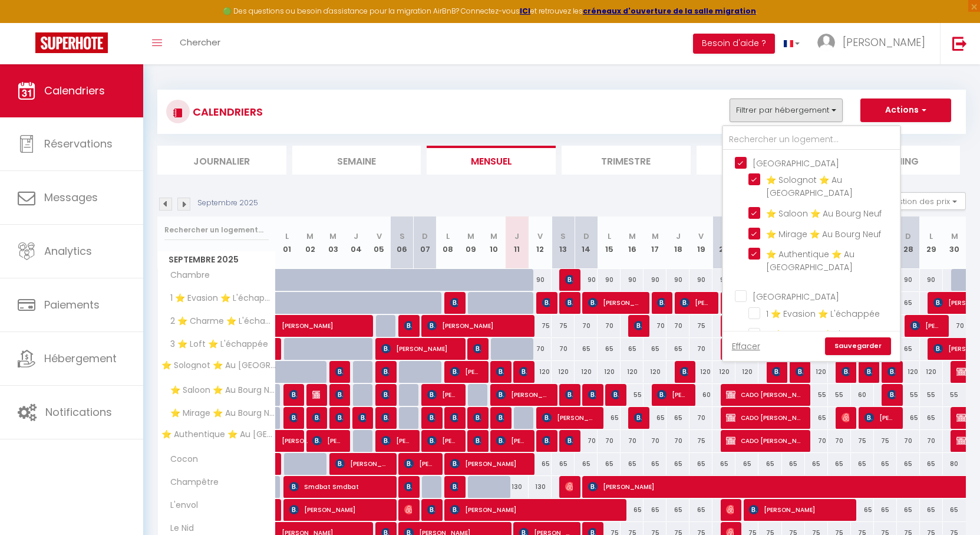
click at [855, 344] on link "Sauvegarder" at bounding box center [858, 346] width 66 height 18
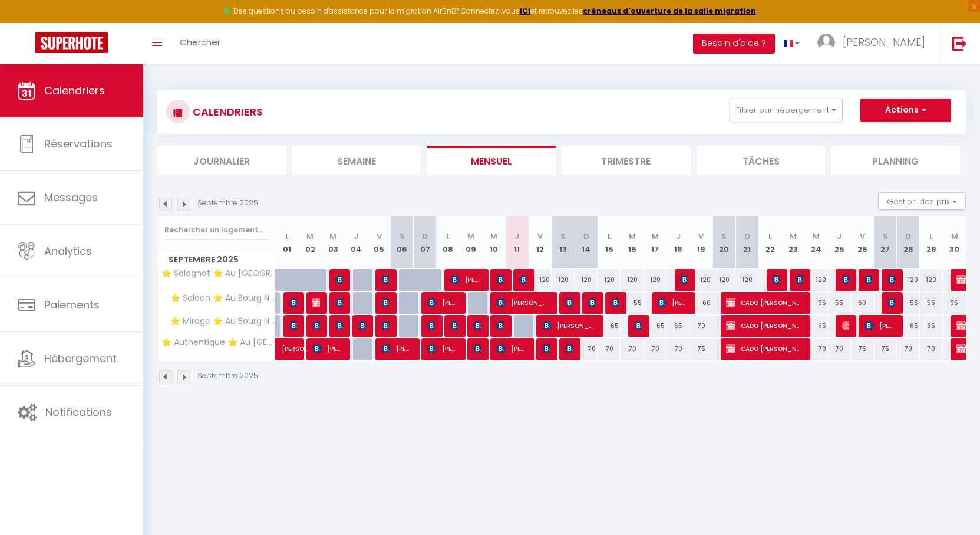
click at [164, 201] on img at bounding box center [165, 203] width 13 height 13
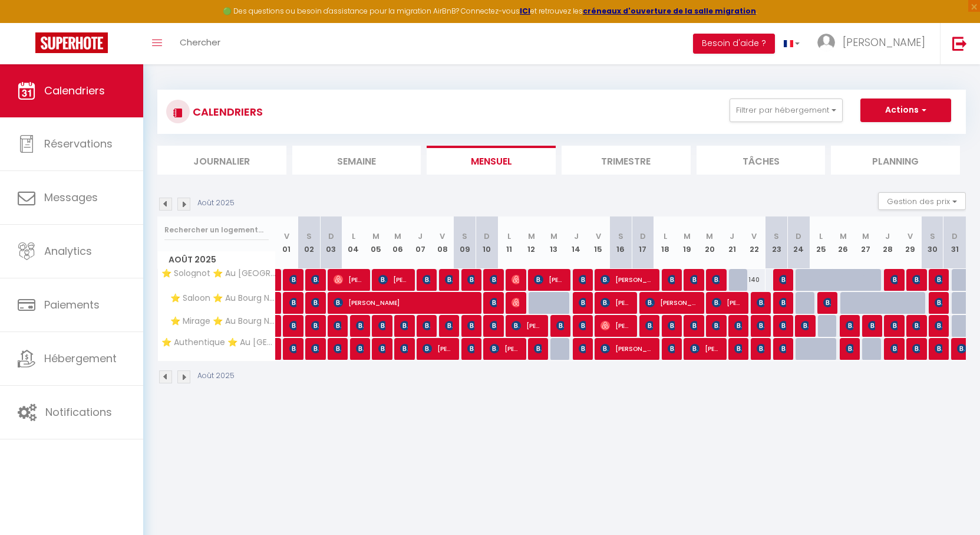
drag, startPoint x: 501, startPoint y: 105, endPoint x: 465, endPoint y: 108, distance: 36.1
click at [465, 108] on div "CALENDRIERS Filtrer par hébergement Orleans ⭐ Solognot ⭐ Au [GEOGRAPHIC_DATA] ⭐…" at bounding box center [561, 111] width 791 height 27
drag, startPoint x: 526, startPoint y: 116, endPoint x: 513, endPoint y: 108, distance: 15.6
click at [513, 108] on div "CALENDRIERS Filtrer par hébergement Orleans ⭐ Solognot ⭐ Au [GEOGRAPHIC_DATA] ⭐…" at bounding box center [561, 111] width 791 height 27
drag, startPoint x: 519, startPoint y: 121, endPoint x: 524, endPoint y: 132, distance: 11.6
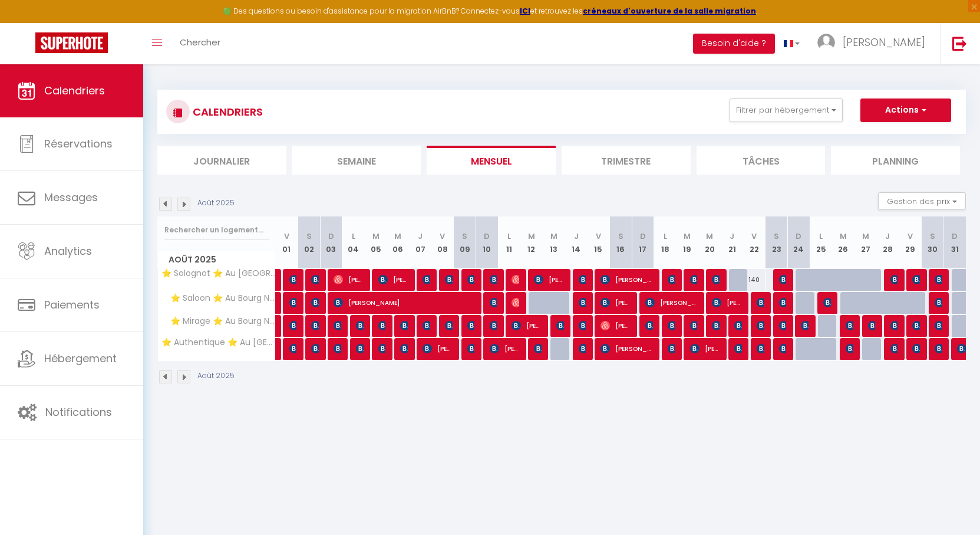
click at [503, 117] on div "CALENDRIERS Filtrer par hébergement Orleans ⭐ Solognot ⭐ Au [GEOGRAPHIC_DATA] ⭐…" at bounding box center [561, 111] width 791 height 27
drag, startPoint x: 468, startPoint y: 114, endPoint x: 456, endPoint y: 113, distance: 12.4
click at [456, 113] on div "CALENDRIERS Filtrer par hébergement Orleans ⭐ Solognot ⭐ Au [GEOGRAPHIC_DATA] ⭐…" at bounding box center [561, 111] width 791 height 27
drag, startPoint x: 503, startPoint y: 195, endPoint x: 466, endPoint y: 187, distance: 37.9
click at [466, 187] on section "Août 2025 Gestion des prix Nb Nuits minimum Règles Disponibilité Août 2025 V 01…" at bounding box center [561, 287] width 809 height 215
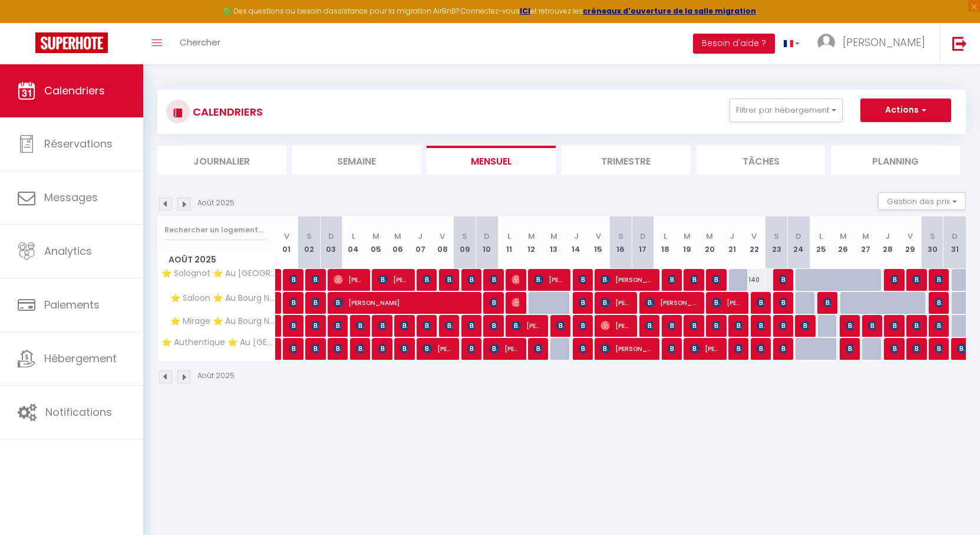
drag, startPoint x: 528, startPoint y: 190, endPoint x: 456, endPoint y: 191, distance: 71.9
click at [456, 191] on section "Août 2025 Gestion des prix Nb Nuits minimum Règles Disponibilité Août 2025 V 01…" at bounding box center [561, 287] width 809 height 215
drag, startPoint x: 311, startPoint y: 188, endPoint x: 293, endPoint y: 187, distance: 17.7
click at [293, 187] on section "Août 2025 Gestion des prix Nb Nuits minimum Règles Disponibilité Août 2025 V 01…" at bounding box center [561, 287] width 809 height 215
click at [318, 348] on img at bounding box center [315, 348] width 9 height 9
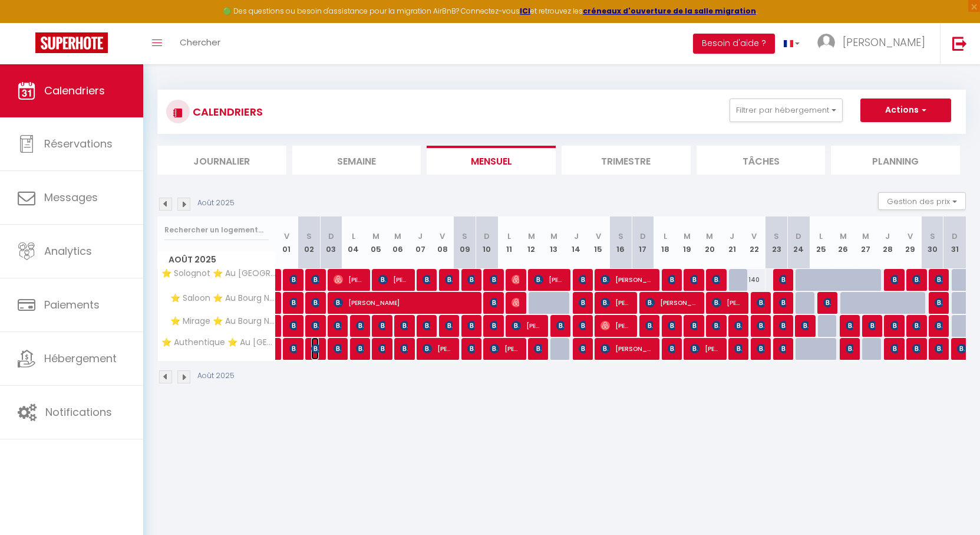
select select "OK"
select select "KO"
select select "0"
select select "1"
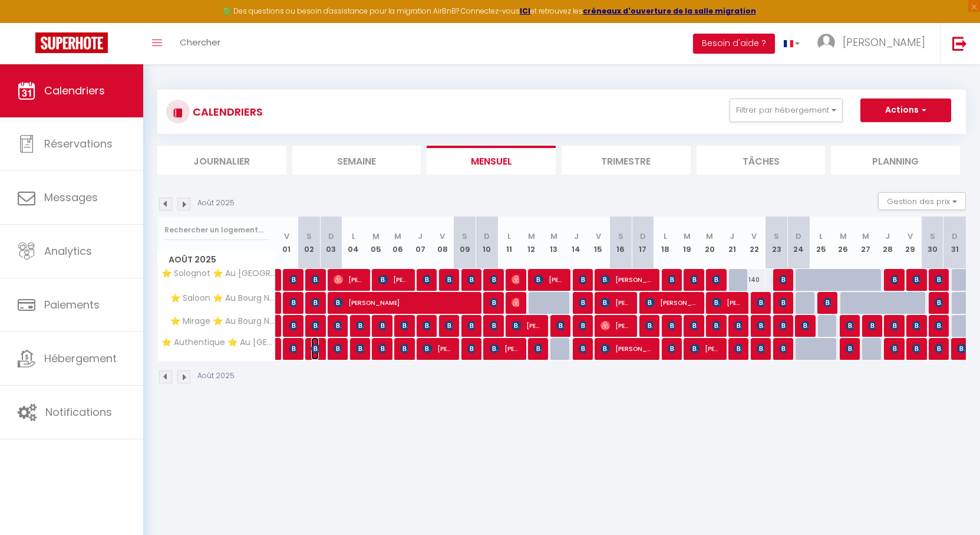
select select
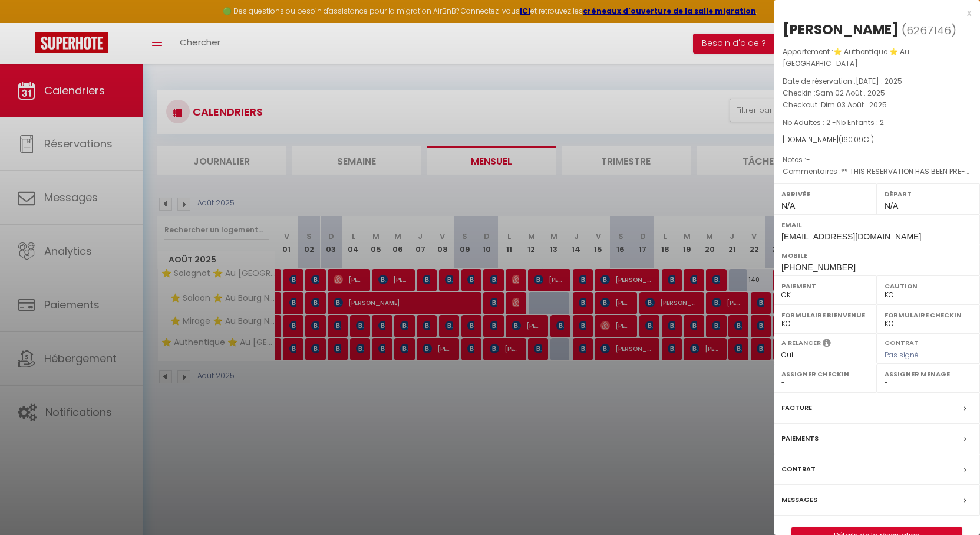
click at [318, 348] on div at bounding box center [490, 267] width 980 height 535
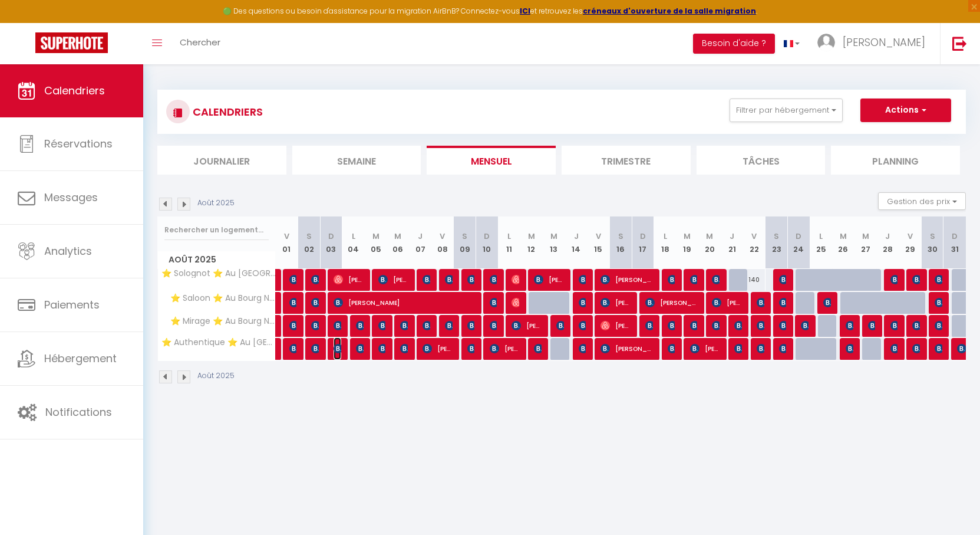
click at [339, 345] on img at bounding box center [338, 348] width 9 height 9
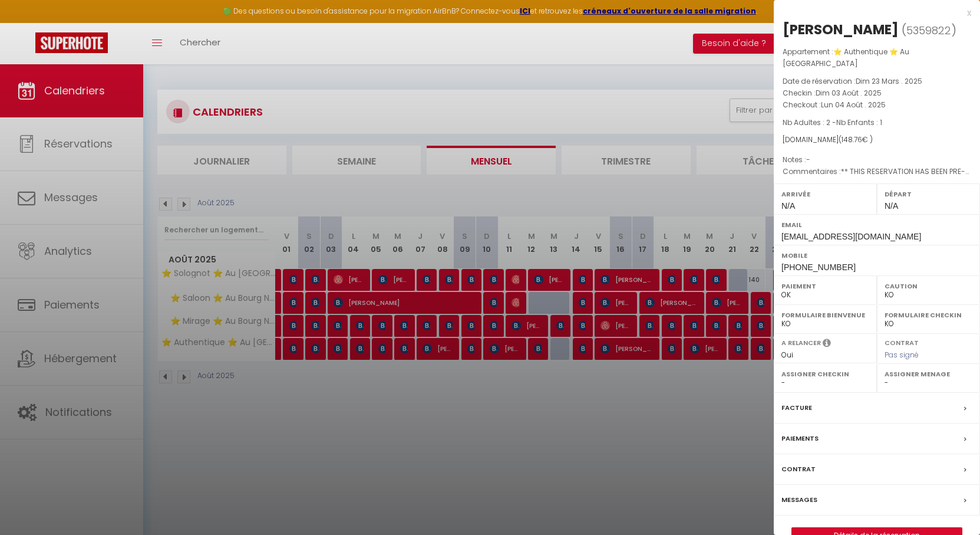
click at [339, 345] on div at bounding box center [490, 267] width 980 height 535
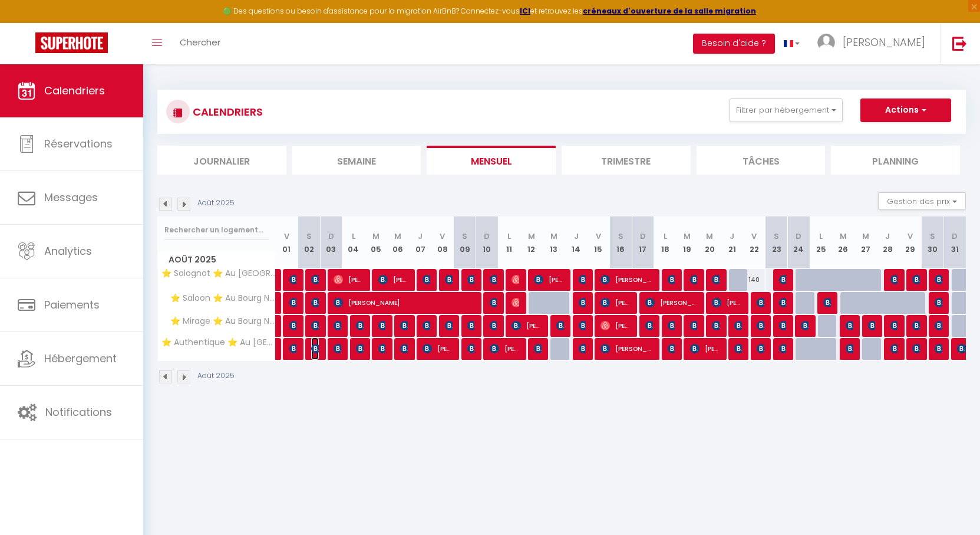
click at [314, 345] on img at bounding box center [315, 348] width 9 height 9
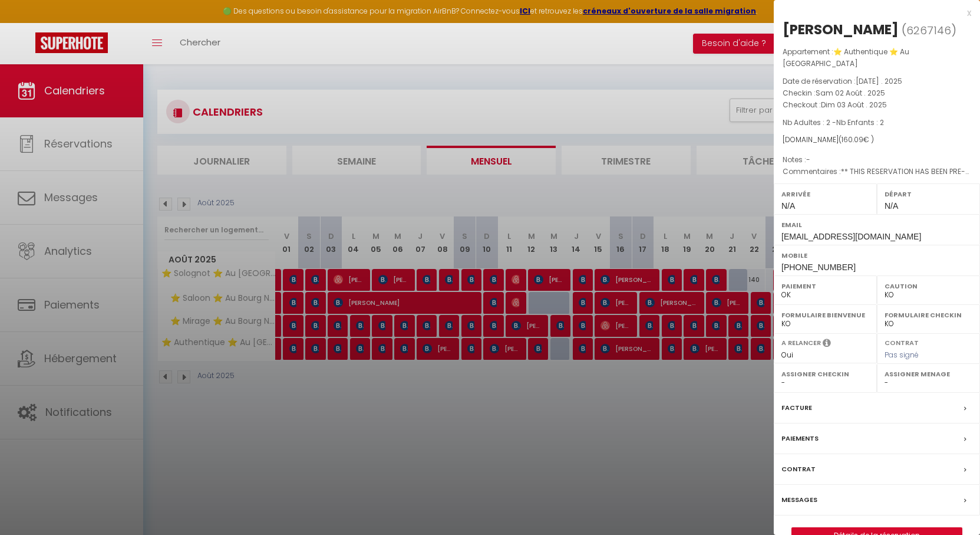
click at [314, 345] on div at bounding box center [490, 267] width 980 height 535
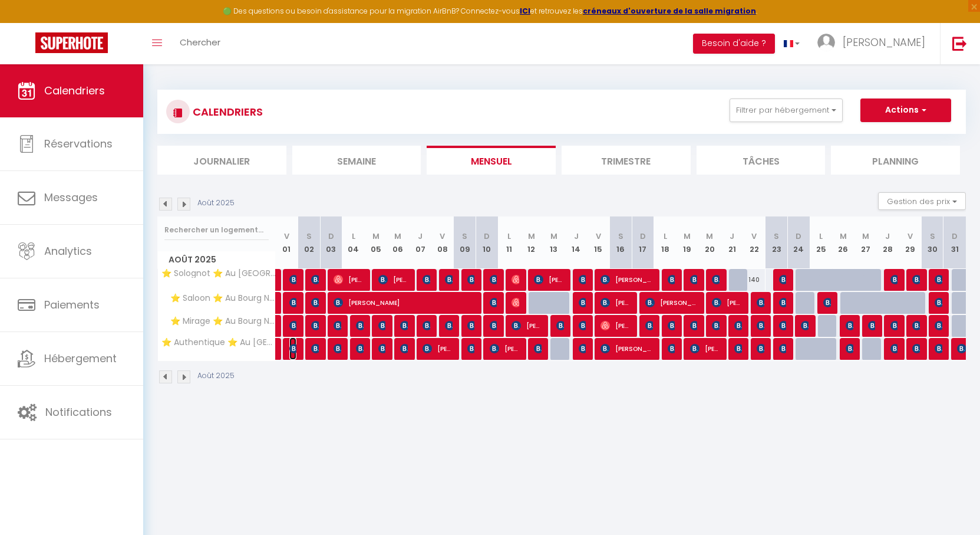
click at [292, 345] on img at bounding box center [293, 348] width 9 height 9
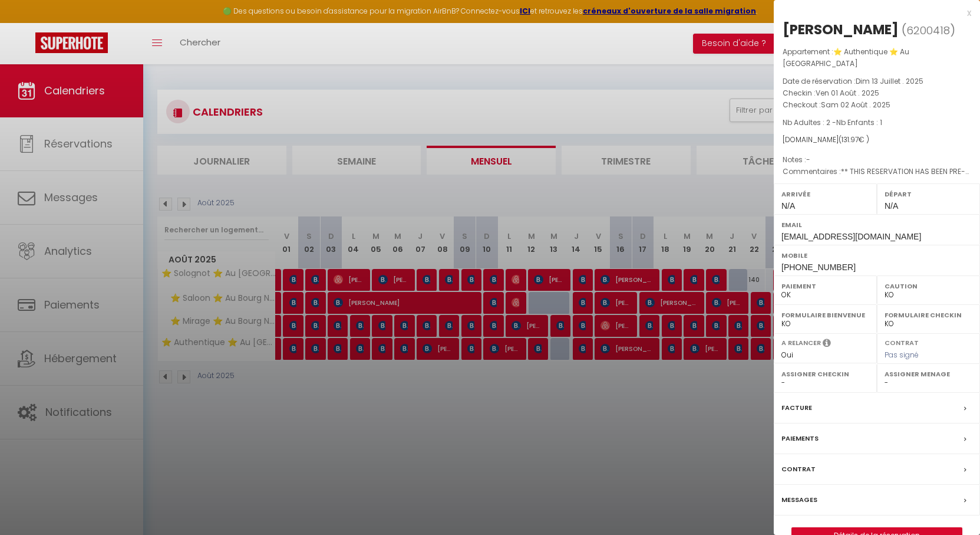
click at [292, 345] on div at bounding box center [490, 267] width 980 height 535
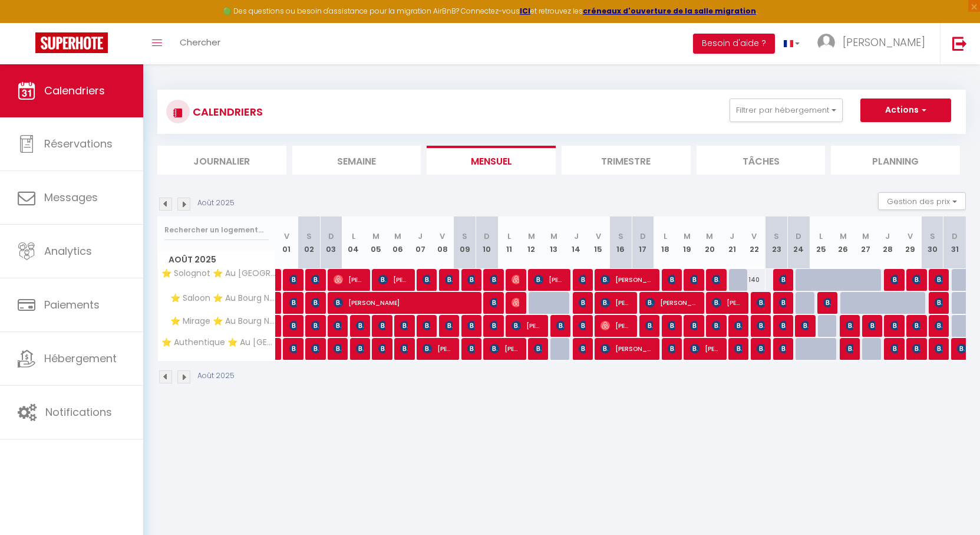
drag, startPoint x: 363, startPoint y: 185, endPoint x: 351, endPoint y: 184, distance: 11.8
click at [351, 184] on section "Août 2025 Gestion des prix Nb Nuits minimum Règles Disponibilité Août 2025 V 01…" at bounding box center [561, 287] width 809 height 215
drag, startPoint x: 436, startPoint y: 182, endPoint x: 419, endPoint y: 183, distance: 16.5
click at [419, 183] on section "Août 2025 Gestion des prix Nb Nuits minimum Règles Disponibilité Août 2025 V 01…" at bounding box center [561, 287] width 809 height 215
drag, startPoint x: 462, startPoint y: 128, endPoint x: 457, endPoint y: 114, distance: 15.1
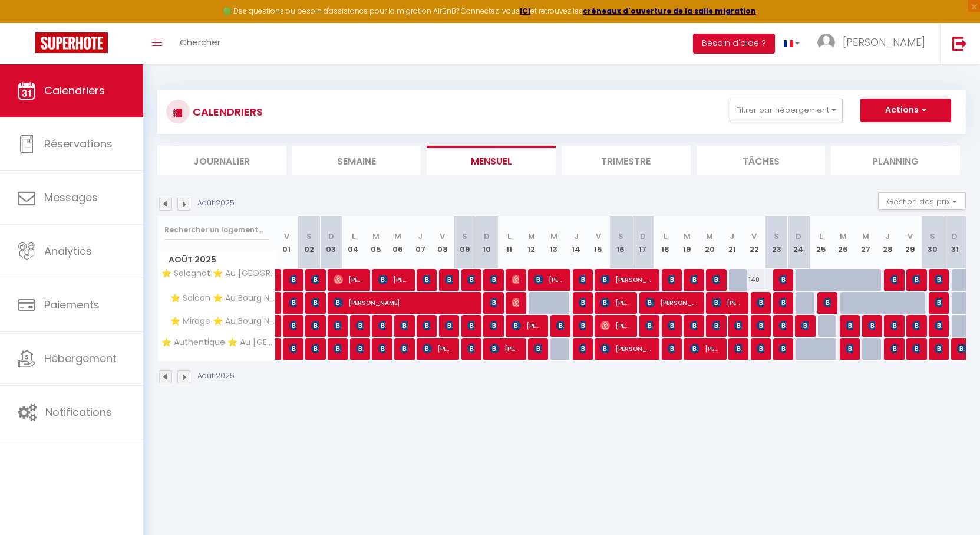
click at [459, 127] on div "CALENDRIERS Filtrer par hébergement Orleans ⭐ Solognot ⭐ Au [GEOGRAPHIC_DATA] ⭐…" at bounding box center [561, 112] width 809 height 44
click at [772, 107] on button "Filtrer par hébergement" at bounding box center [786, 110] width 113 height 24
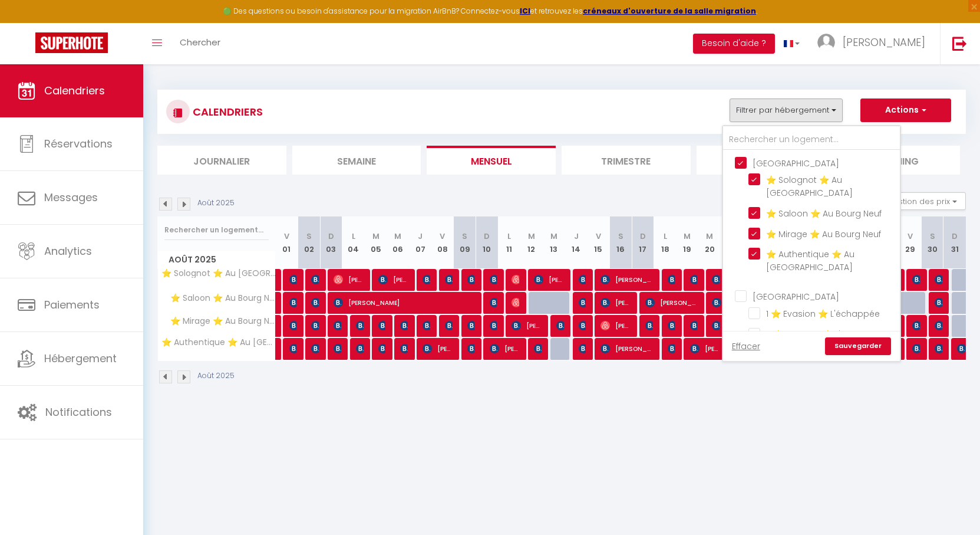
click at [743, 160] on input "[GEOGRAPHIC_DATA]" at bounding box center [823, 162] width 177 height 12
checkbox input "false"
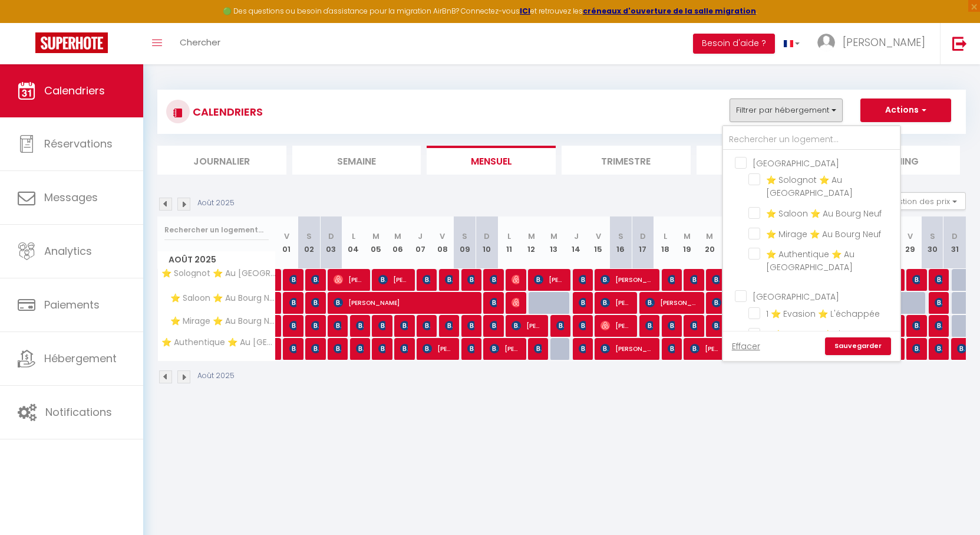
checkbox input "false"
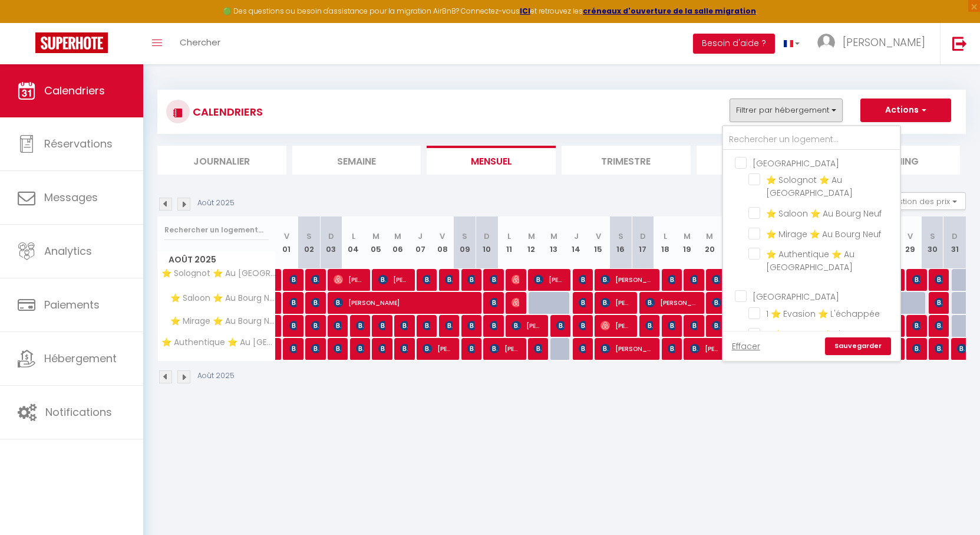
checkbox input "false"
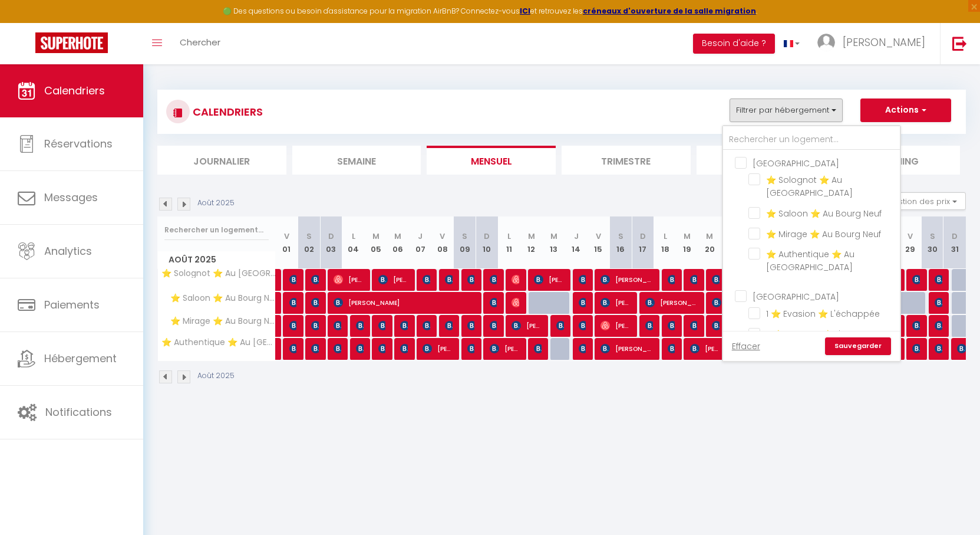
click at [867, 345] on link "Sauvegarder" at bounding box center [858, 346] width 66 height 18
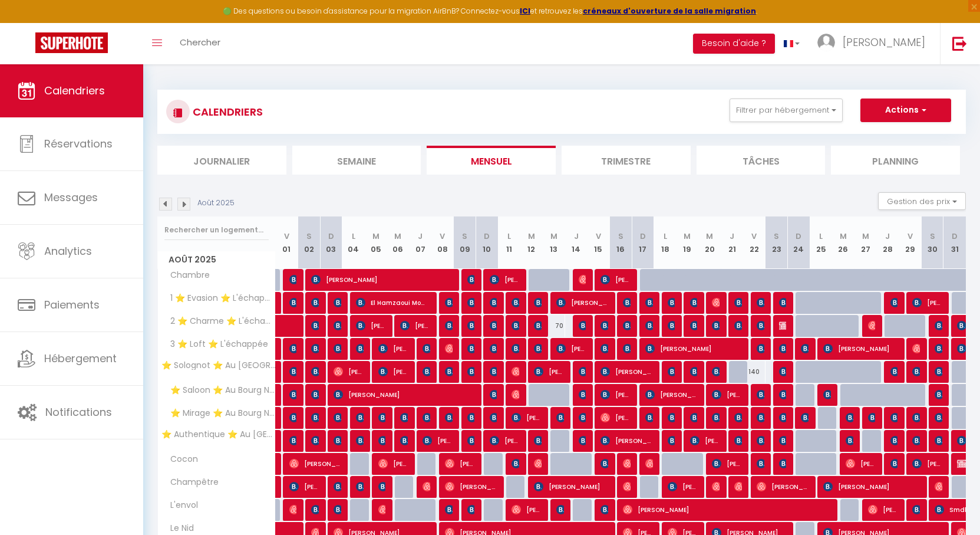
click at [185, 205] on img at bounding box center [183, 203] width 13 height 13
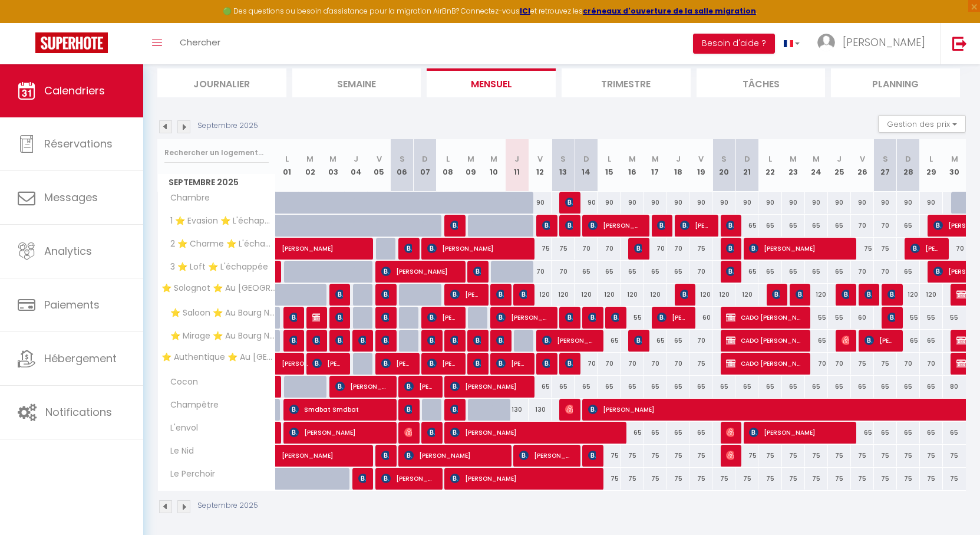
scroll to position [82, 0]
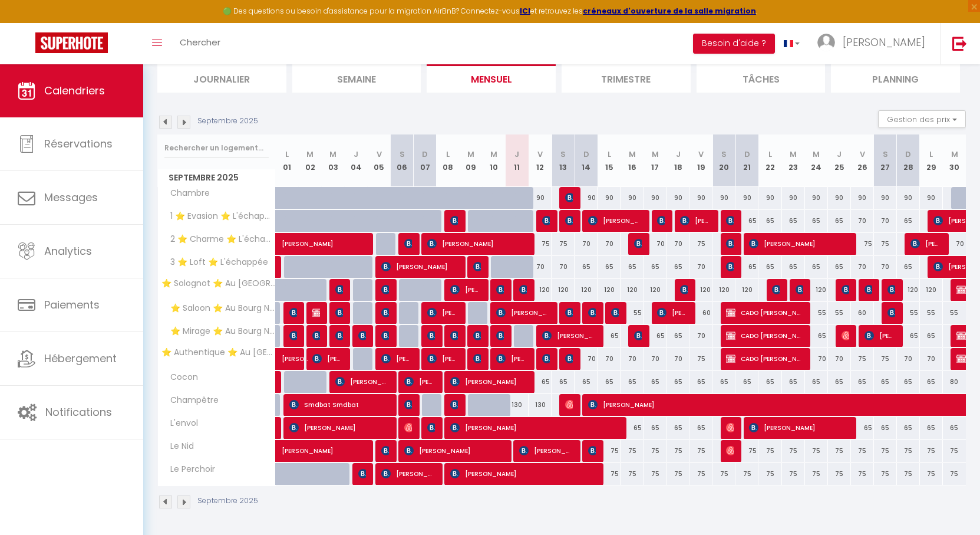
drag, startPoint x: 510, startPoint y: 111, endPoint x: 478, endPoint y: 108, distance: 32.6
click at [478, 108] on section "Septembre 2025 Gestion des prix Nb Nuits minimum Règles Disponibilité Septembre…" at bounding box center [561, 309] width 809 height 422
click at [166, 121] on img at bounding box center [165, 122] width 13 height 13
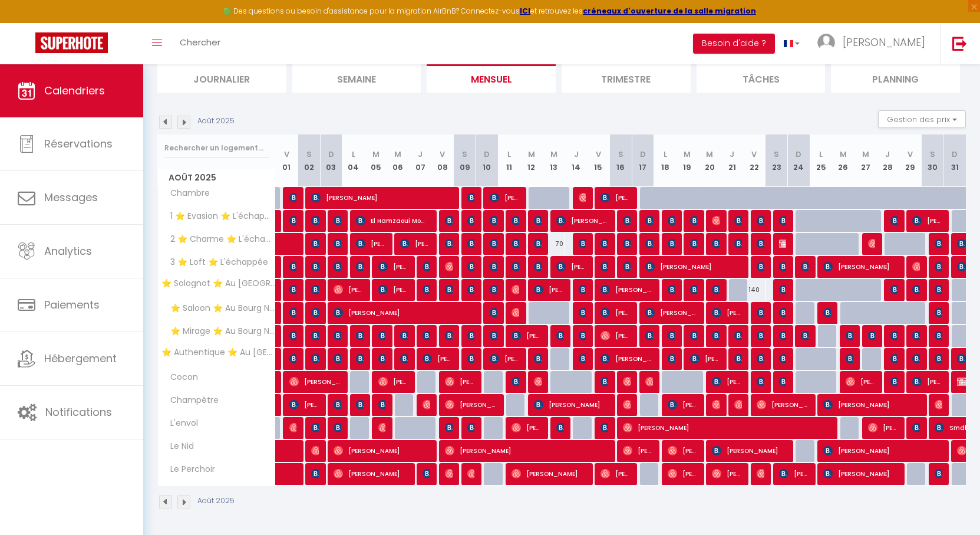
drag, startPoint x: 541, startPoint y: 107, endPoint x: 502, endPoint y: 107, distance: 39.5
click at [502, 107] on section "Août 2025 Gestion des prix Nb Nuits minimum Règles Disponibilité Août 2025 V 01…" at bounding box center [561, 309] width 809 height 422
click at [182, 121] on img at bounding box center [183, 122] width 13 height 13
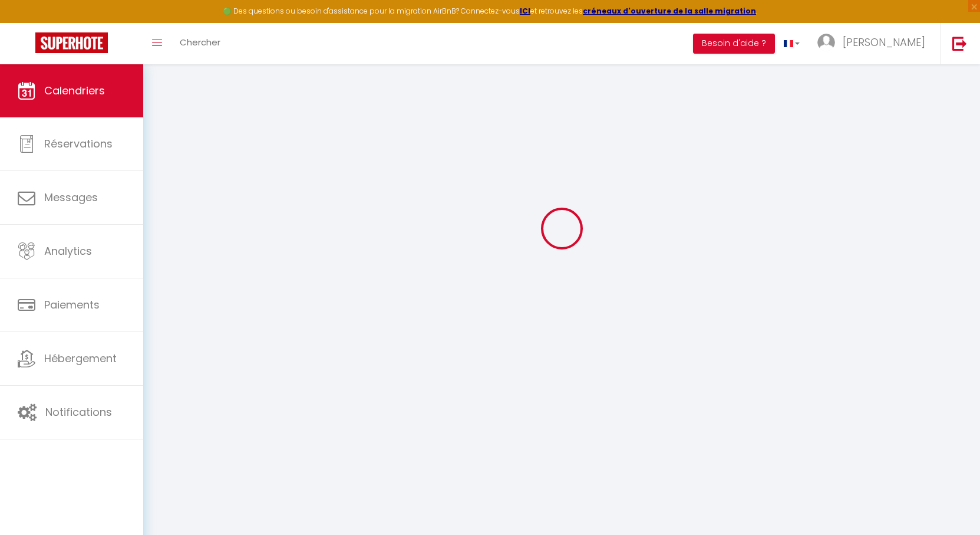
scroll to position [64, 0]
